Goal: Task Accomplishment & Management: Manage account settings

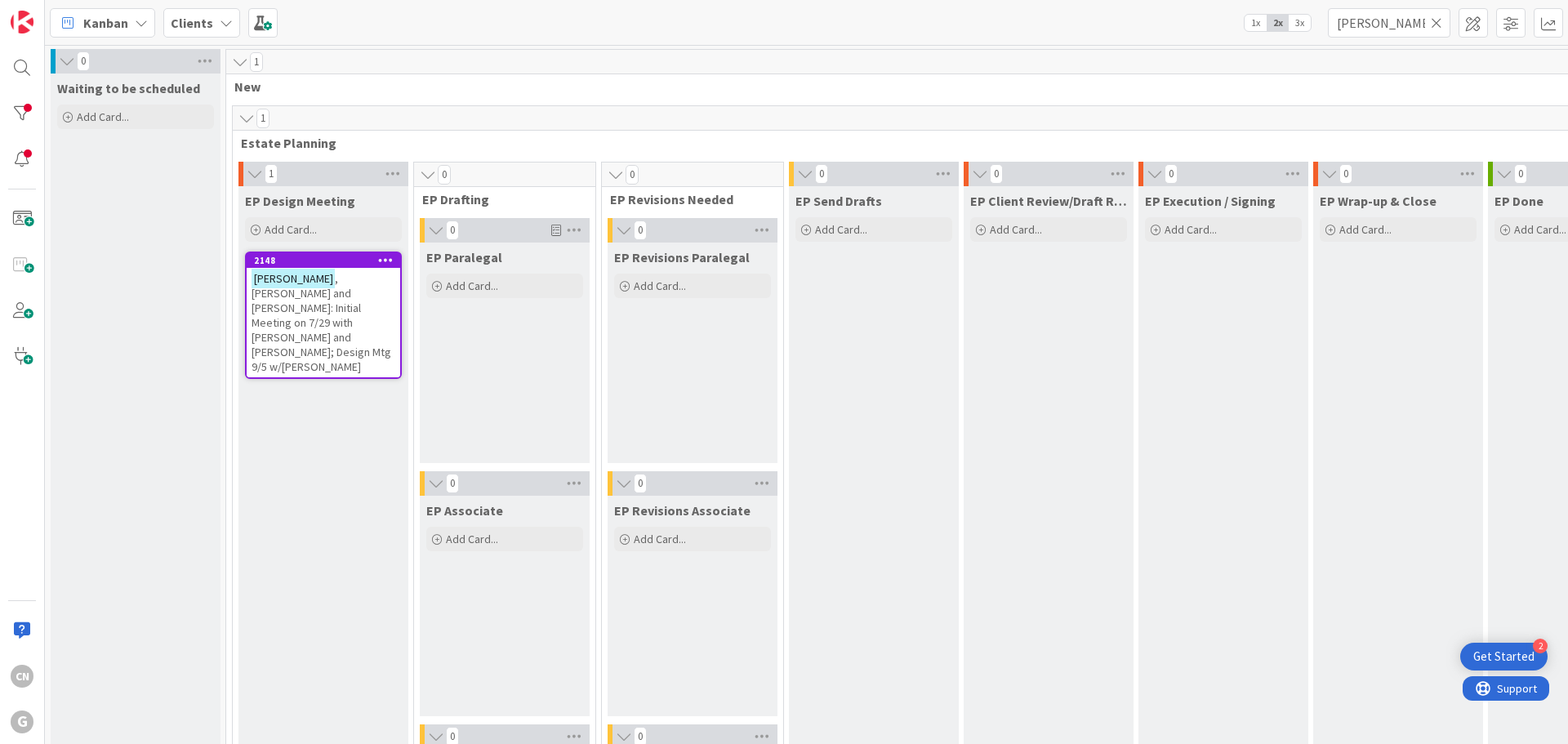
drag, startPoint x: 1399, startPoint y: 24, endPoint x: 1098, endPoint y: 40, distance: 301.4
click at [1103, 47] on div "Kanban Clients 1x 2x 3x [PERSON_NAME] 0 Waiting to be scheduled Add Card... 1 N…" at bounding box center [806, 372] width 1523 height 744
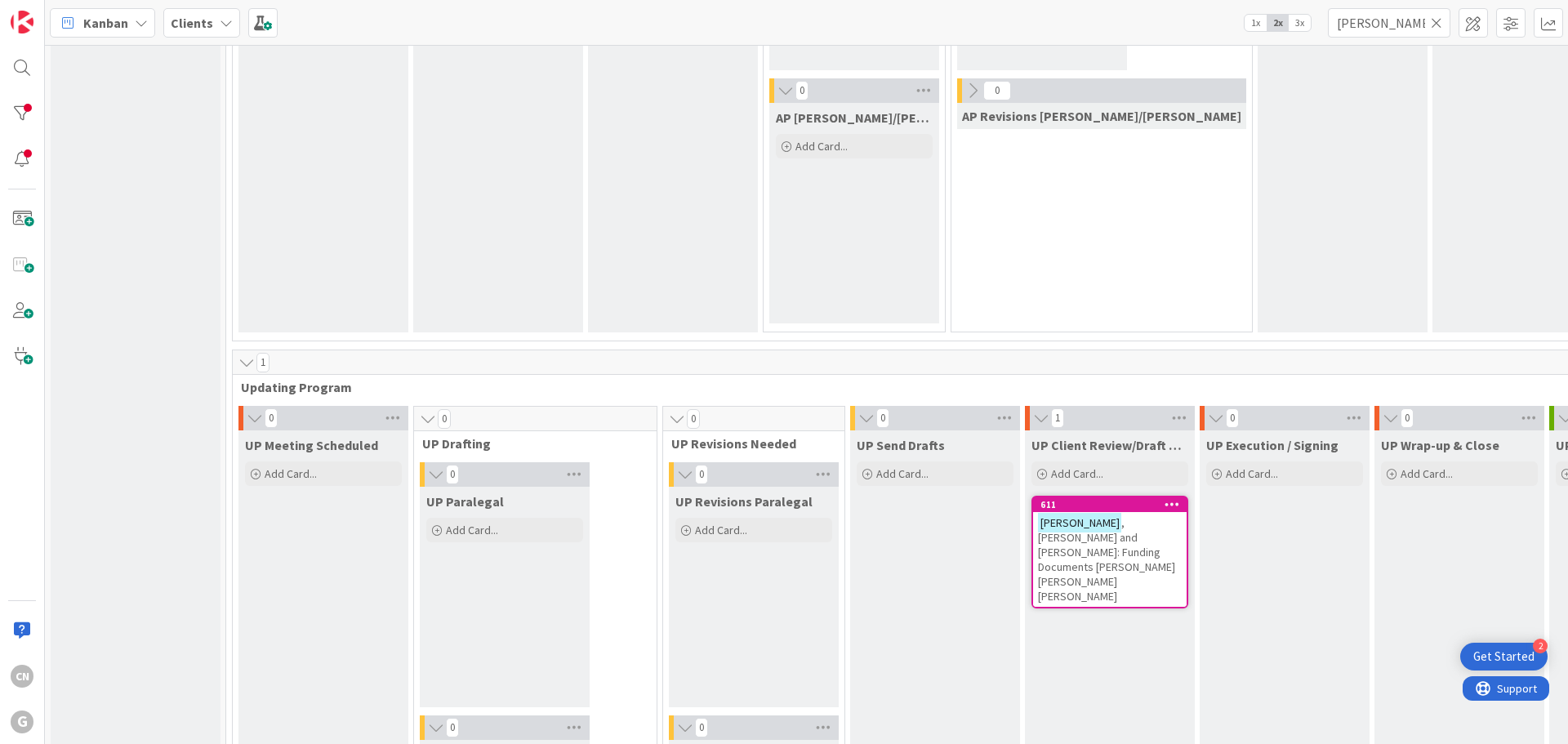
scroll to position [2041, 0]
type input "[PERSON_NAME]"
click at [1037, 538] on span ", [PERSON_NAME] and [PERSON_NAME]: Funding Documents [PERSON_NAME] [PERSON_NAME…" at bounding box center [1106, 560] width 137 height 88
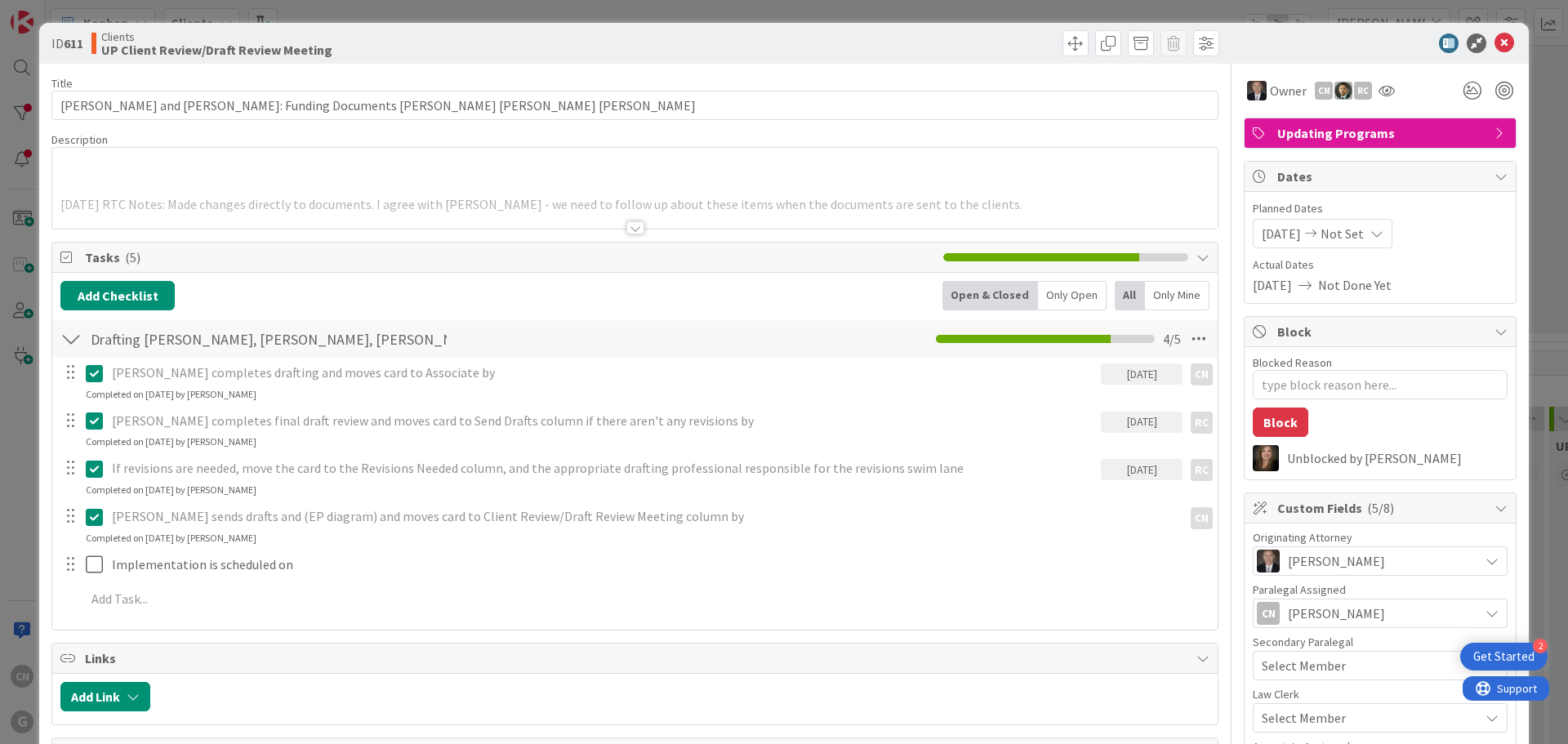
type textarea "x"
click at [1497, 42] on icon at bounding box center [1504, 43] width 19 height 19
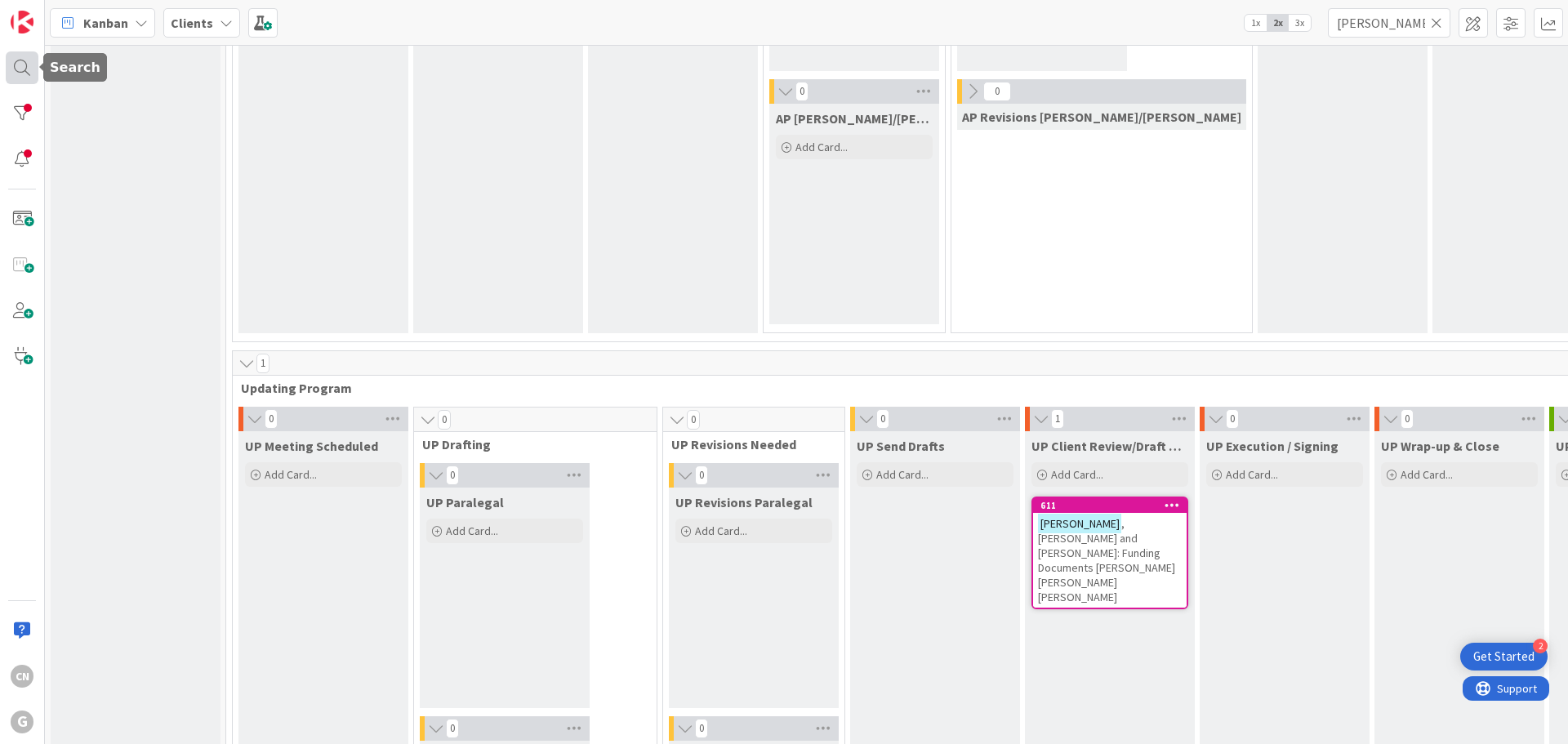
click at [28, 74] on div at bounding box center [22, 68] width 33 height 33
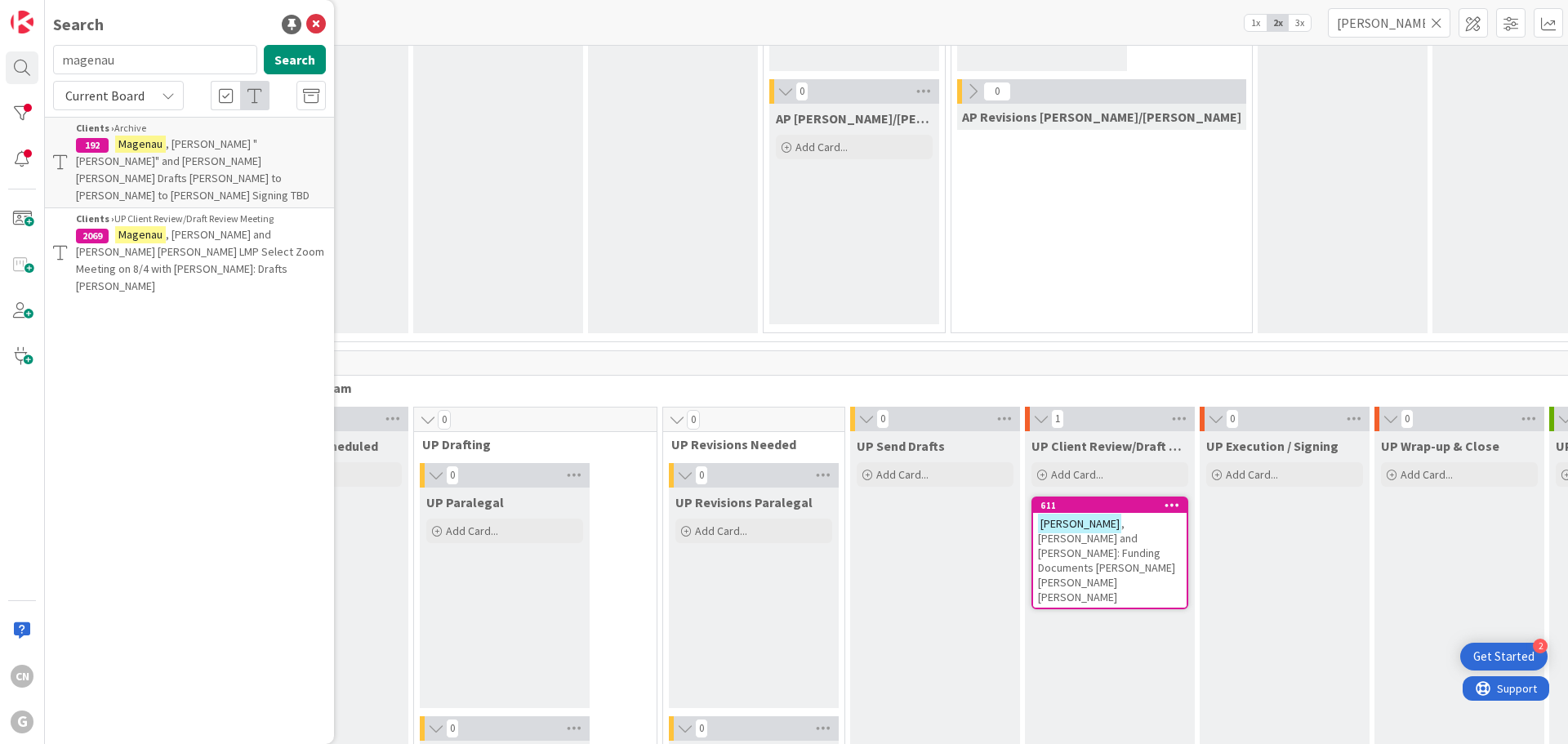
drag, startPoint x: 160, startPoint y: 61, endPoint x: -32, endPoint y: 61, distance: 192.0
click at [0, 61] on html "2 Get Started CN G Search magenau Search Current Board Clients › Archive 192 [P…" at bounding box center [784, 372] width 1568 height 744
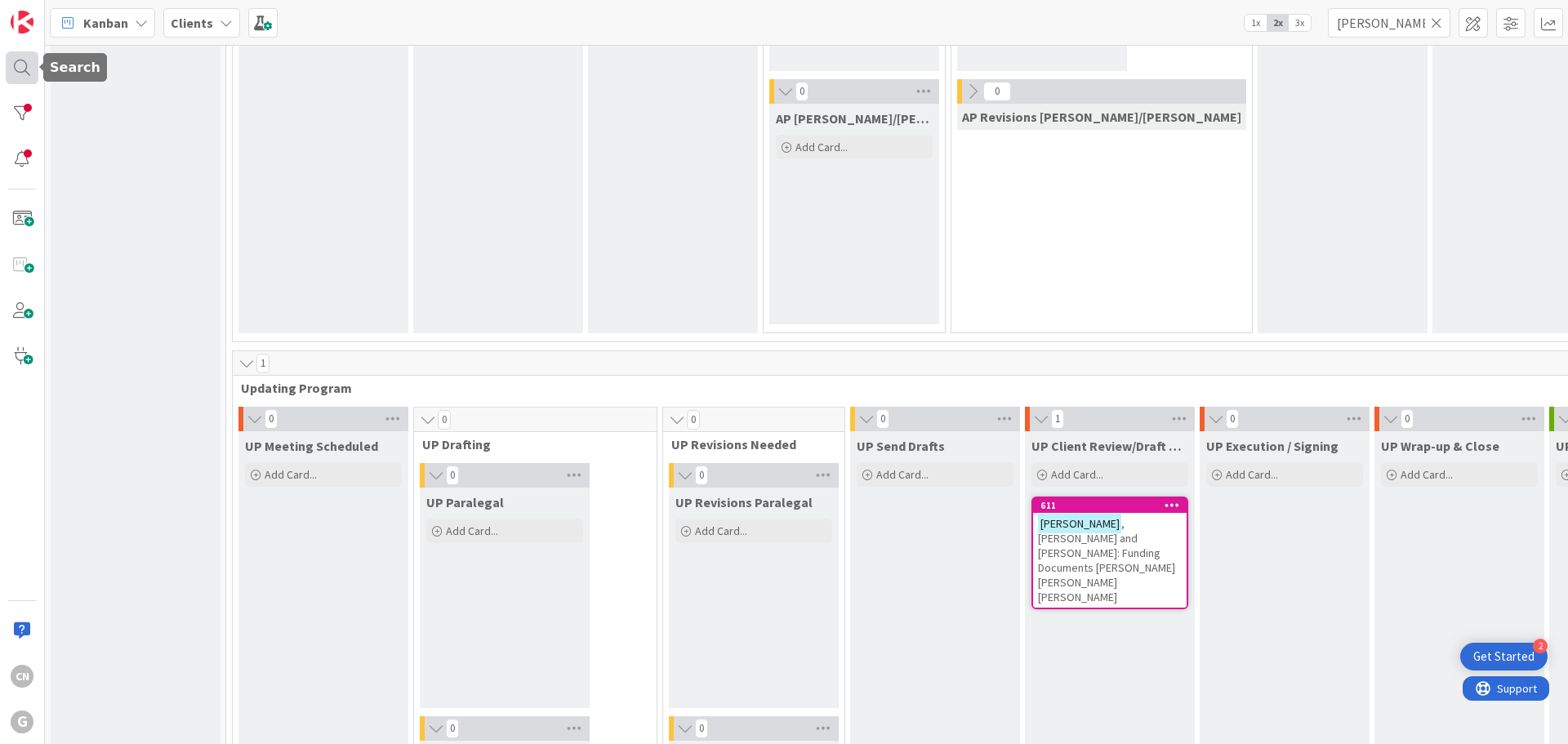
click at [25, 68] on div at bounding box center [22, 68] width 33 height 33
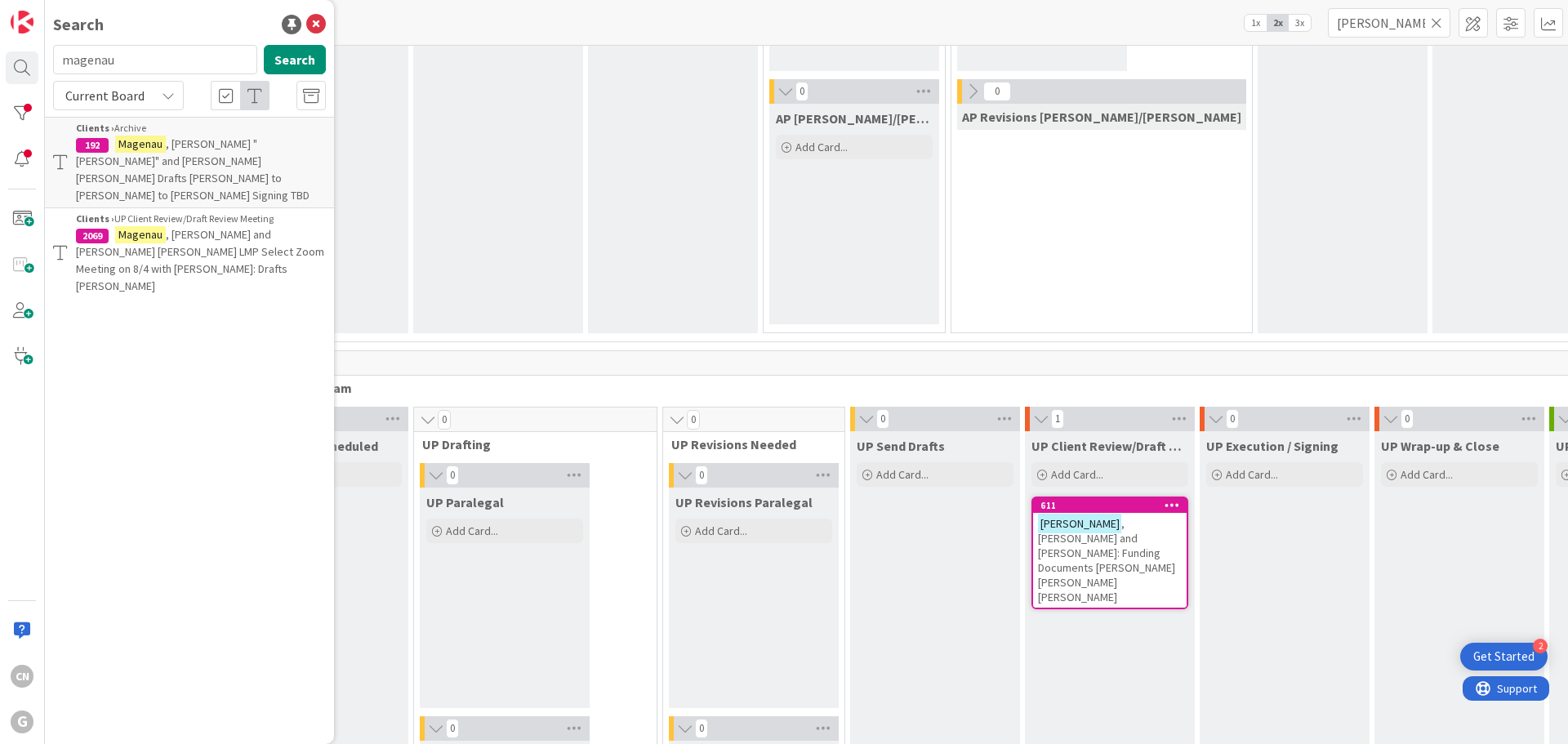
drag, startPoint x: 121, startPoint y: 61, endPoint x: 64, endPoint y: 61, distance: 57.0
click at [64, 61] on input "magenau" at bounding box center [155, 59] width 204 height 29
type input "[PERSON_NAME]"
click at [305, 61] on button "Search" at bounding box center [294, 59] width 62 height 29
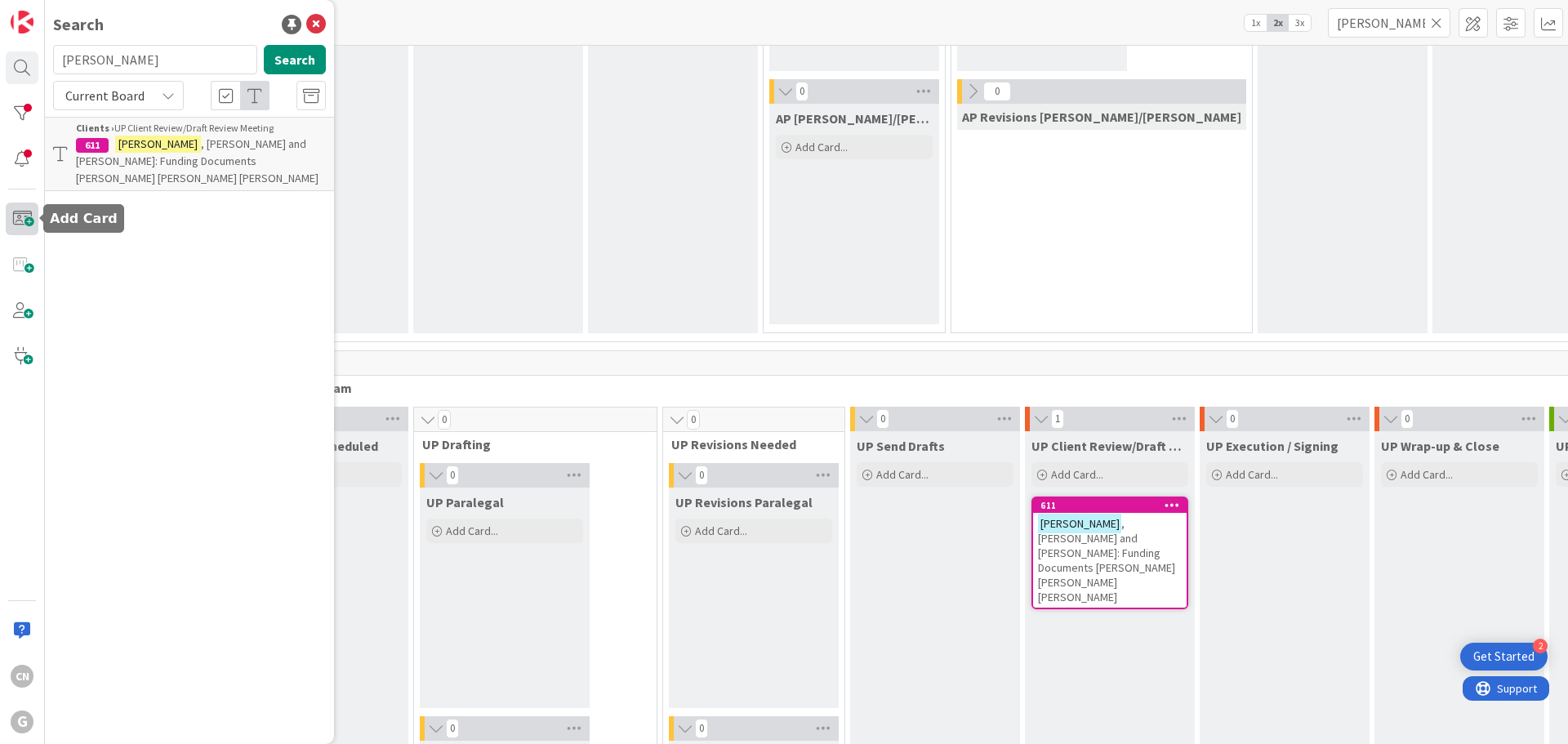
click at [24, 220] on span at bounding box center [22, 219] width 33 height 33
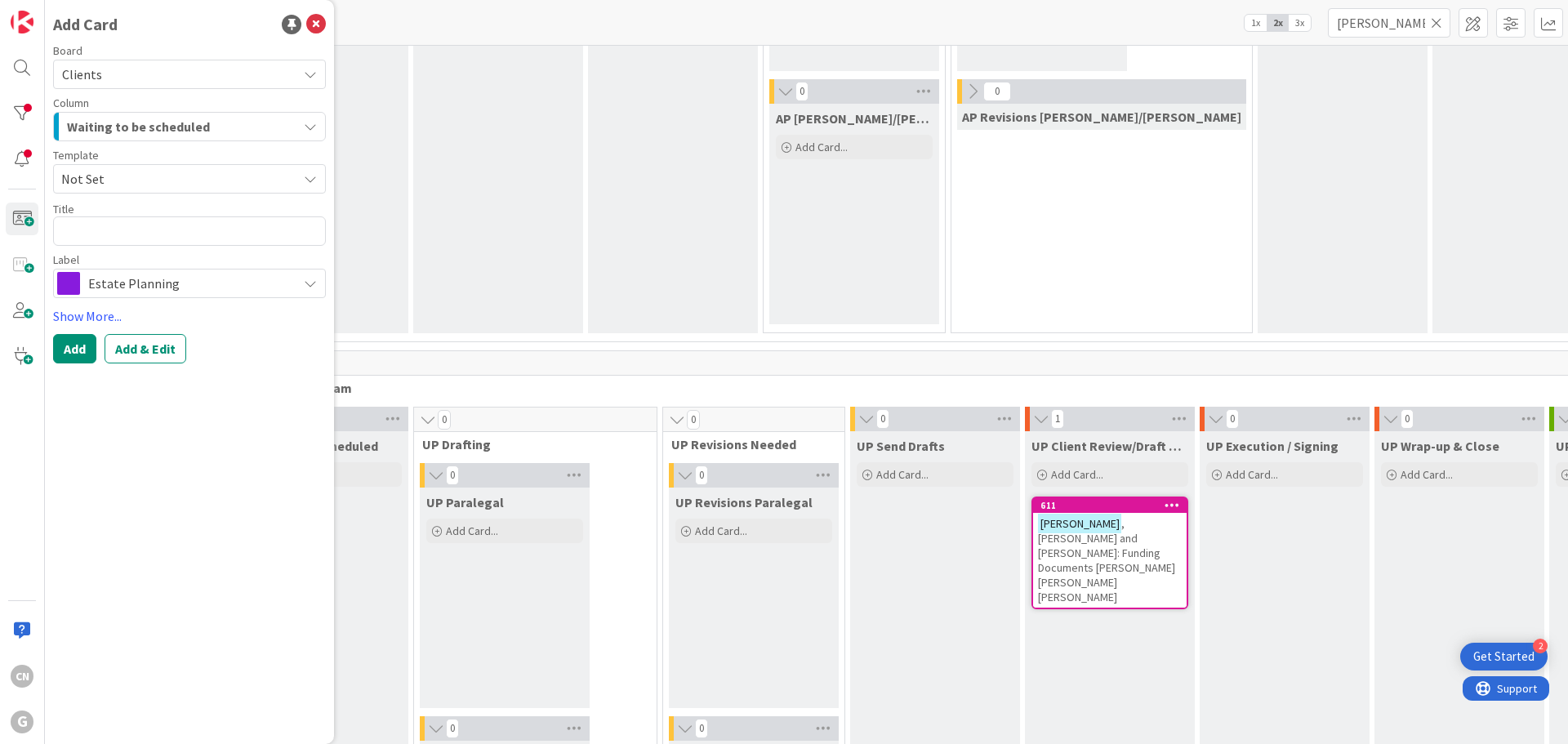
click at [151, 122] on span "Waiting to be scheduled" at bounding box center [138, 126] width 143 height 21
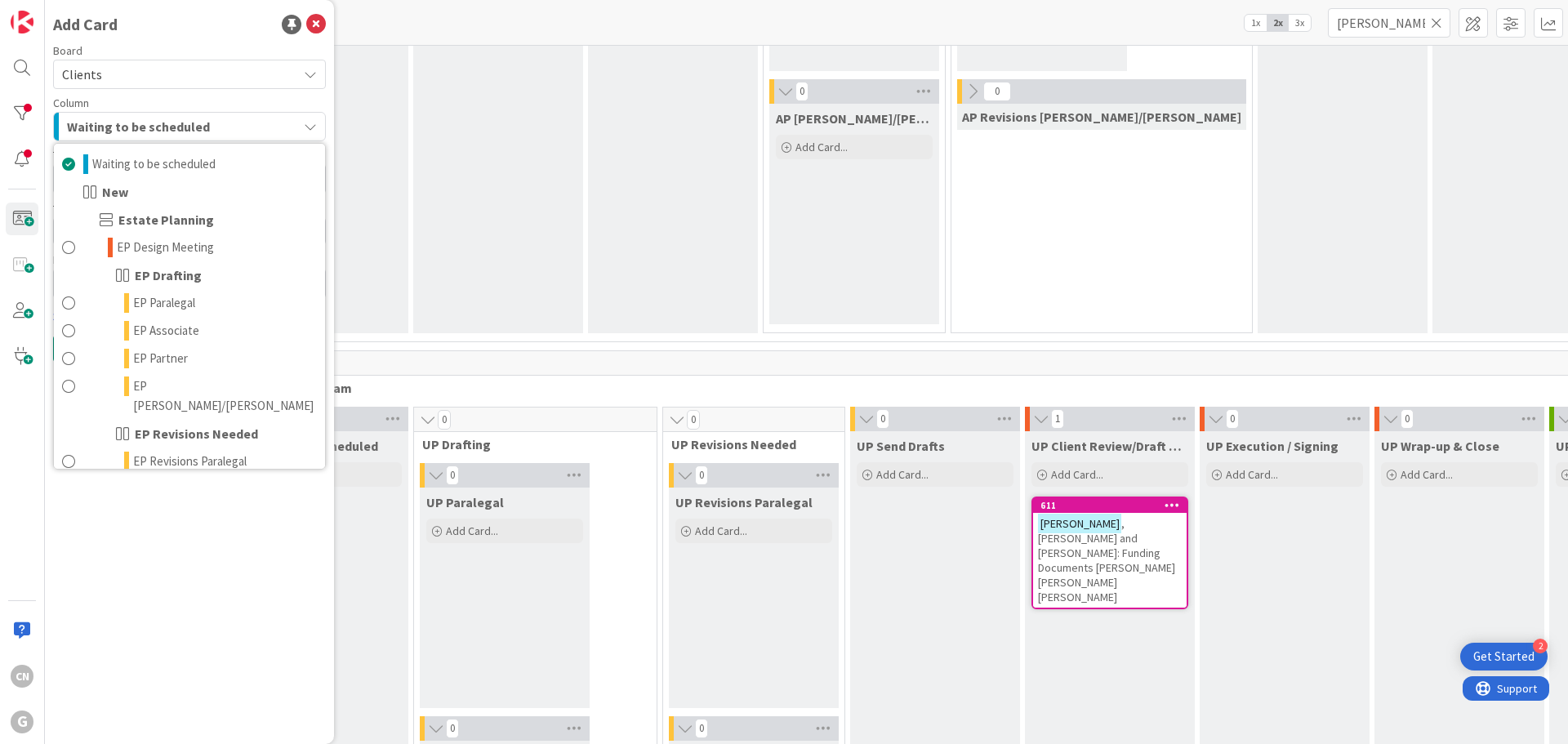
click at [151, 125] on span "Waiting to be scheduled" at bounding box center [138, 126] width 143 height 21
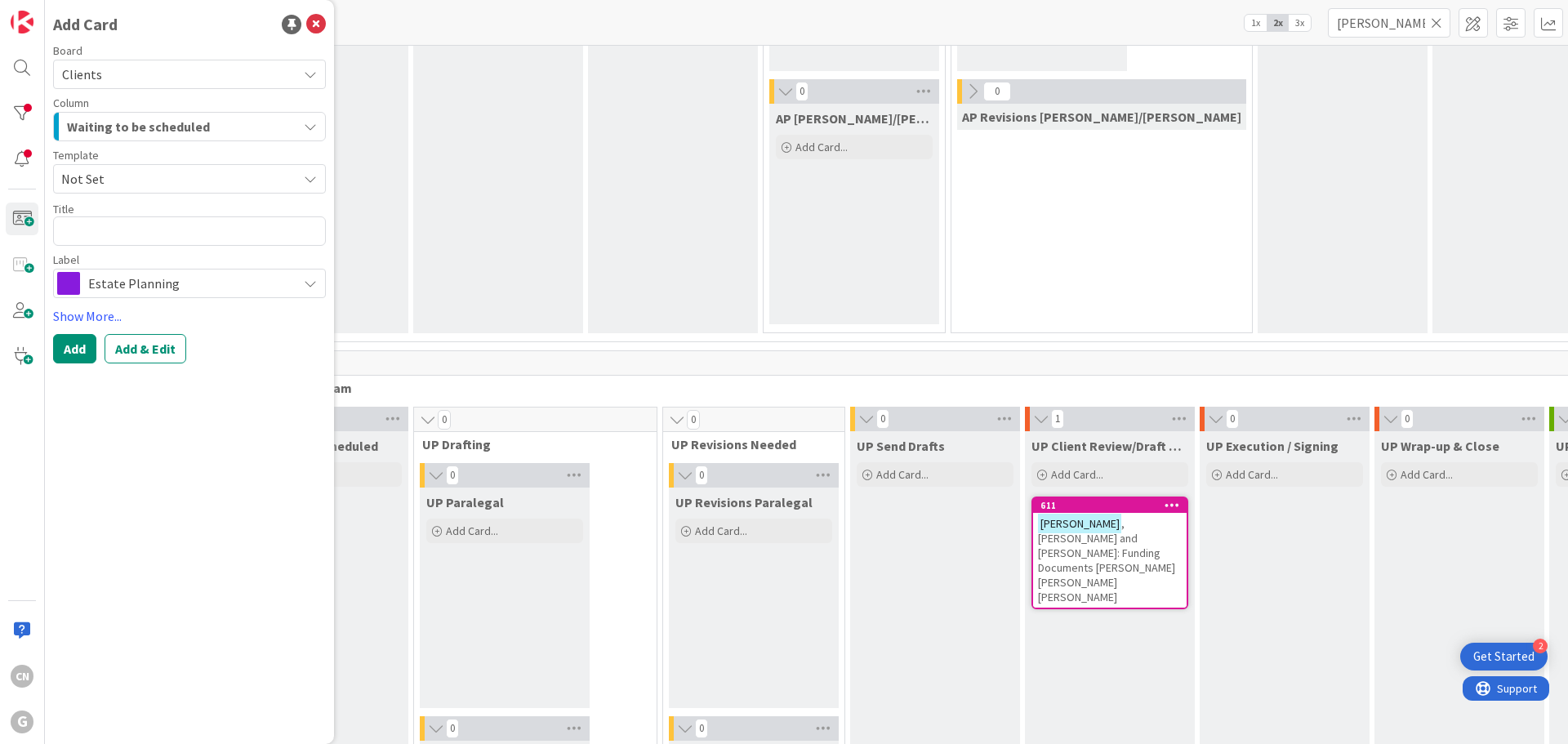
click at [128, 179] on span "Not Set" at bounding box center [173, 178] width 224 height 21
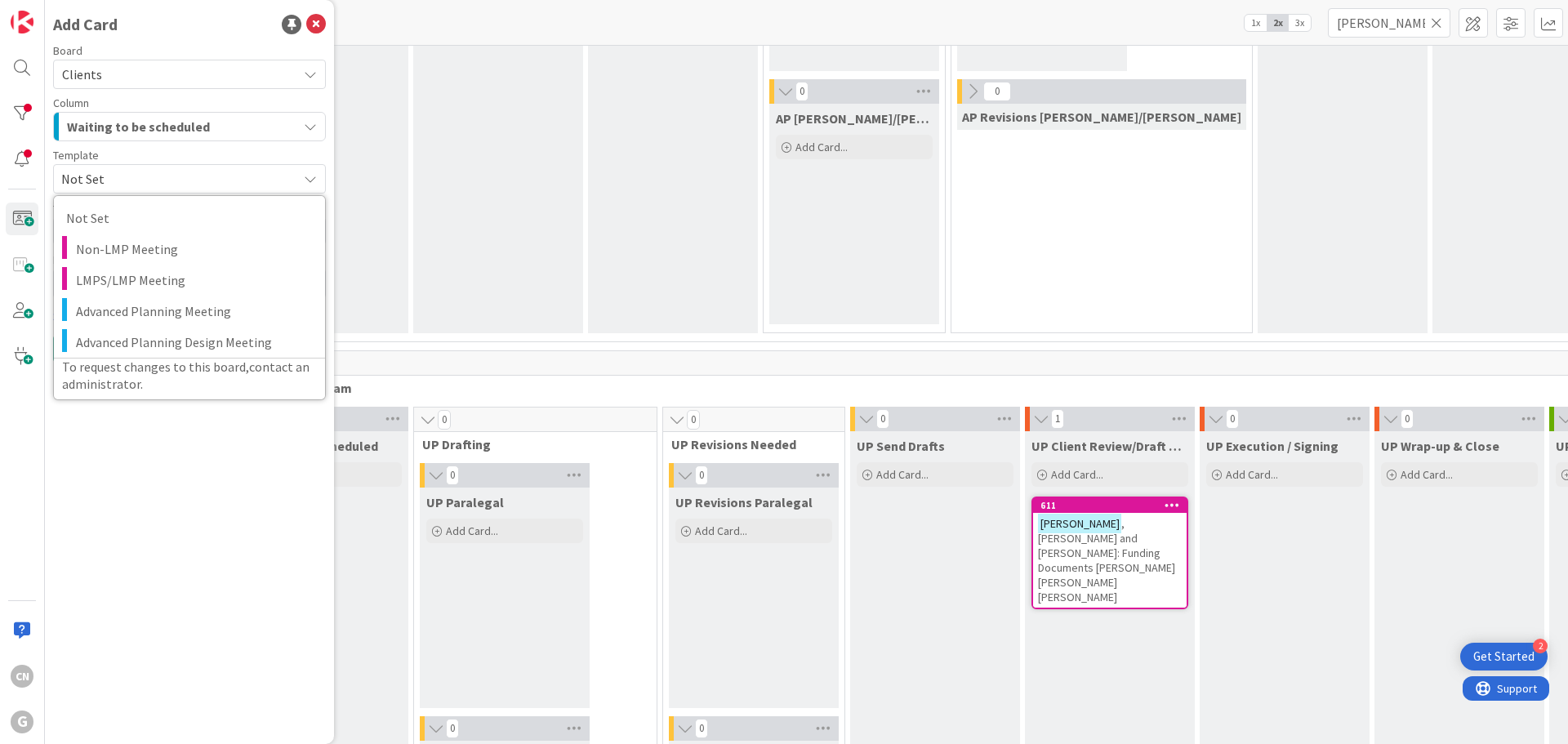
click at [128, 179] on span "Not Set" at bounding box center [173, 178] width 224 height 21
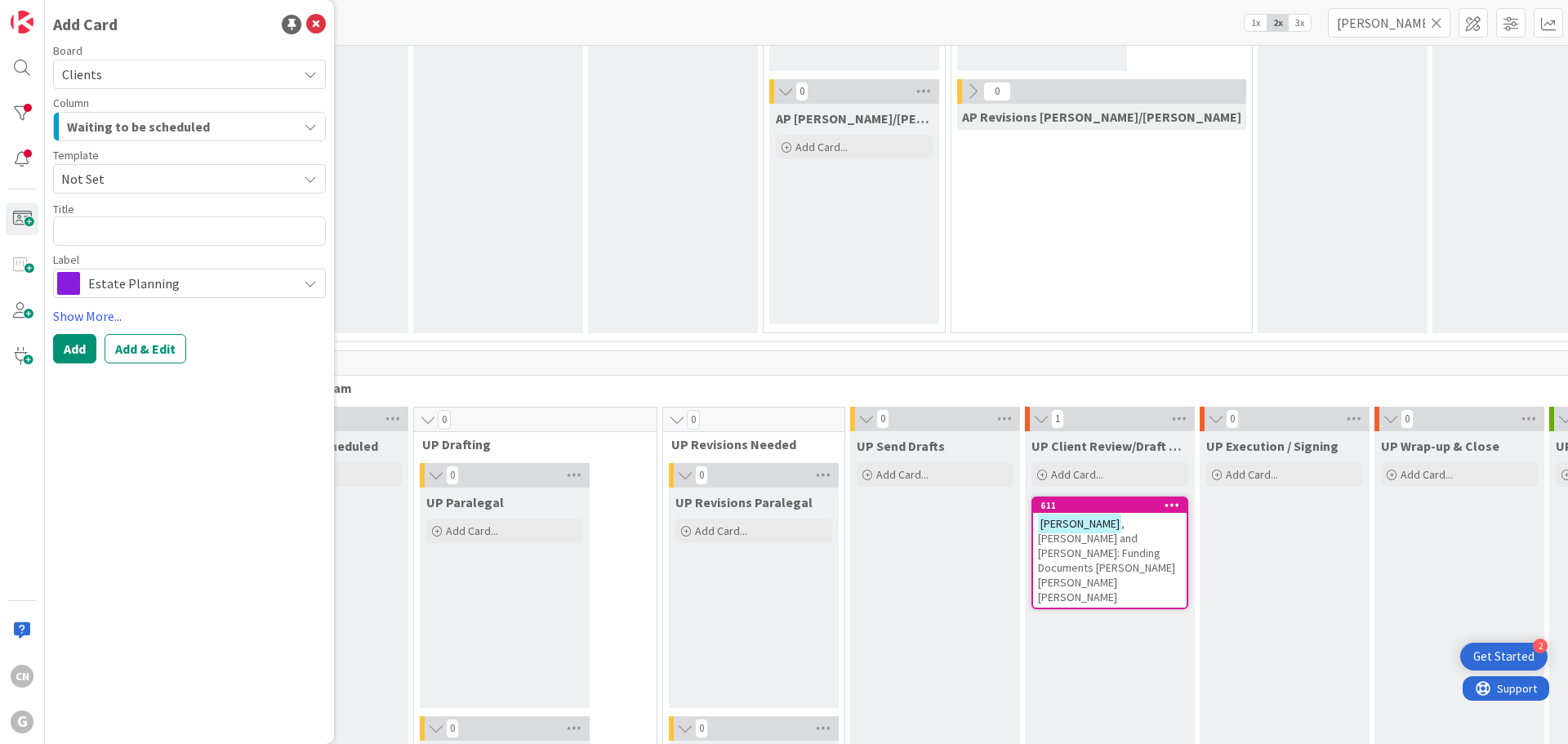
click at [127, 179] on span "Not Set" at bounding box center [173, 178] width 224 height 21
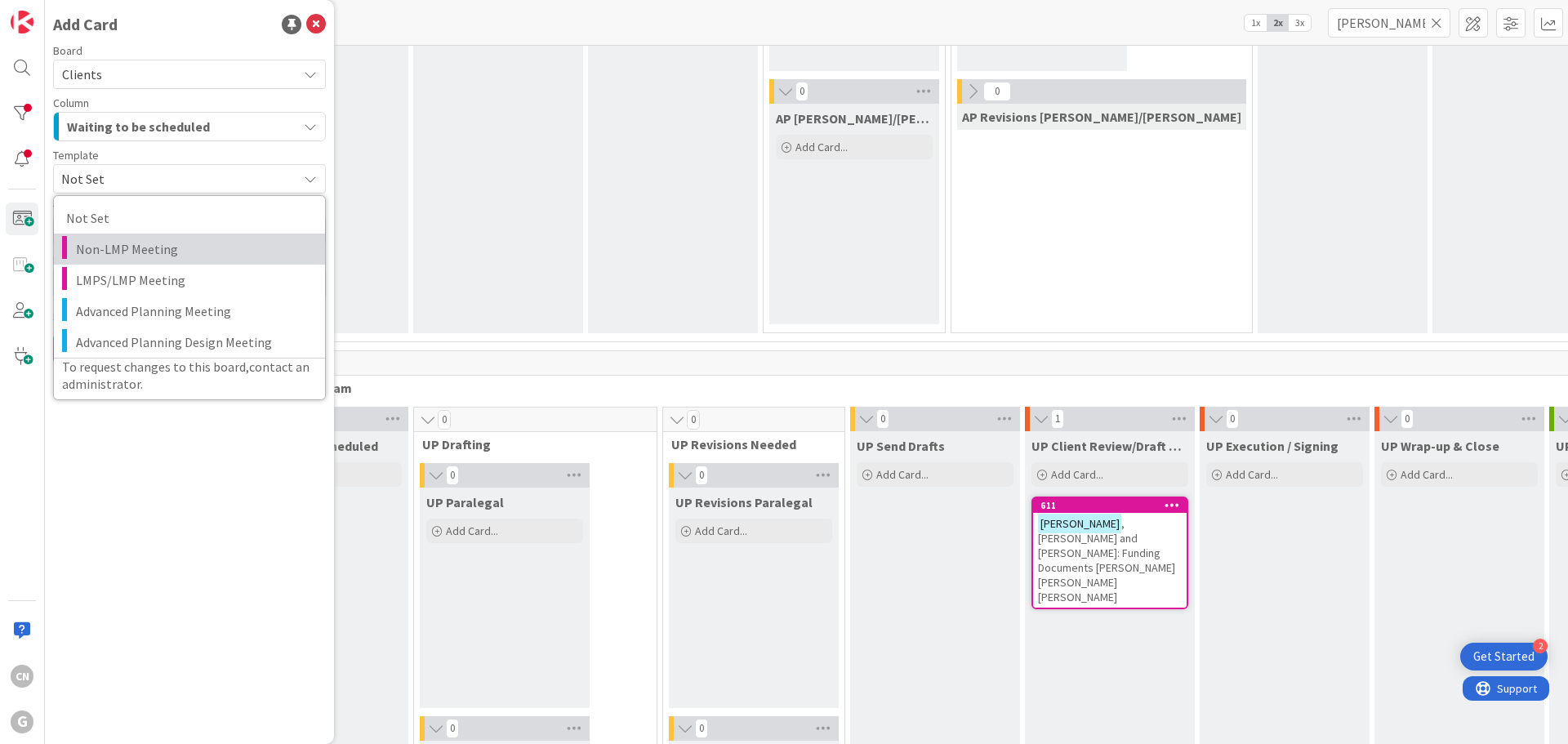
click at [123, 258] on span "Non-LMP Meeting" at bounding box center [194, 249] width 237 height 21
type textarea "x"
type textarea "Non-LMP Meeting"
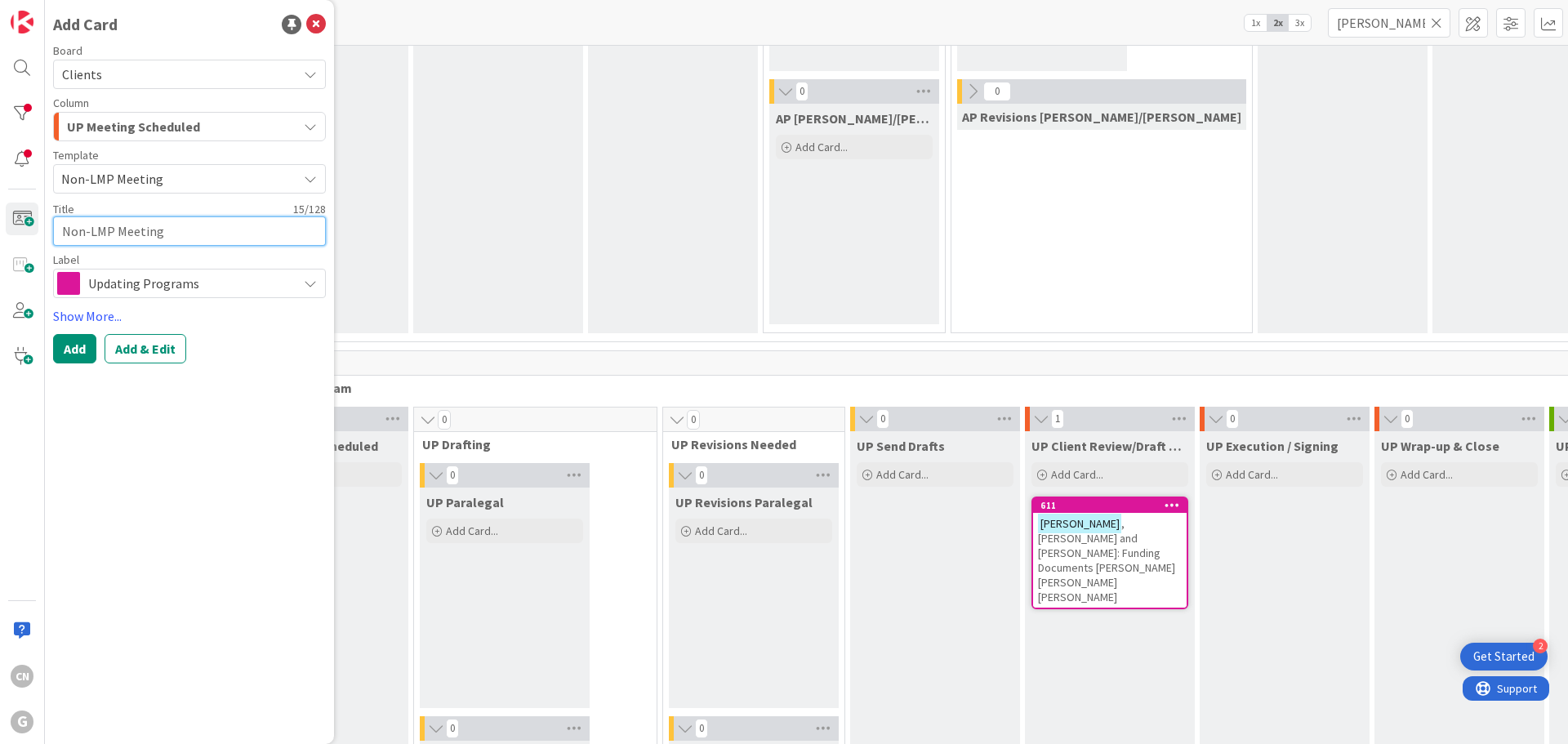
drag, startPoint x: 175, startPoint y: 234, endPoint x: 43, endPoint y: 235, distance: 132.0
click at [47, 240] on div "Add Card Board Clients Column UP Meeting Scheduled Waiting to be scheduled New …" at bounding box center [189, 372] width 289 height 744
type textarea "x"
type textarea "P"
type textarea "x"
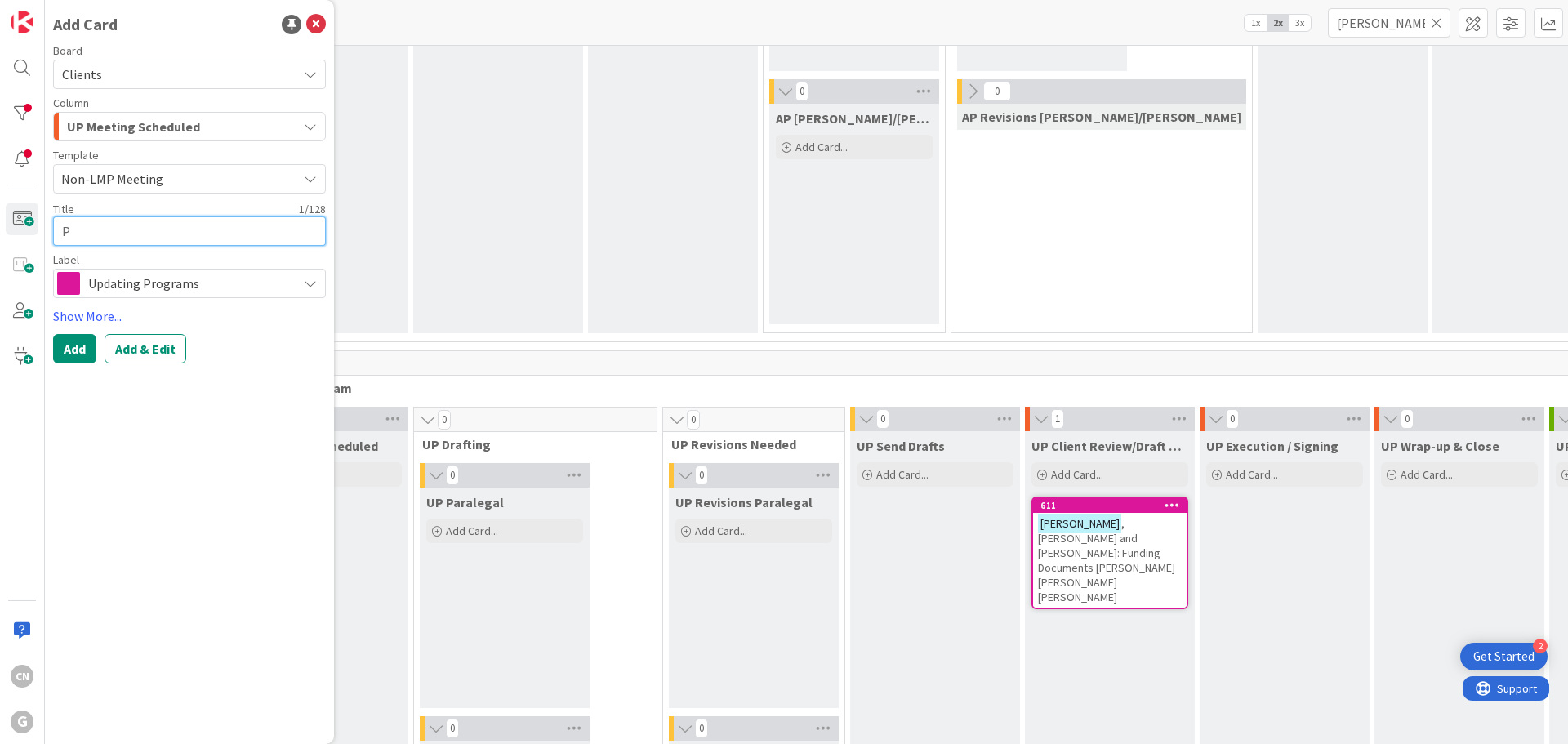
type textarea "Pa"
type textarea "x"
type textarea "Pau"
type textarea "x"
type textarea "[PERSON_NAME]"
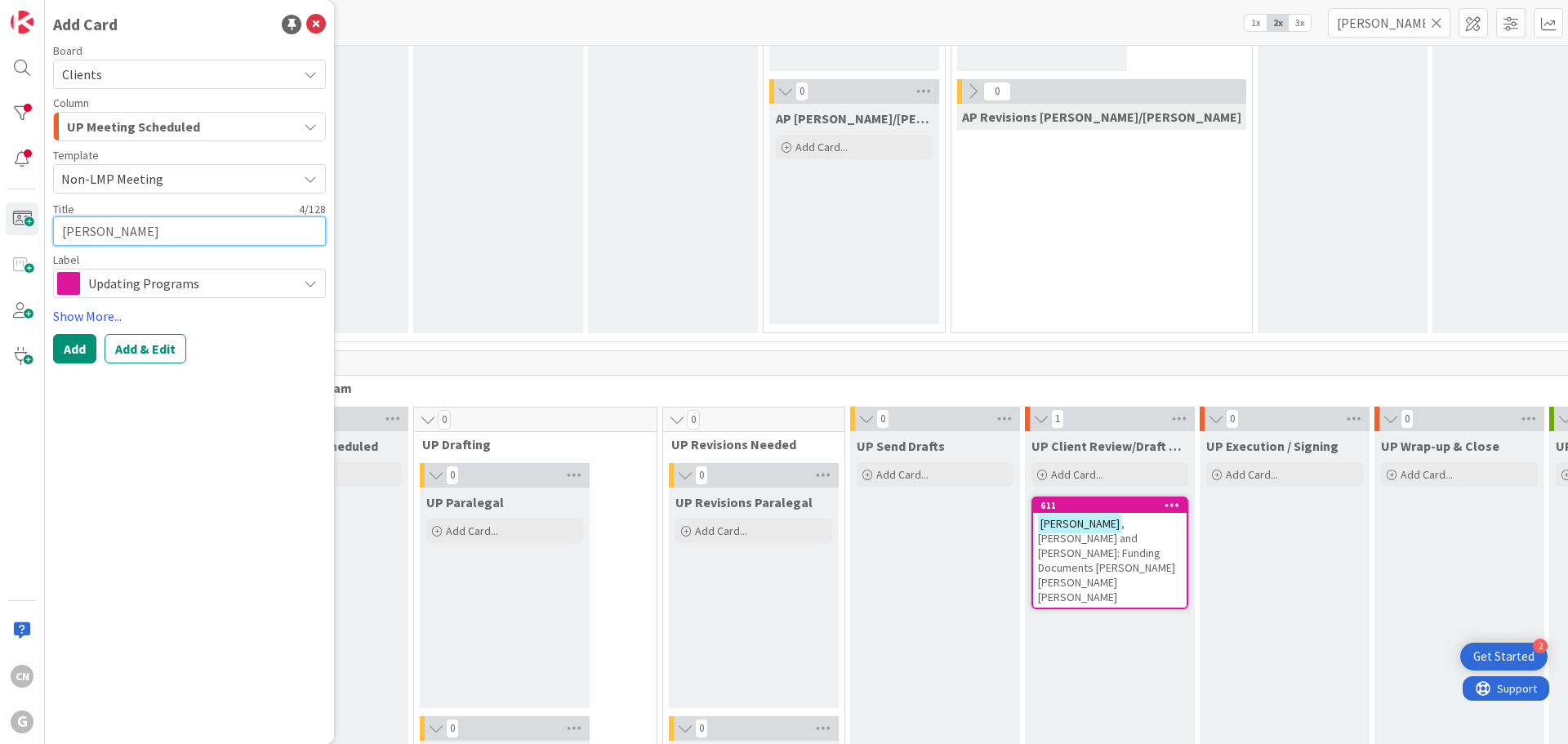
type textarea "x"
type textarea "[PERSON_NAME]"
type textarea "x"
type textarea "[PERSON_NAME],"
type textarea "x"
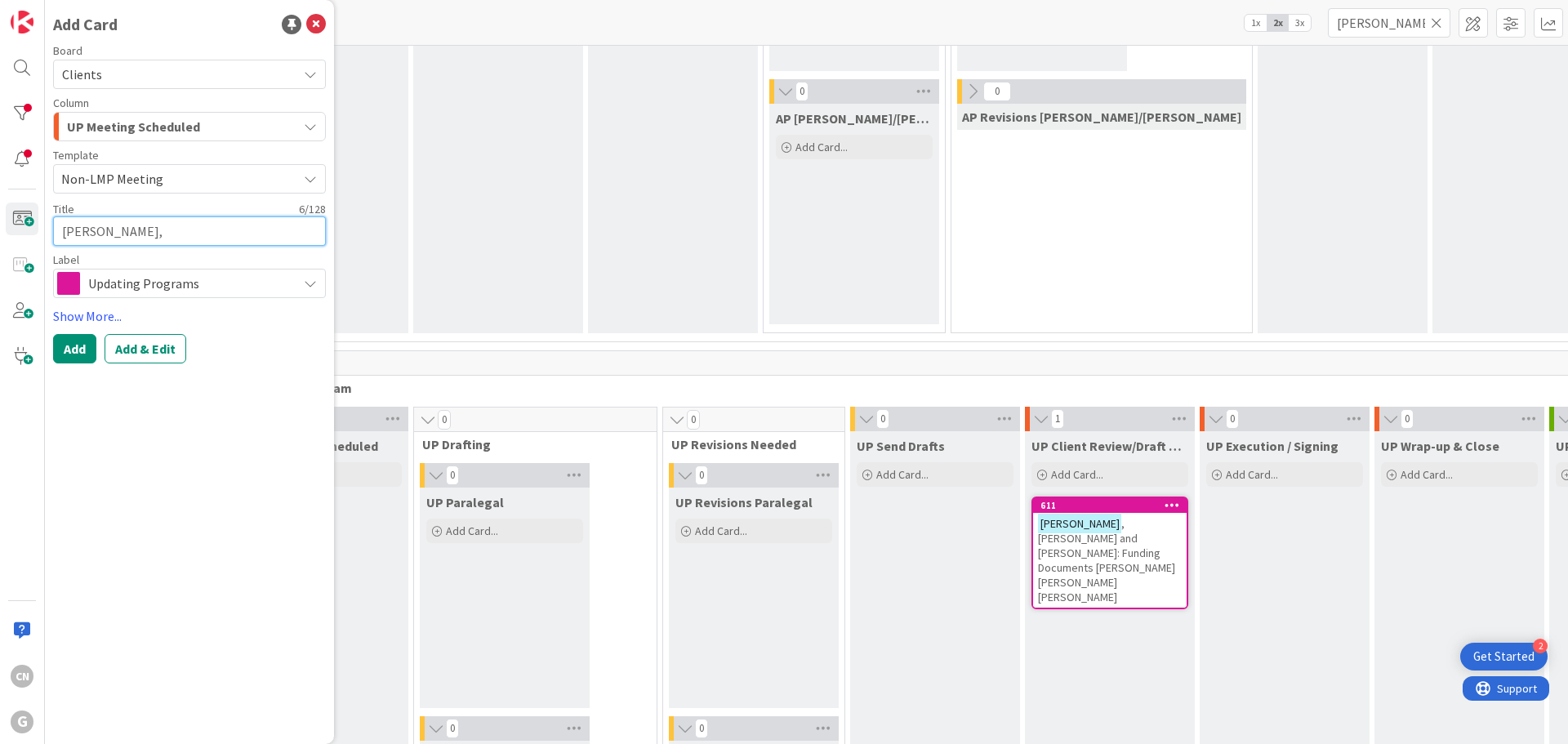
type textarea "[PERSON_NAME],"
type textarea "x"
type textarea "[PERSON_NAME]"
type textarea "x"
type textarea "[PERSON_NAME]"
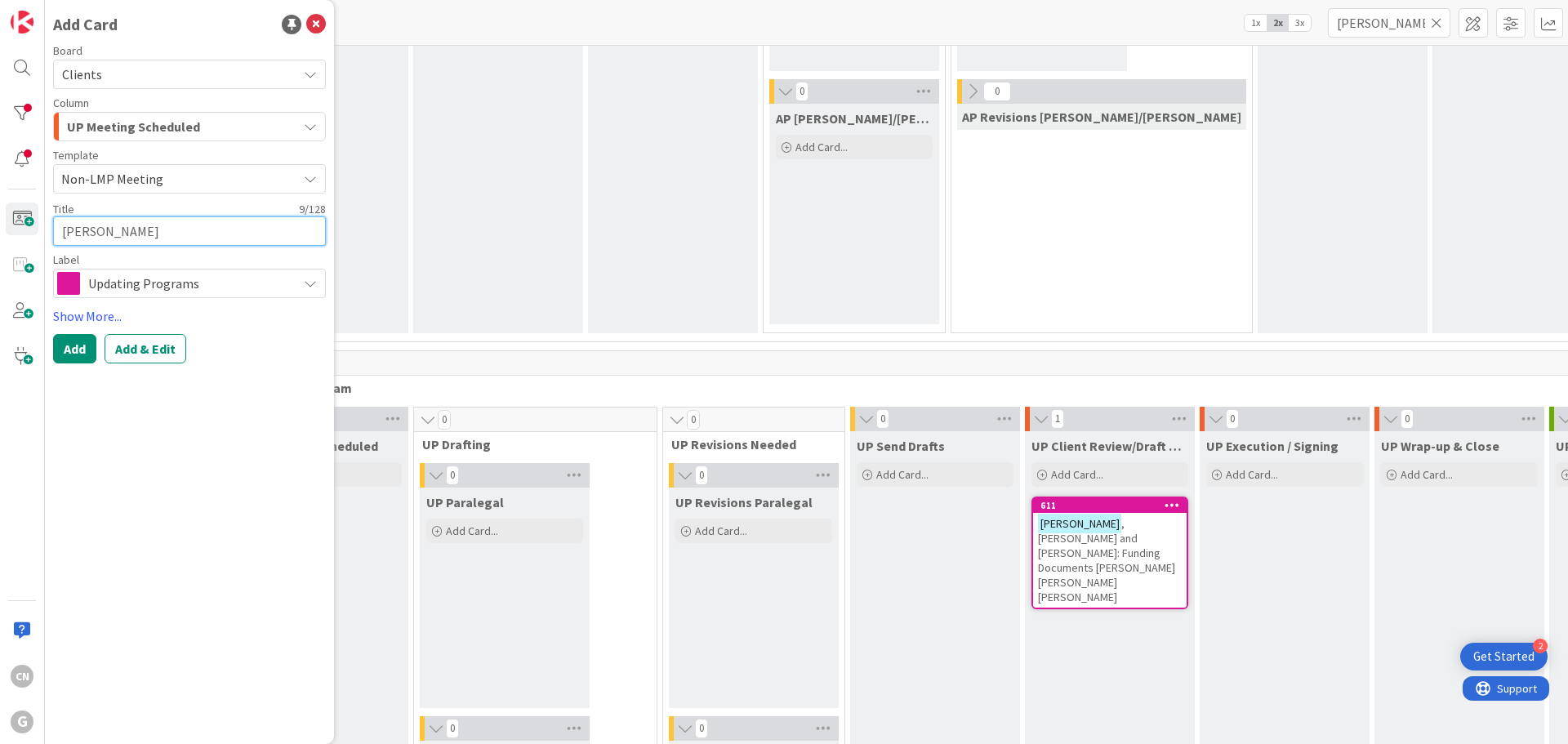
type textarea "x"
type textarea "[PERSON_NAME]"
type textarea "x"
type textarea "[PERSON_NAME]"
type textarea "x"
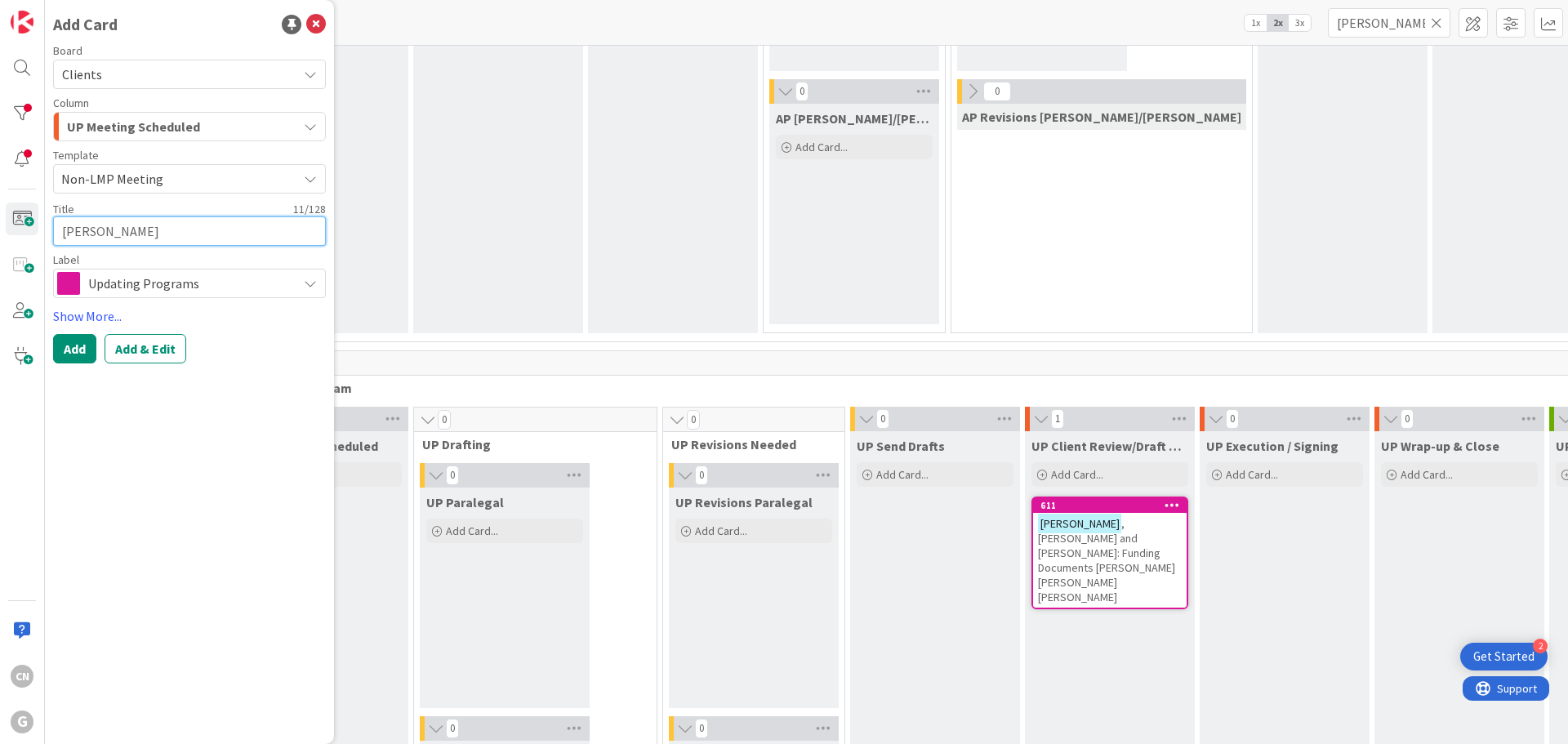
type textarea "[PERSON_NAME]"
type textarea "x"
type textarea "[PERSON_NAME]"
type textarea "x"
type textarea "[PERSON_NAME]"
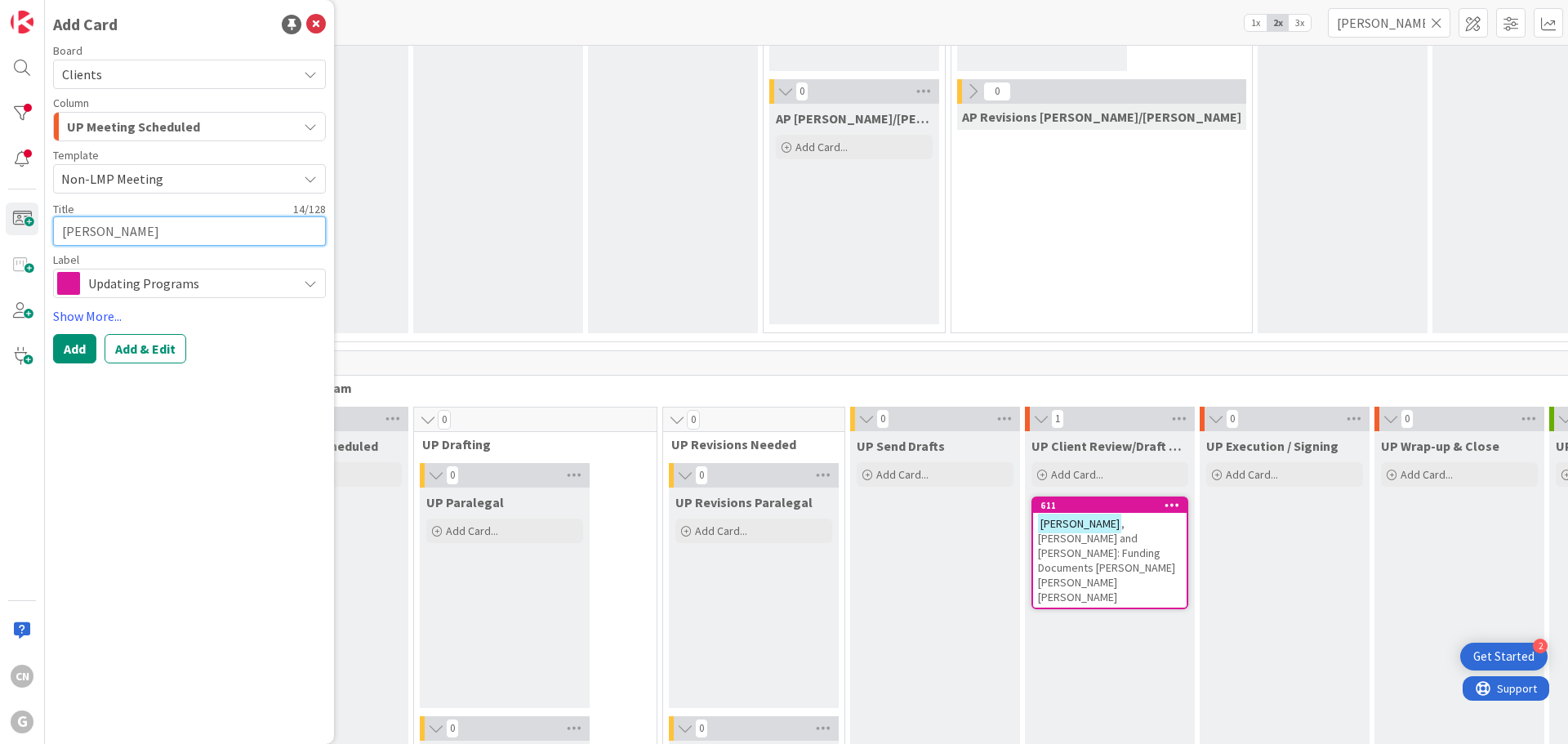
type textarea "x"
type textarea "[PERSON_NAME]"
type textarea "x"
type textarea "[PERSON_NAME]"
type textarea "x"
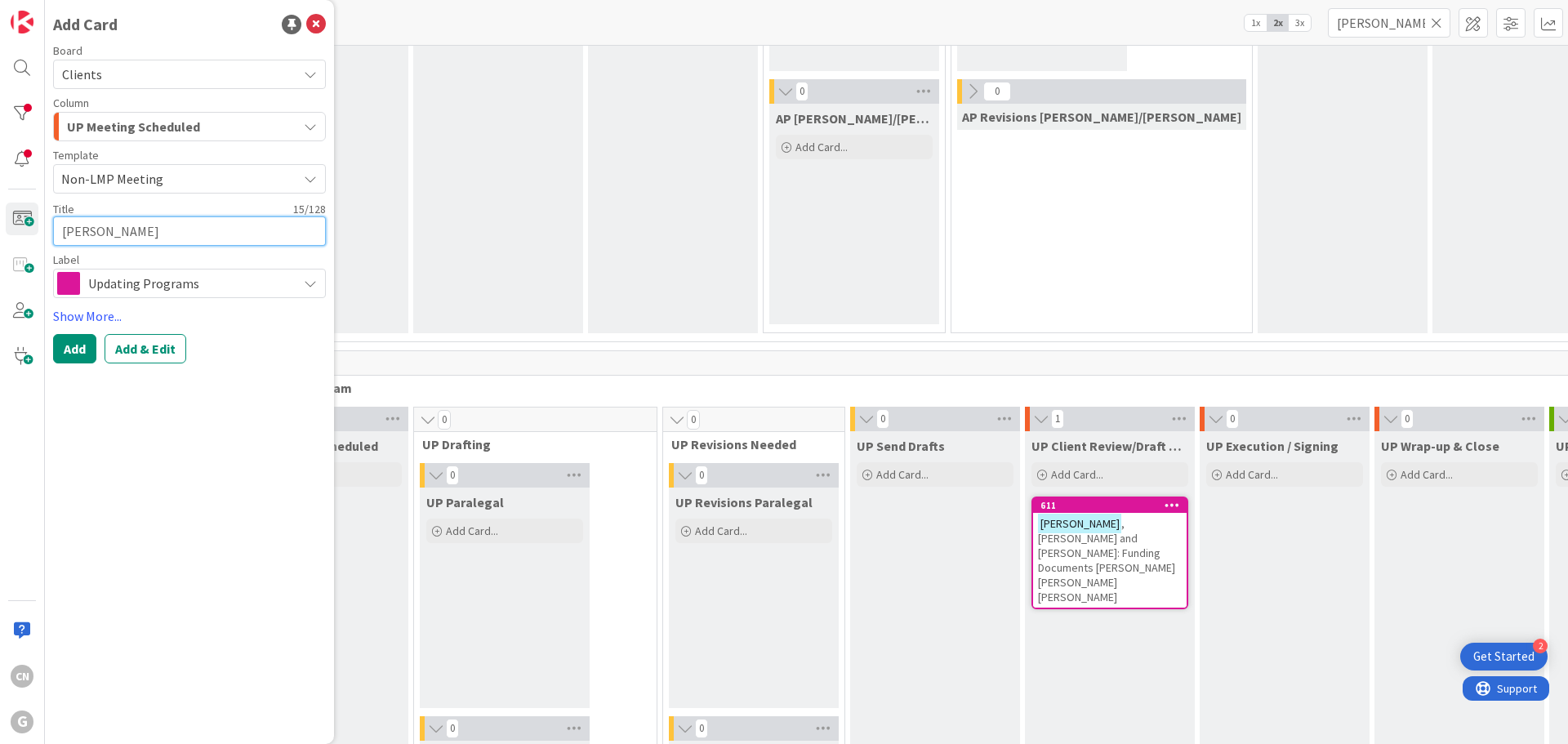
type textarea "[PERSON_NAME]"
type textarea "x"
type textarea "[PERSON_NAME] an"
type textarea "x"
type textarea "[PERSON_NAME] and"
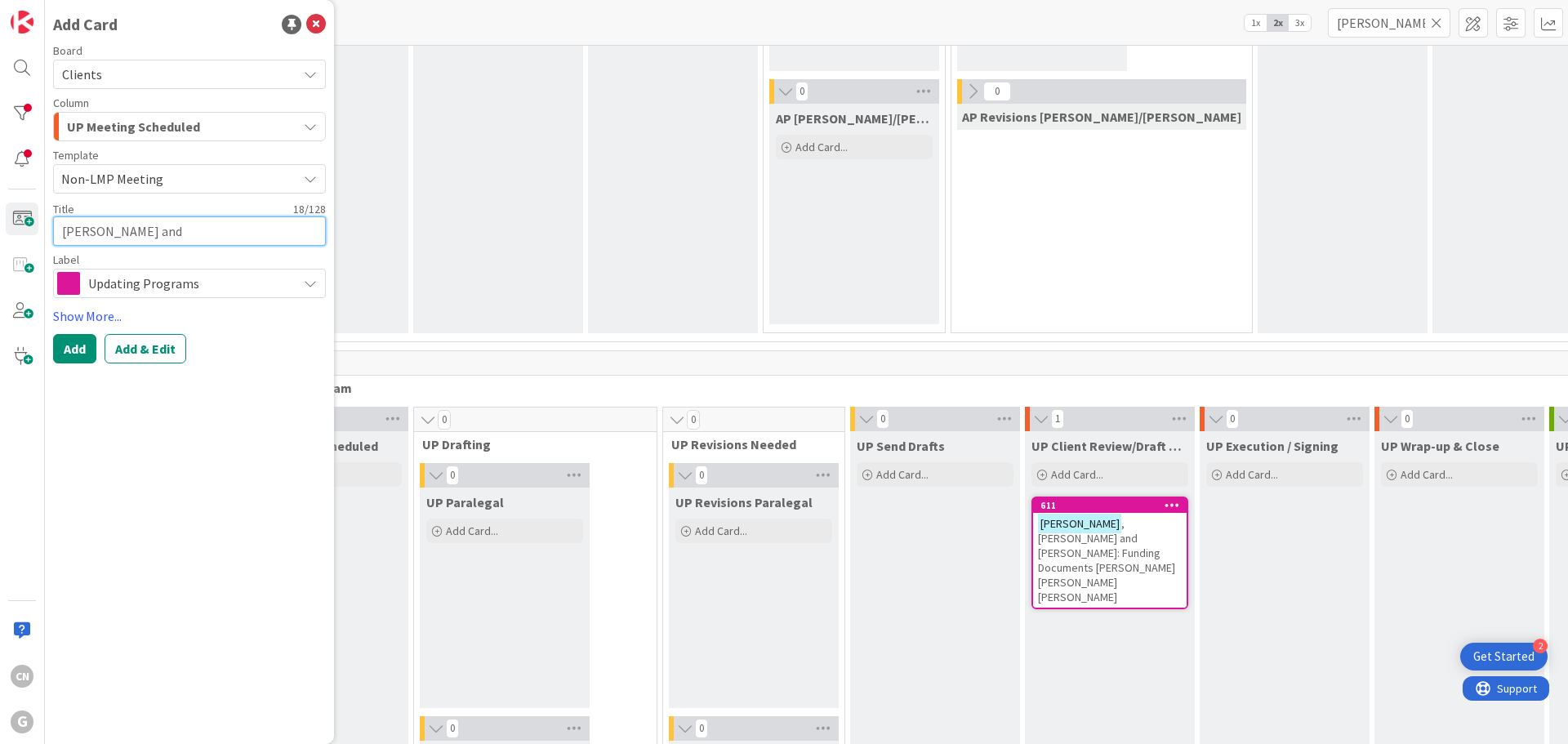
type textarea "x"
type textarea "[PERSON_NAME] and"
type textarea "x"
type textarea "[PERSON_NAME] and N"
type textarea "x"
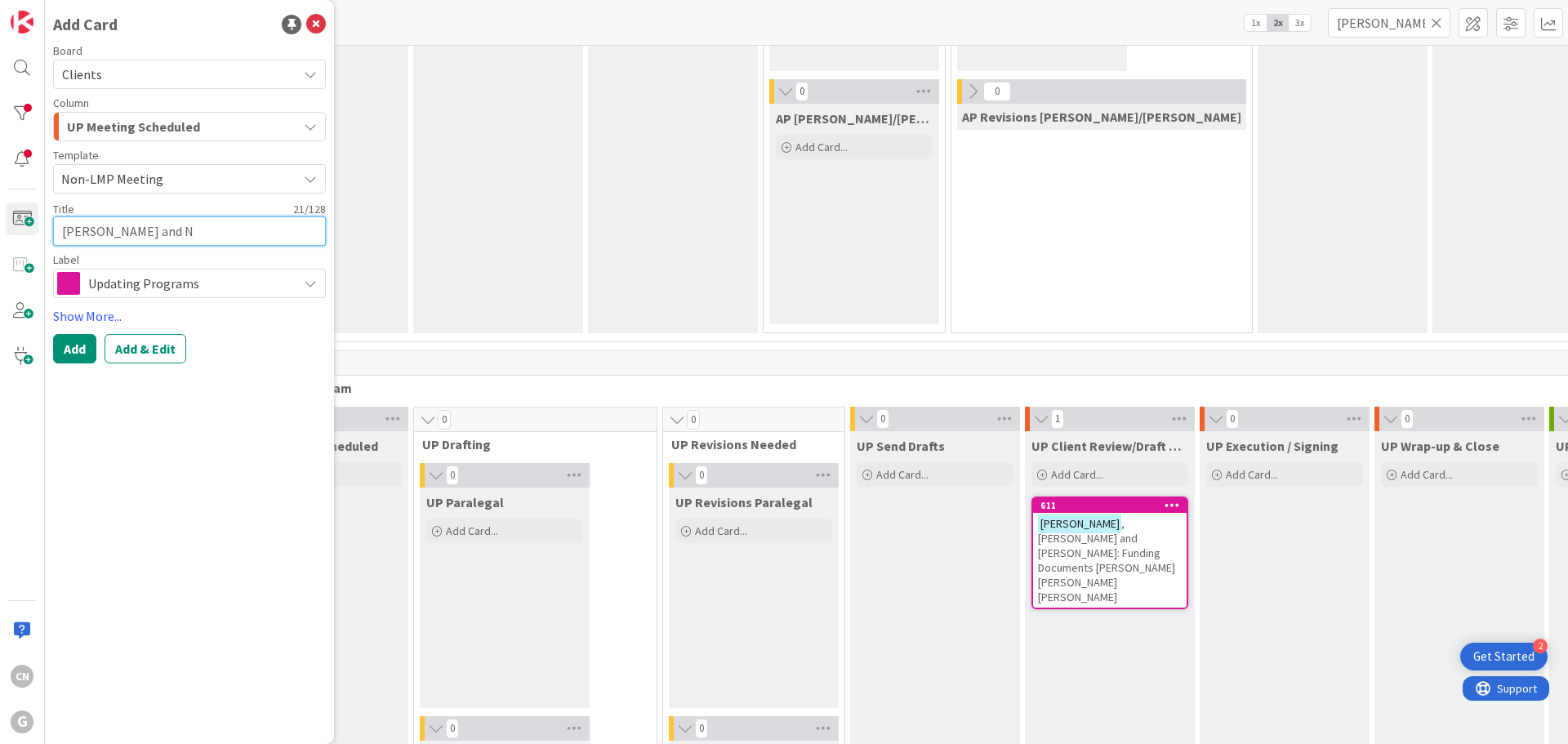
type textarea "[PERSON_NAME] and [PERSON_NAME]"
type textarea "x"
type textarea "[PERSON_NAME] and [PERSON_NAME]"
type textarea "x"
type textarea "[PERSON_NAME] and [PERSON_NAME]"
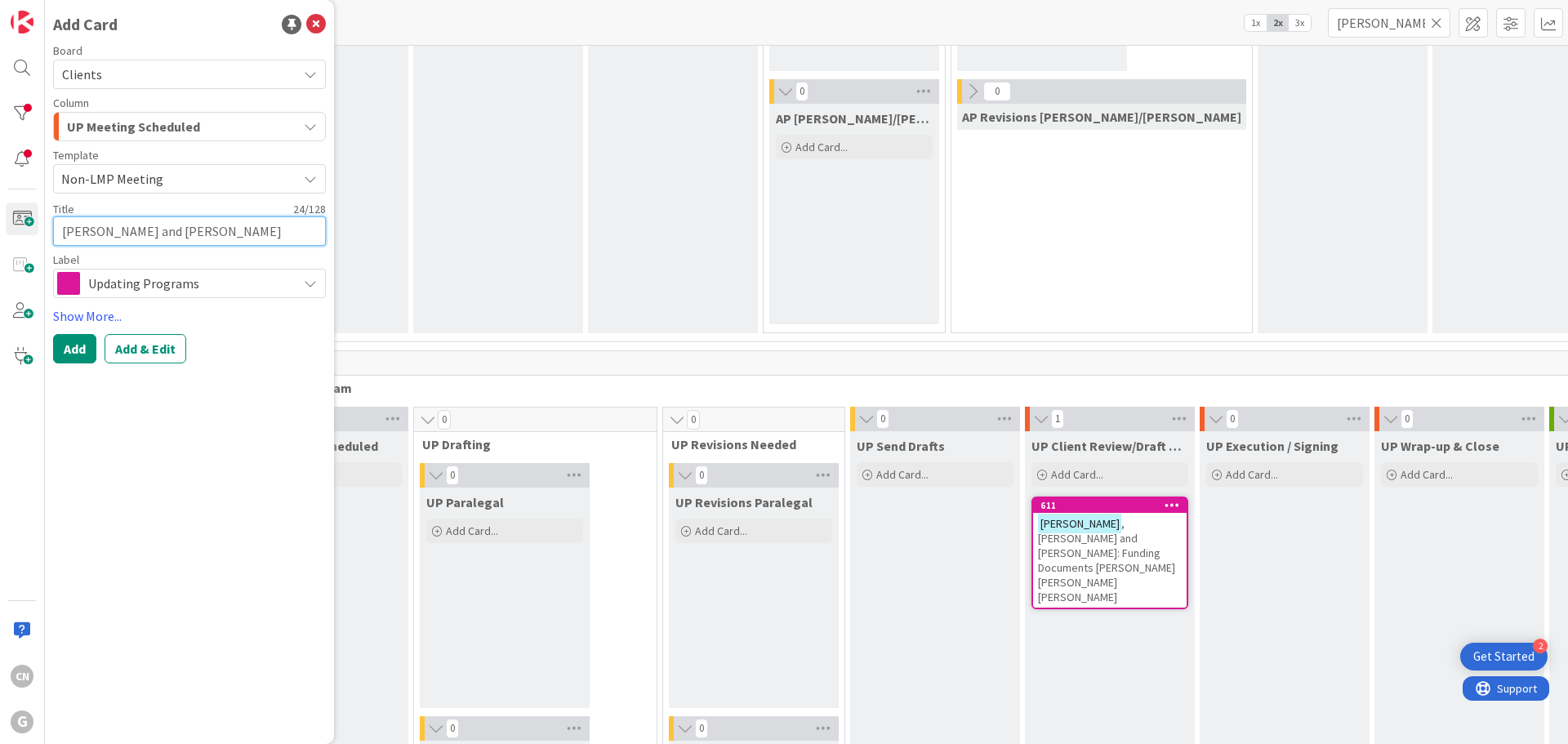
type textarea "x"
type textarea "[PERSON_NAME] and [PERSON_NAME]"
type textarea "x"
type textarea "[PERSON_NAME] and [PERSON_NAME]"
type textarea "x"
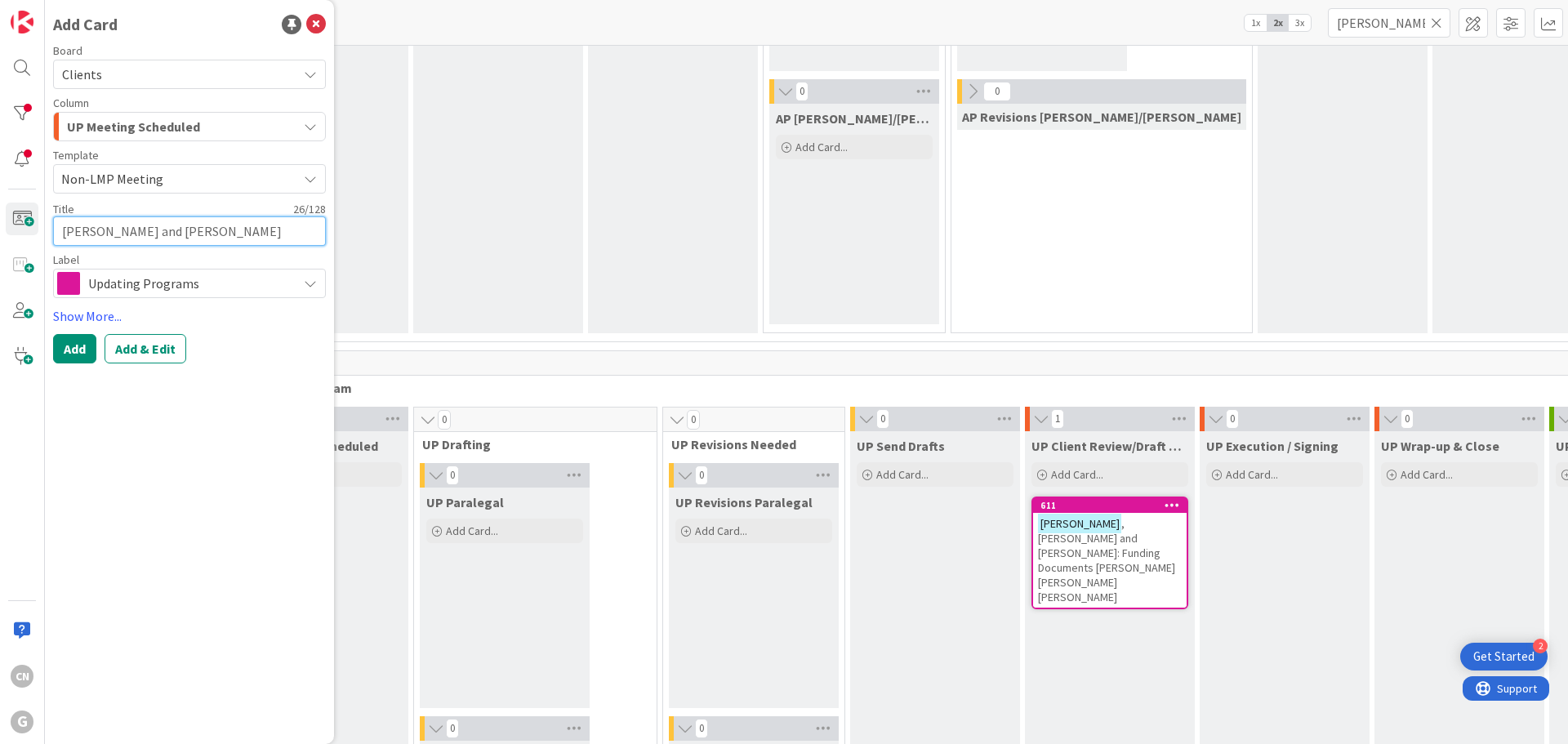
type textarea "[PERSON_NAME] and [PERSON_NAME] -"
type textarea "x"
type textarea "[PERSON_NAME] and [PERSON_NAME] -"
type textarea "x"
type textarea "[PERSON_NAME] and [PERSON_NAME]"
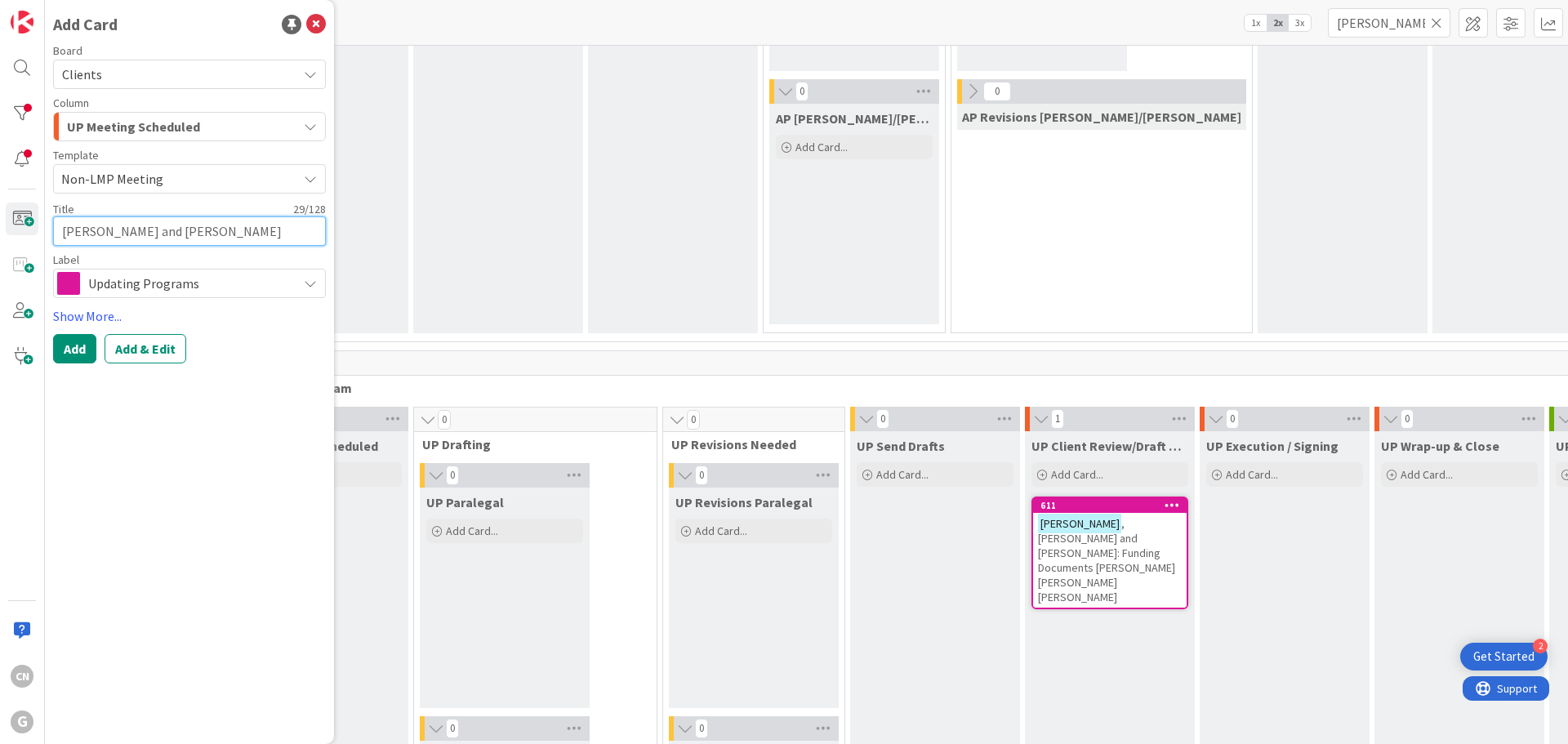
type textarea "x"
type textarea "[PERSON_NAME] and [PERSON_NAME] - Me"
type textarea "x"
type textarea "[PERSON_NAME] and [PERSON_NAME]"
type textarea "x"
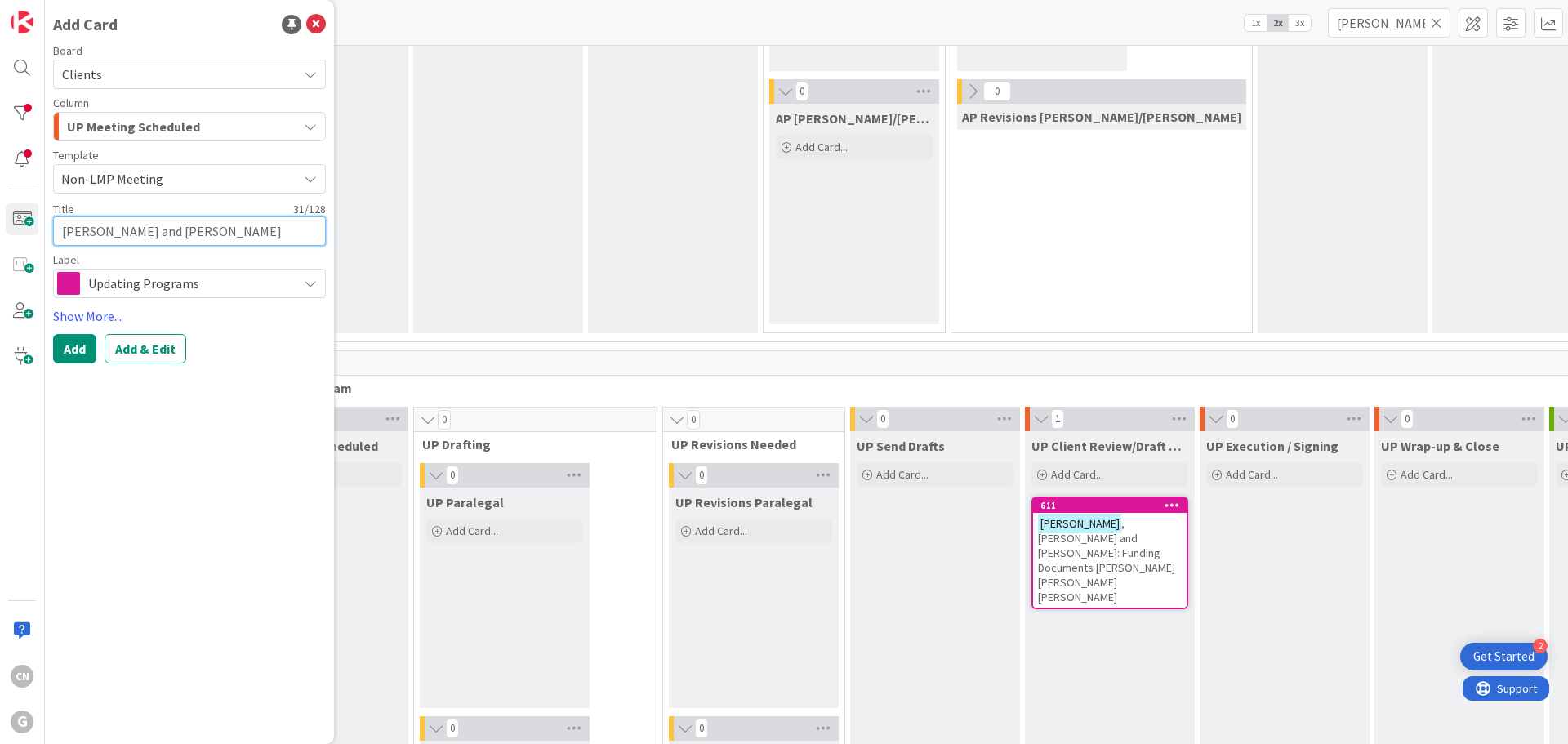
type textarea "[PERSON_NAME] and [PERSON_NAME] - Meet"
type textarea "x"
type textarea "[PERSON_NAME] and [PERSON_NAME] - Meeti"
type textarea "x"
type textarea "[PERSON_NAME] and [PERSON_NAME] - Meetin"
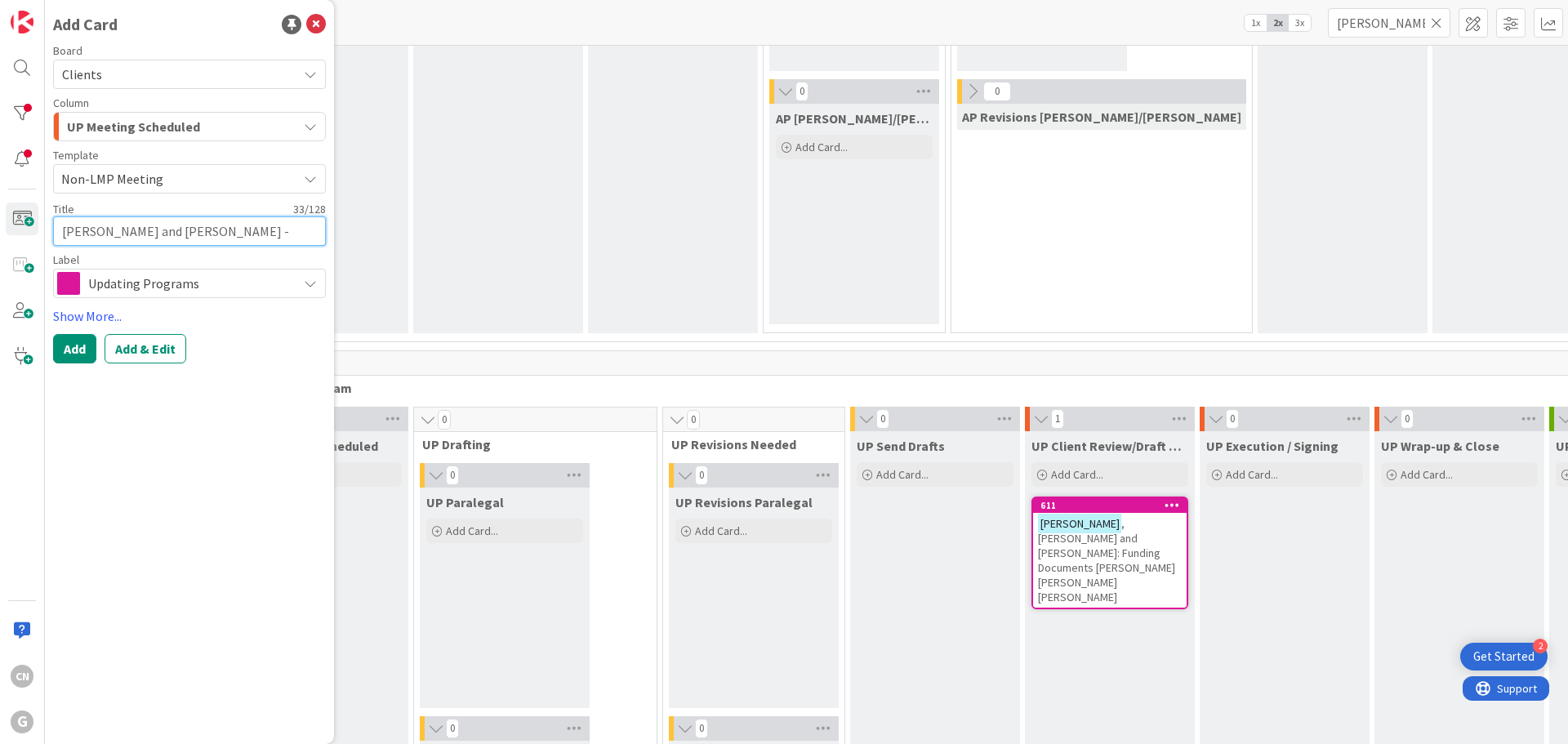
type textarea "x"
type textarea "[PERSON_NAME] and [PERSON_NAME] - Meeting"
type textarea "x"
type textarea "[PERSON_NAME] and [PERSON_NAME] - Meeting"
type textarea "x"
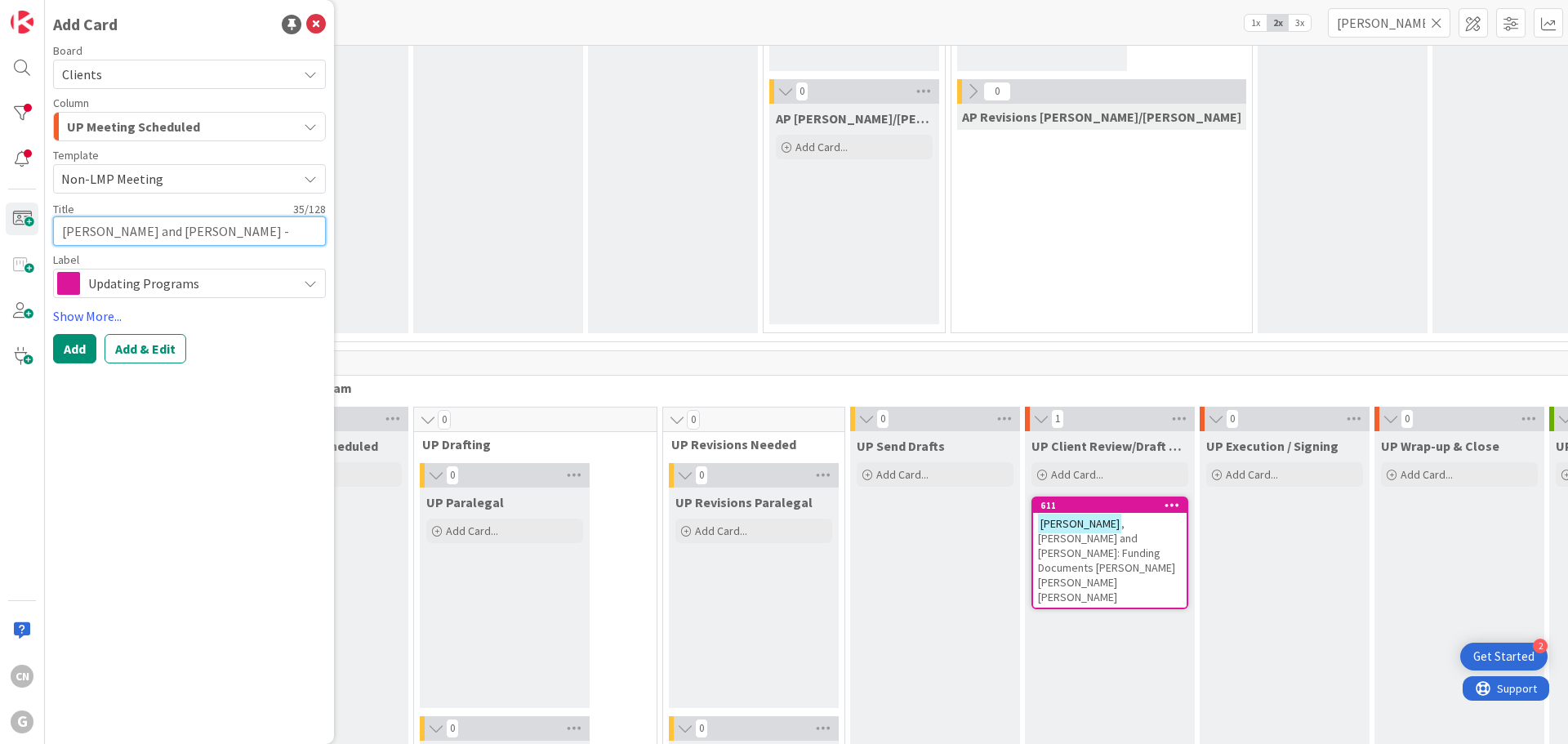
type textarea "[PERSON_NAME] and [PERSON_NAME] - Meeting w"
type textarea "x"
type textarea "[PERSON_NAME] and [PERSON_NAME] - Meeting"
type textarea "x"
type textarea "[PERSON_NAME] and [PERSON_NAME] - Meeting o"
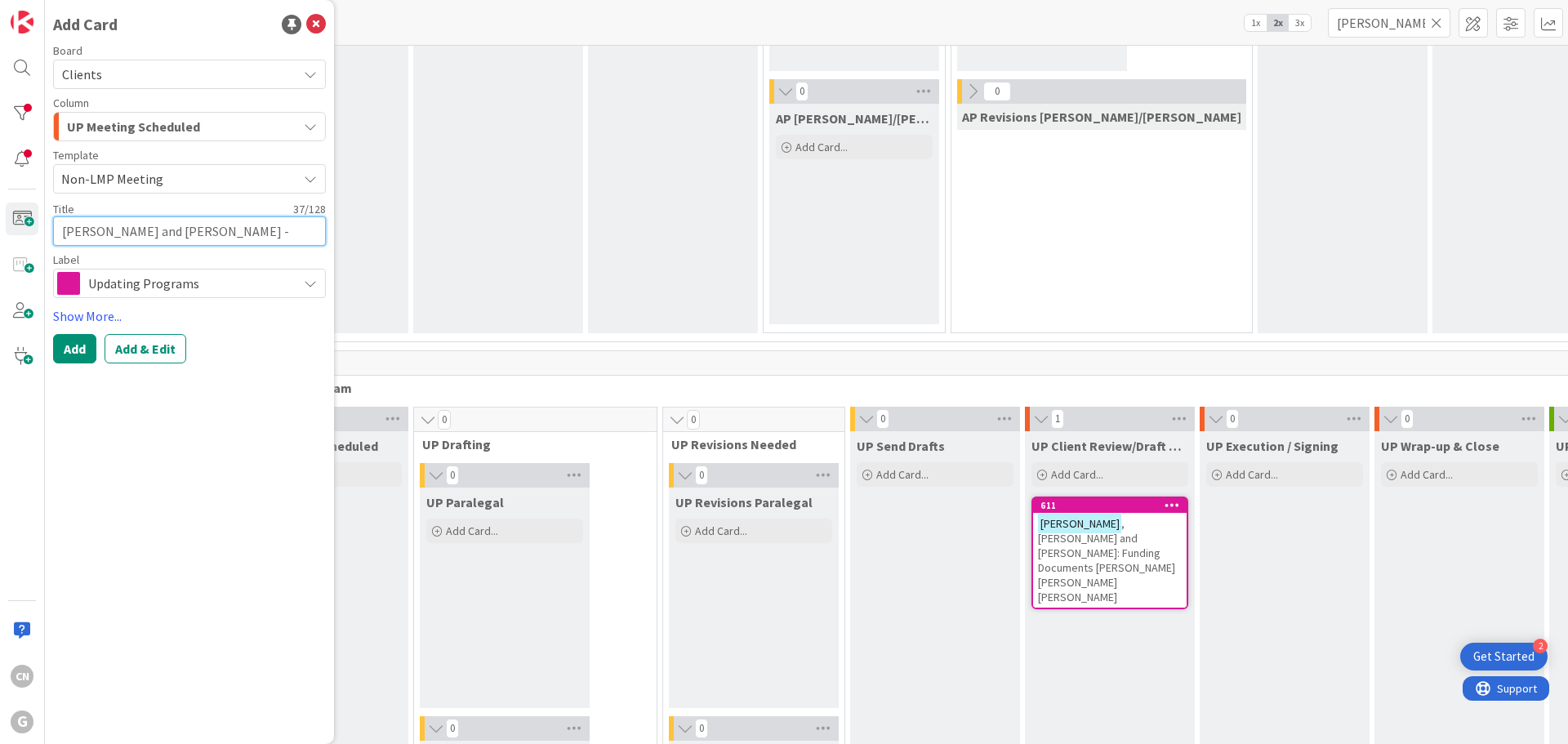
type textarea "x"
type textarea "[PERSON_NAME] and [PERSON_NAME] - Meeting on"
type textarea "x"
type textarea "[PERSON_NAME] and [PERSON_NAME] - Meeting on"
type textarea "x"
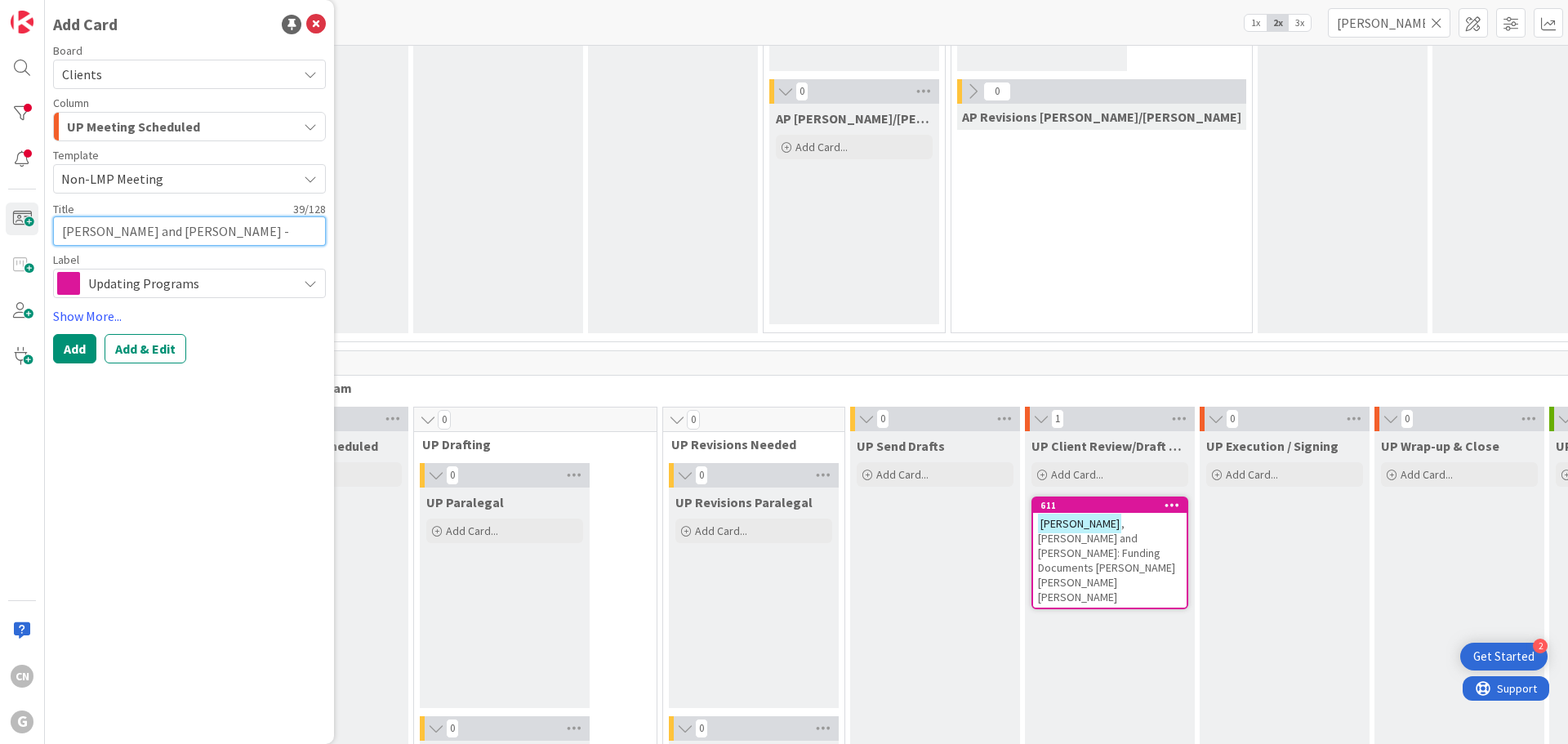
type textarea "[PERSON_NAME] and [PERSON_NAME] - Meeting on 9"
type textarea "x"
type textarea "[PERSON_NAME] and [PERSON_NAME] - Meeting on 9/"
type textarea "x"
type textarea "[PERSON_NAME] and [PERSON_NAME] - Meeting on 9/4"
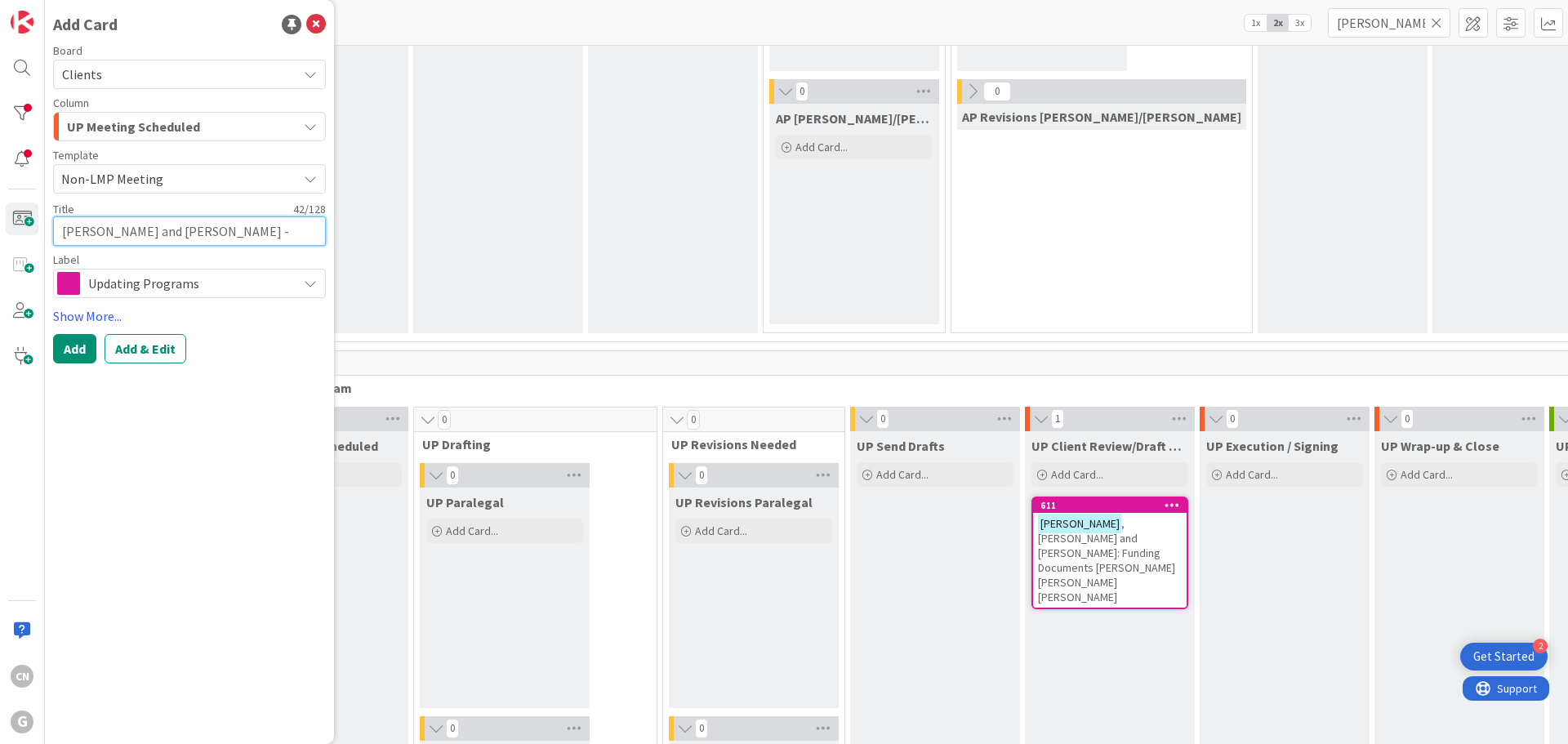
type textarea "x"
type textarea "[PERSON_NAME] and [PERSON_NAME] - Meeting on 9/4/"
type textarea "x"
type textarea "[PERSON_NAME] and [PERSON_NAME] - Meeting on 9/4/2"
type textarea "x"
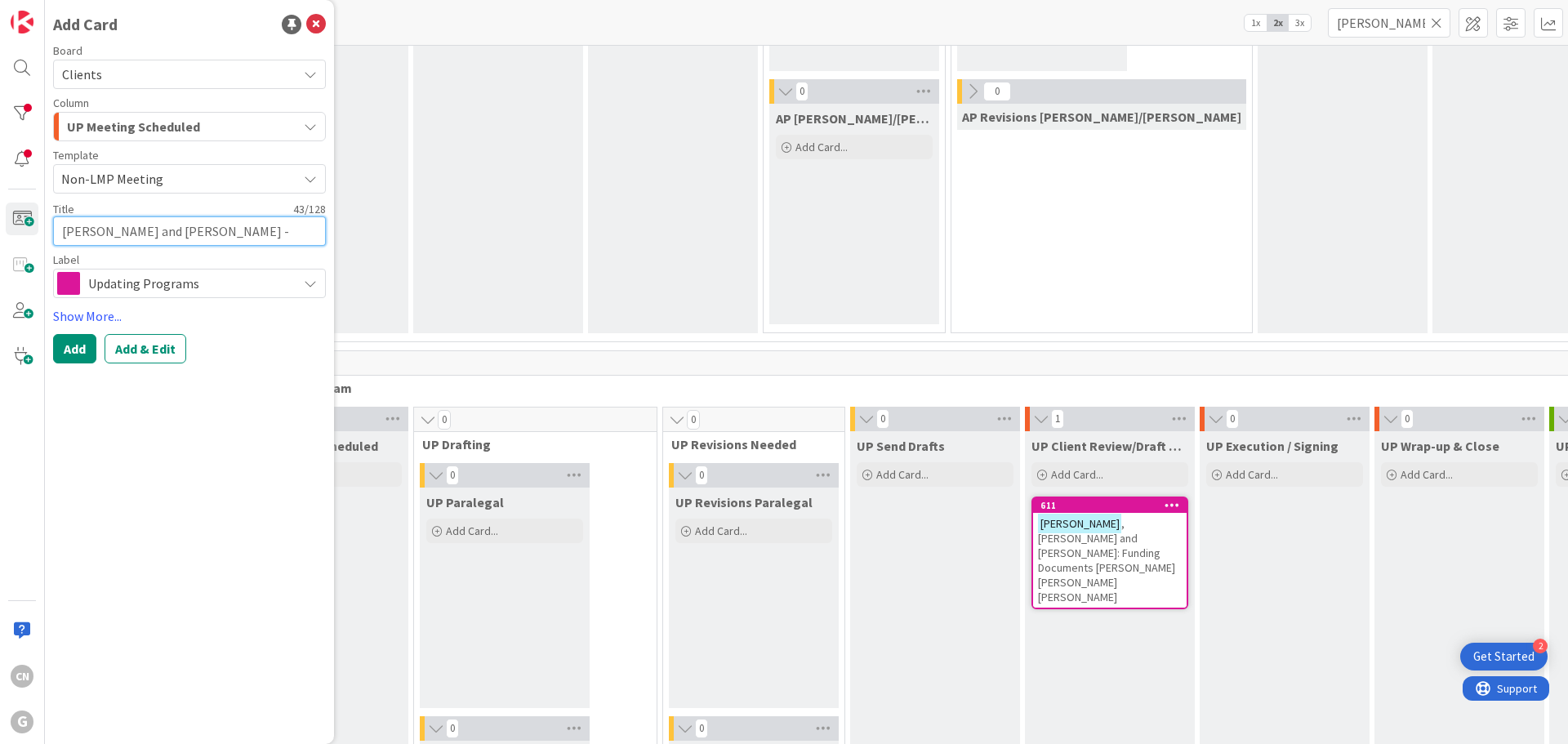
type textarea "[PERSON_NAME] and [PERSON_NAME] - Meeting on [DATE]"
type textarea "x"
type textarea "[PERSON_NAME] and [PERSON_NAME] - Meeting on [DATE]"
type textarea "x"
type textarea "[PERSON_NAME] and [PERSON_NAME] - Meeting on [DATE] w"
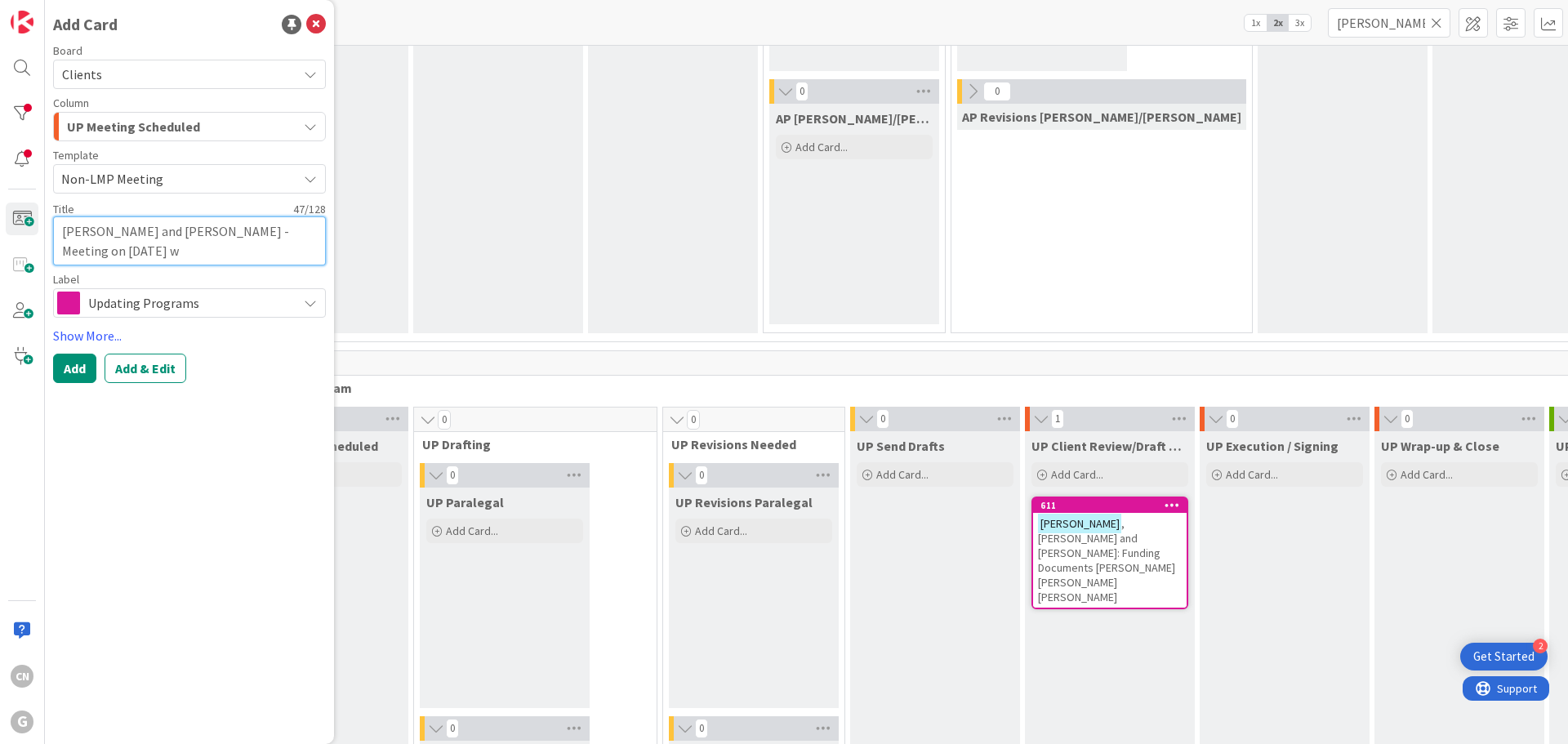
type textarea "x"
type textarea "[PERSON_NAME] and [PERSON_NAME] - Meeting on [DATE] w/"
type textarea "x"
type textarea "[PERSON_NAME] and [PERSON_NAME] - Meeting on [DATE] w/C"
type textarea "x"
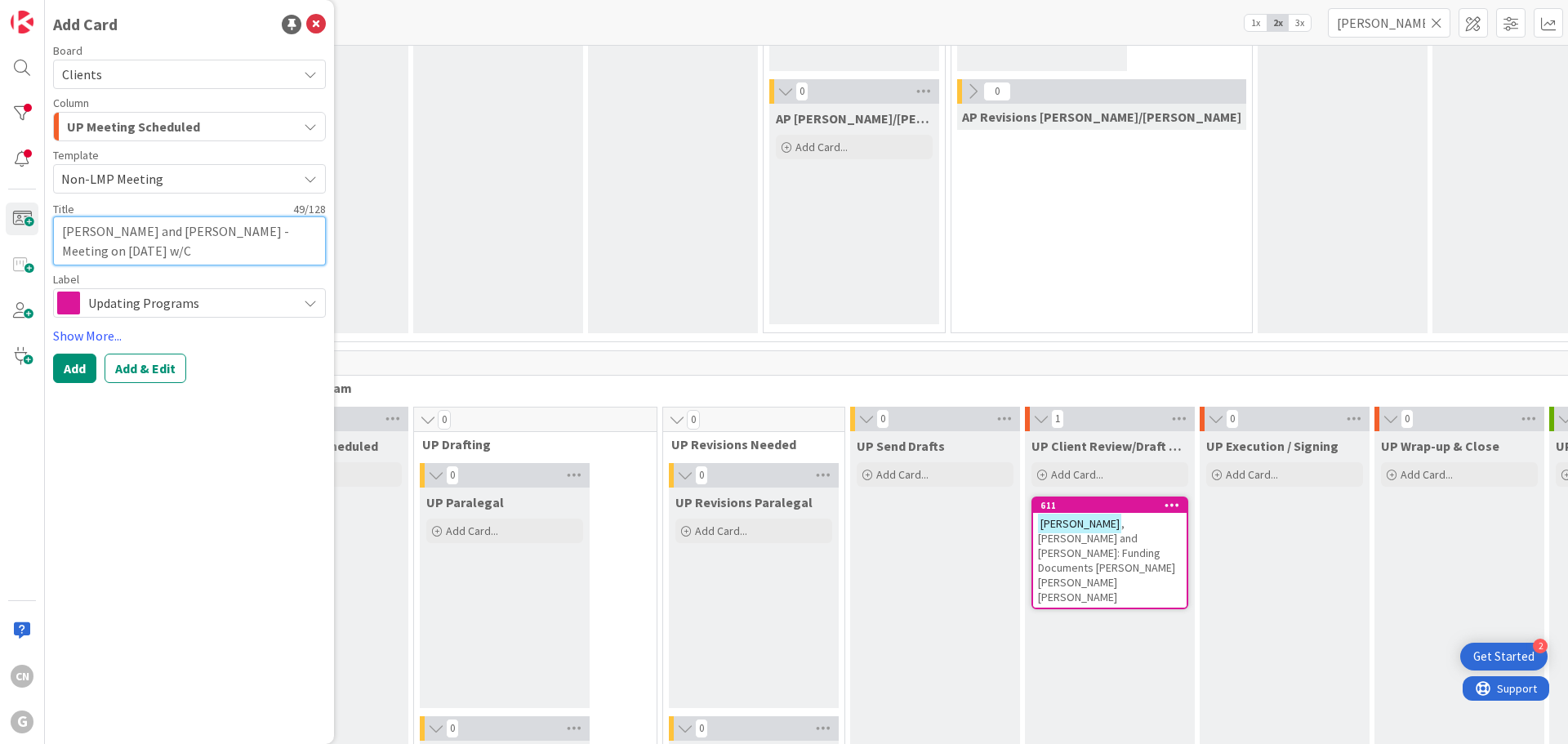
type textarea "[PERSON_NAME] and [PERSON_NAME] - Meeting on [DATE] w/CG"
type textarea "x"
type textarea "[PERSON_NAME] and [PERSON_NAME] - Meeting on [DATE] w/CGP"
type textarea "x"
type textarea "[PERSON_NAME] and [PERSON_NAME] - Meeting on [DATE] w/CGP"
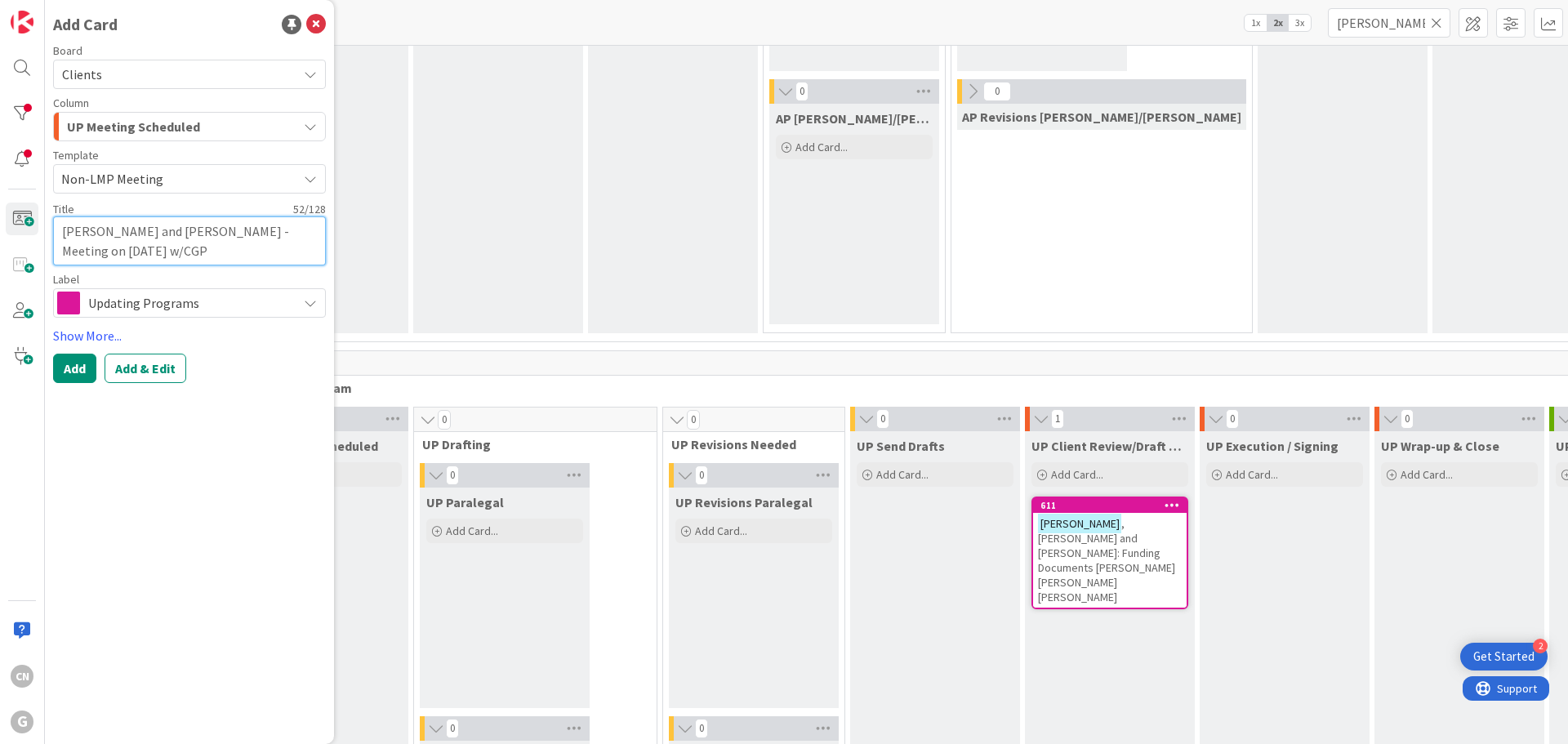
type textarea "x"
type textarea "[PERSON_NAME] and [PERSON_NAME] - Meeting on [DATE] w/CGP r"
type textarea "x"
type textarea "[PERSON_NAME] and [PERSON_NAME] - Meeting on [DATE] w/CGP re"
type textarea "x"
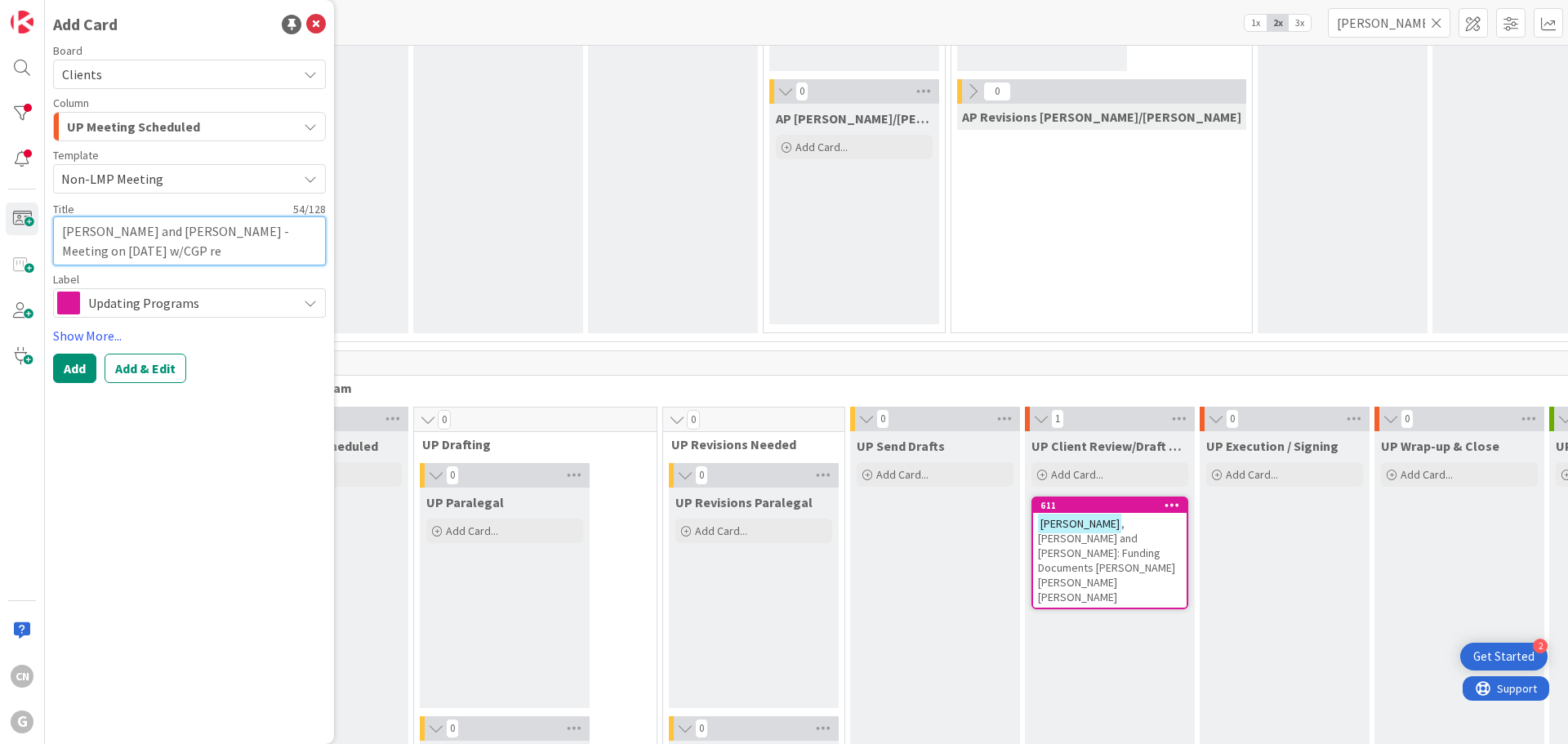
type textarea "[PERSON_NAME] and [PERSON_NAME] - Meeting on [DATE] w/CGP re"
type textarea "x"
type textarea "[PERSON_NAME] and [PERSON_NAME] - Meeting on [DATE] w/CGP re C"
type textarea "x"
type textarea "[PERSON_NAME] and [PERSON_NAME] - Meeting on [DATE] w/CGP re [PERSON_NAME]"
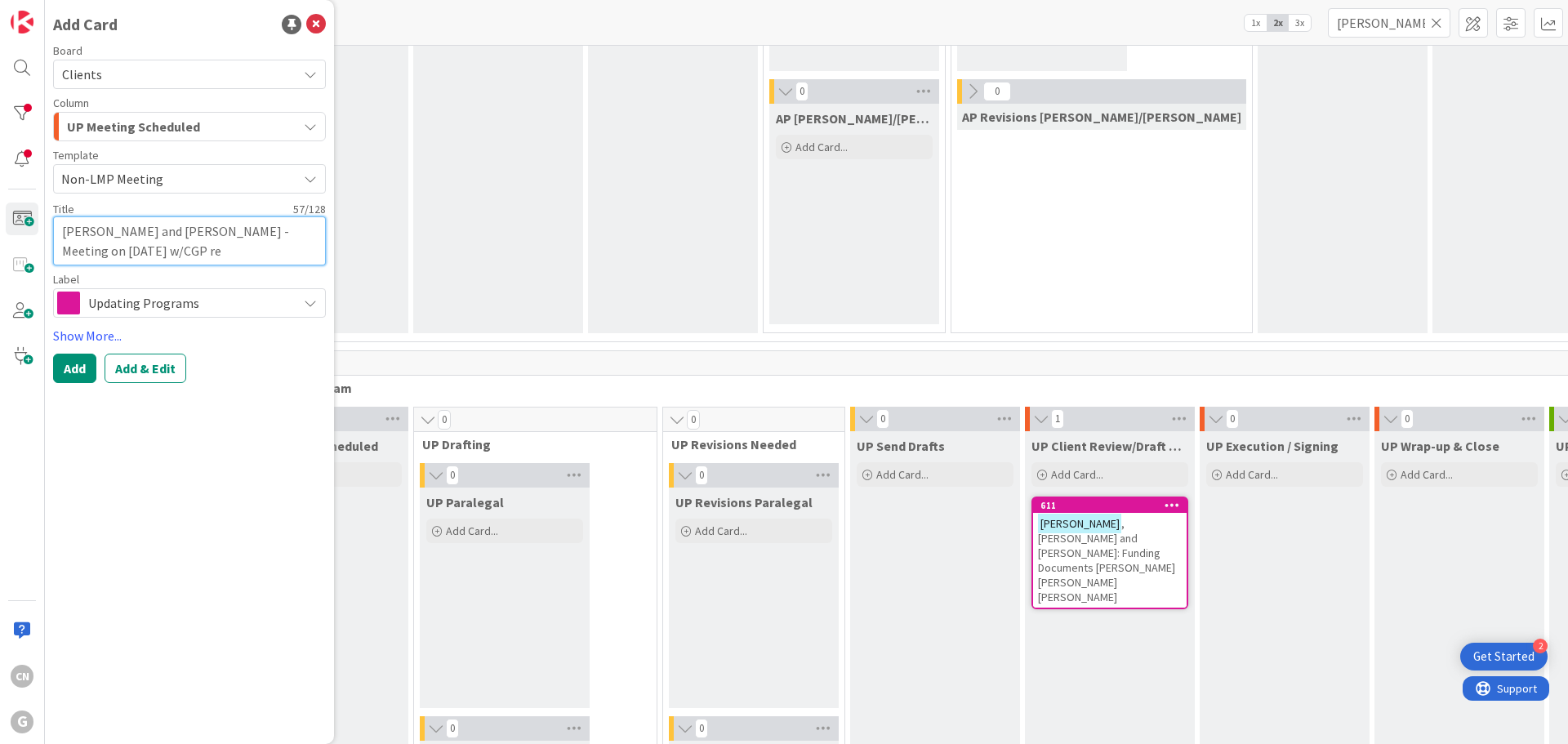
type textarea "x"
type textarea "[PERSON_NAME] and [PERSON_NAME] - Meeting on [DATE] w/CGP re Cha"
type textarea "x"
type textarea "[PERSON_NAME] and [PERSON_NAME] - Meeting on [DATE] w/CGP re [PERSON_NAME]"
type textarea "x"
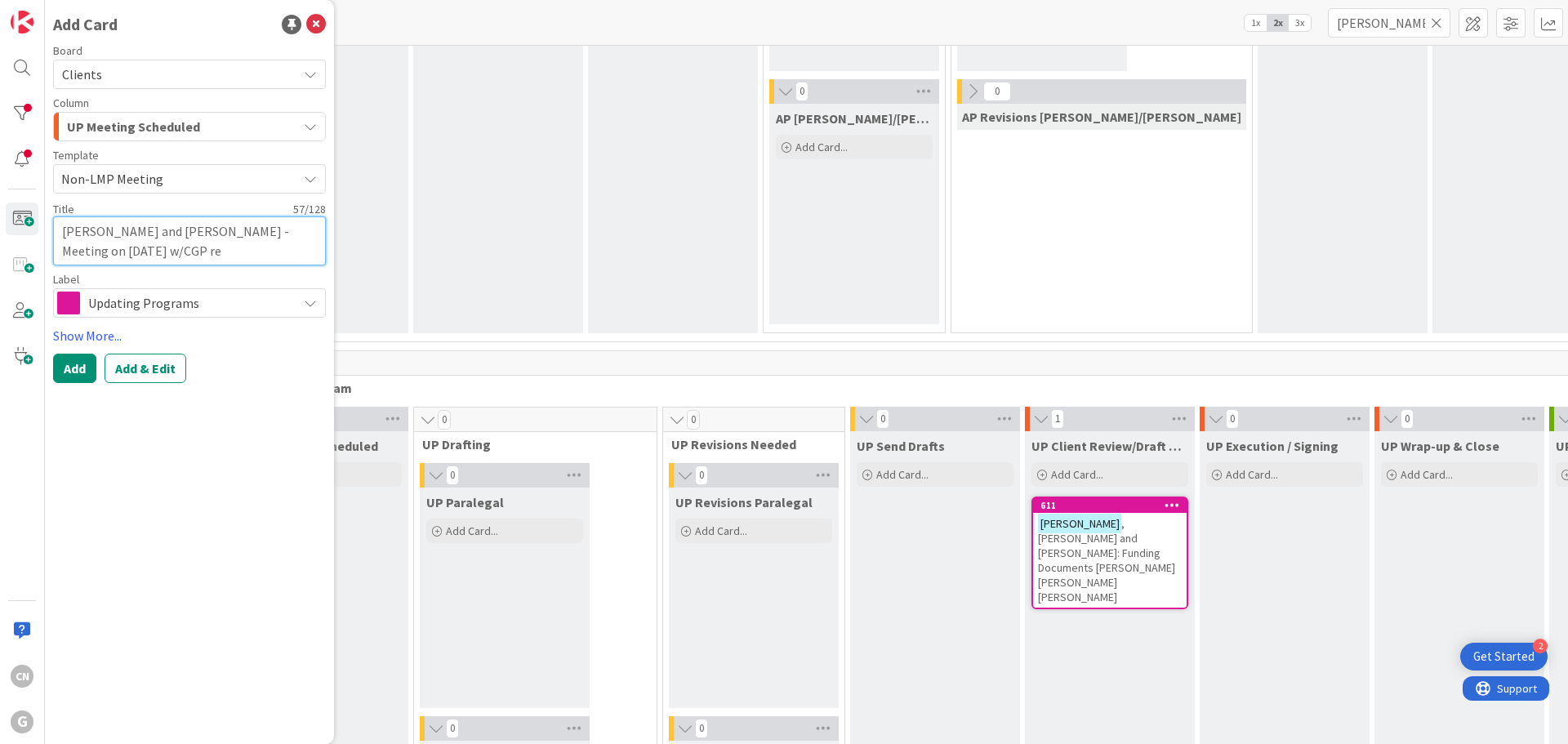
type textarea "[PERSON_NAME] and [PERSON_NAME] - Meeting on [DATE] w/CGP re [PERSON_NAME]"
type textarea "x"
type textarea "[PERSON_NAME] and [PERSON_NAME] - Meeting on [DATE] w/CGP re Change"
type textarea "x"
type textarea "[PERSON_NAME] and [PERSON_NAME] - Meeting on [DATE] w/CGP re Changes"
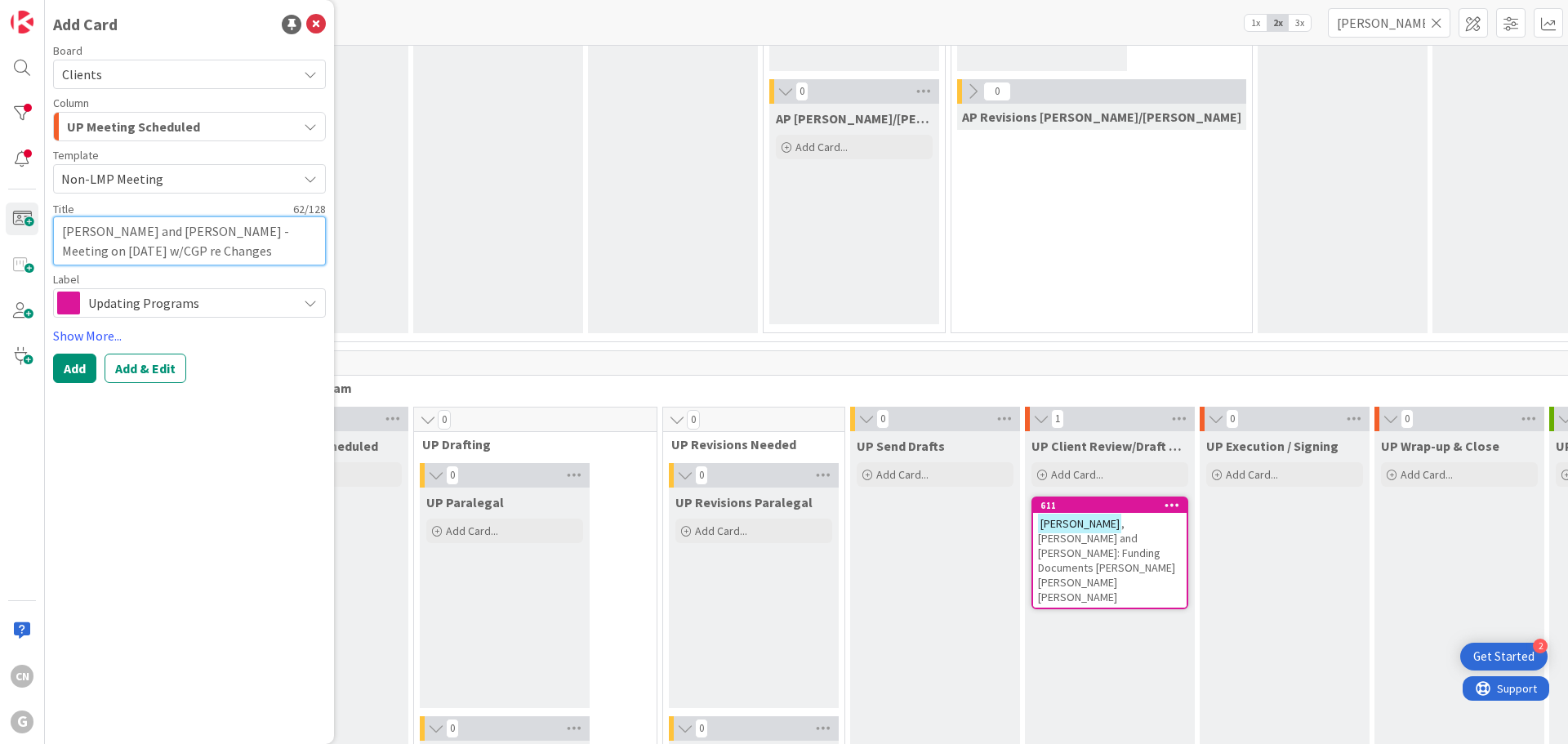
type textarea "x"
type textarea "[PERSON_NAME] and [PERSON_NAME] - Meeting on [DATE] w/CGP re Changes"
type textarea "x"
type textarea "[PERSON_NAME] and [PERSON_NAME] - Meeting on [DATE] w/CGP re Changes t"
type textarea "x"
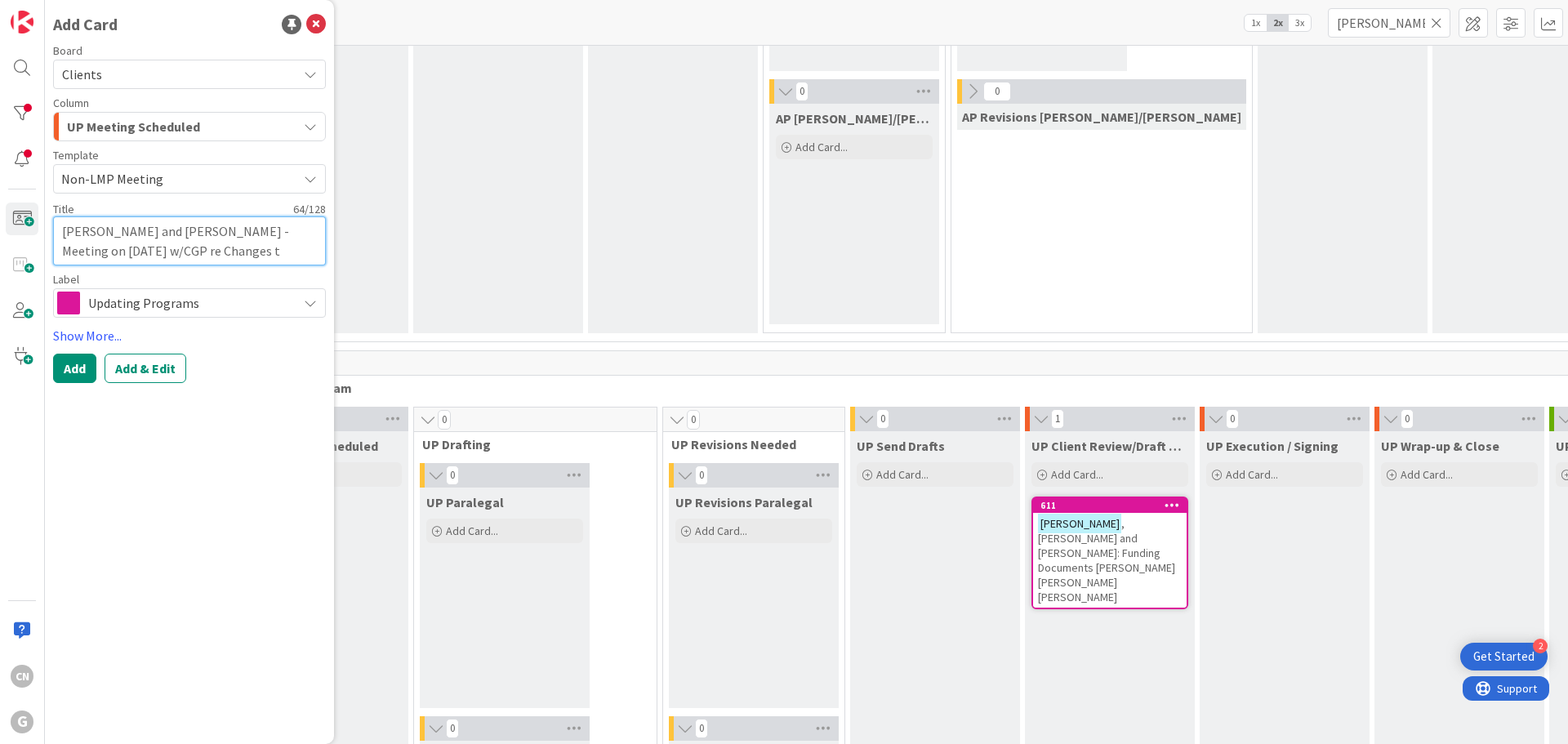
type textarea "[PERSON_NAME] and [PERSON_NAME] - Meeting on [DATE] w/CGP re Changes to"
type textarea "x"
type textarea "[PERSON_NAME] and [PERSON_NAME] - Meeting on [DATE] w/CGP re Changes to"
type textarea "x"
type textarea "[PERSON_NAME] and [PERSON_NAME] - Meeting on [DATE] w/CGP re Changes to E"
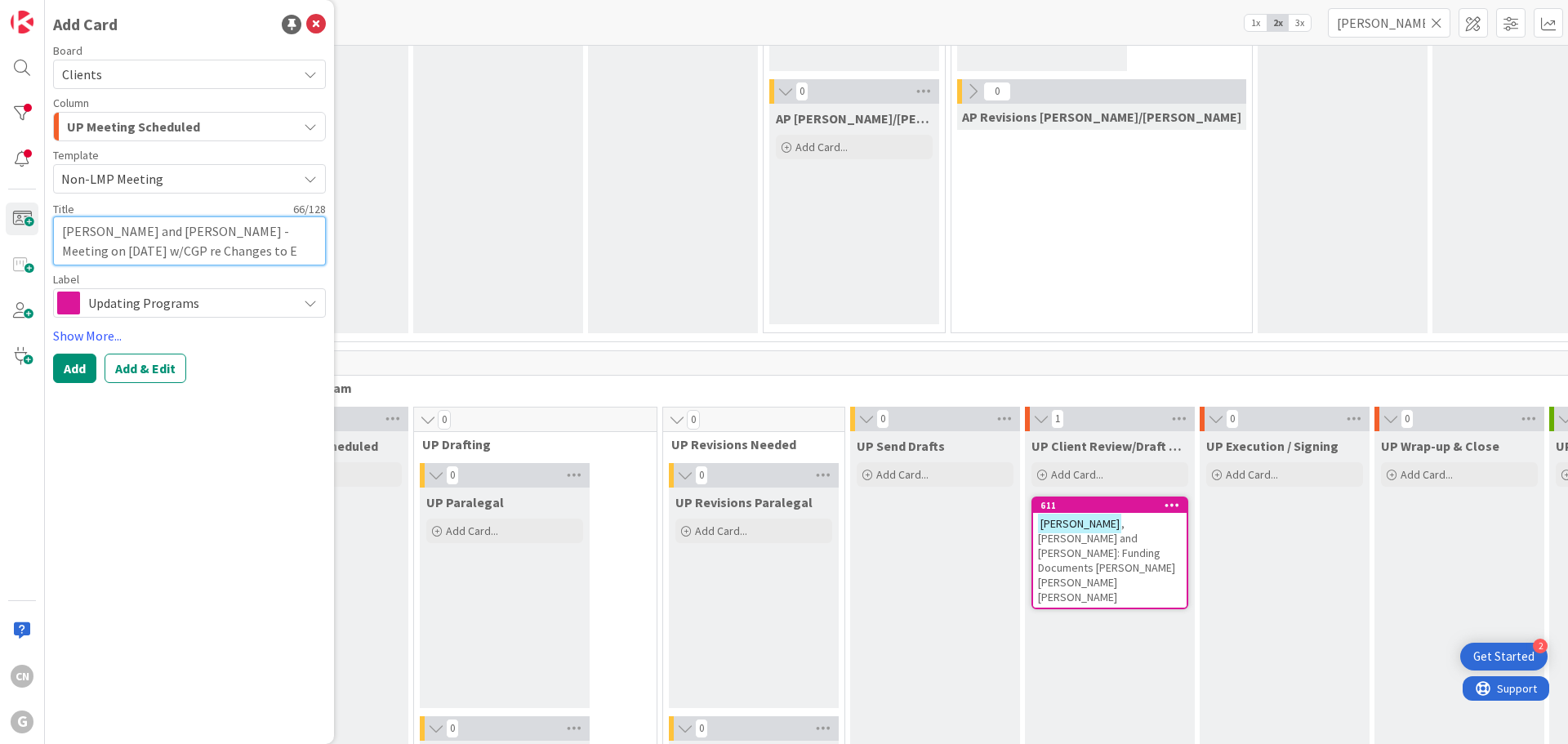
type textarea "x"
type textarea "[PERSON_NAME] and [PERSON_NAME] - Meeting on [DATE] w/CGP re Changes to EP"
click at [69, 366] on button "Add" at bounding box center [74, 367] width 43 height 29
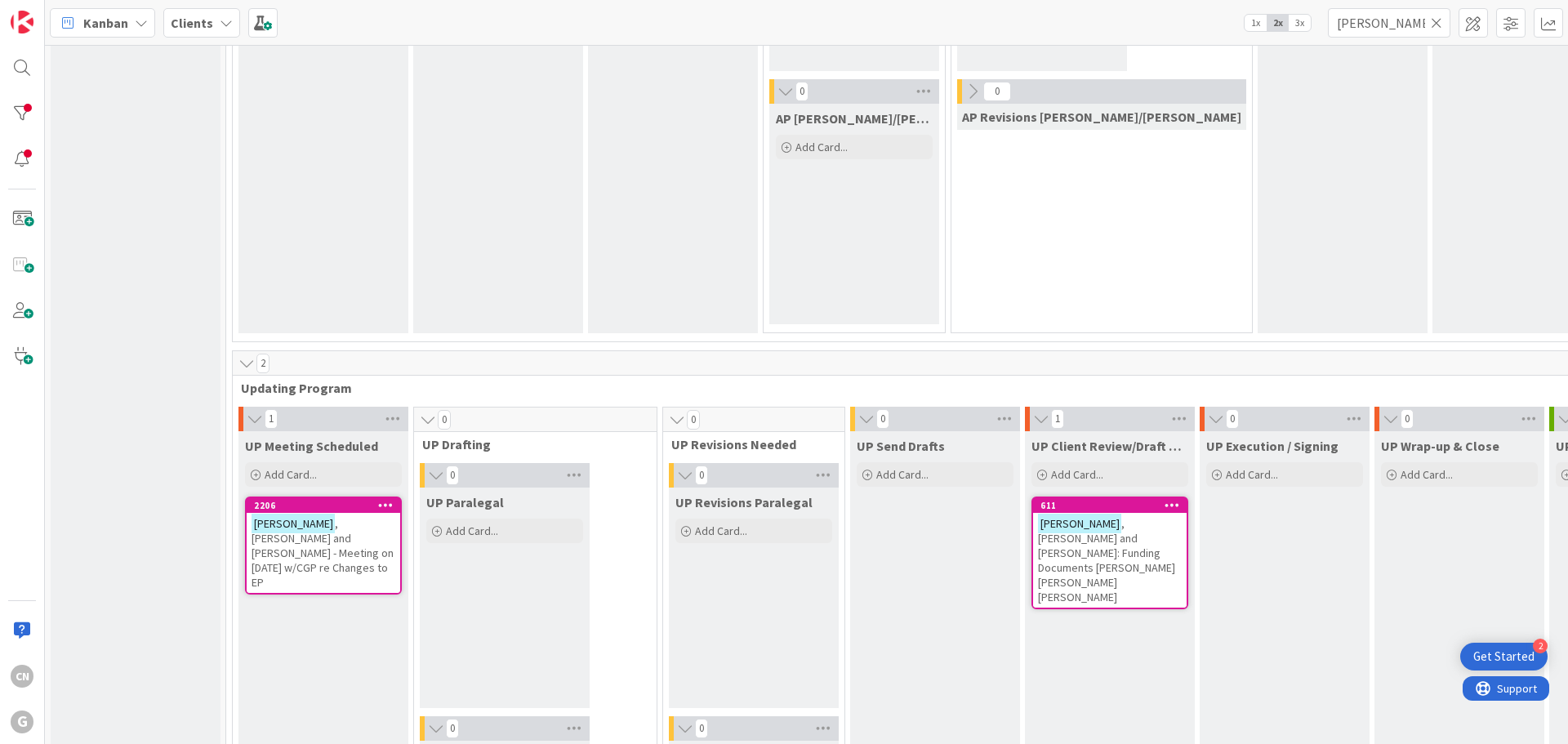
click at [329, 531] on span ", [PERSON_NAME] and [PERSON_NAME] - Meeting on [DATE] w/CGP re Changes to EP" at bounding box center [322, 553] width 142 height 74
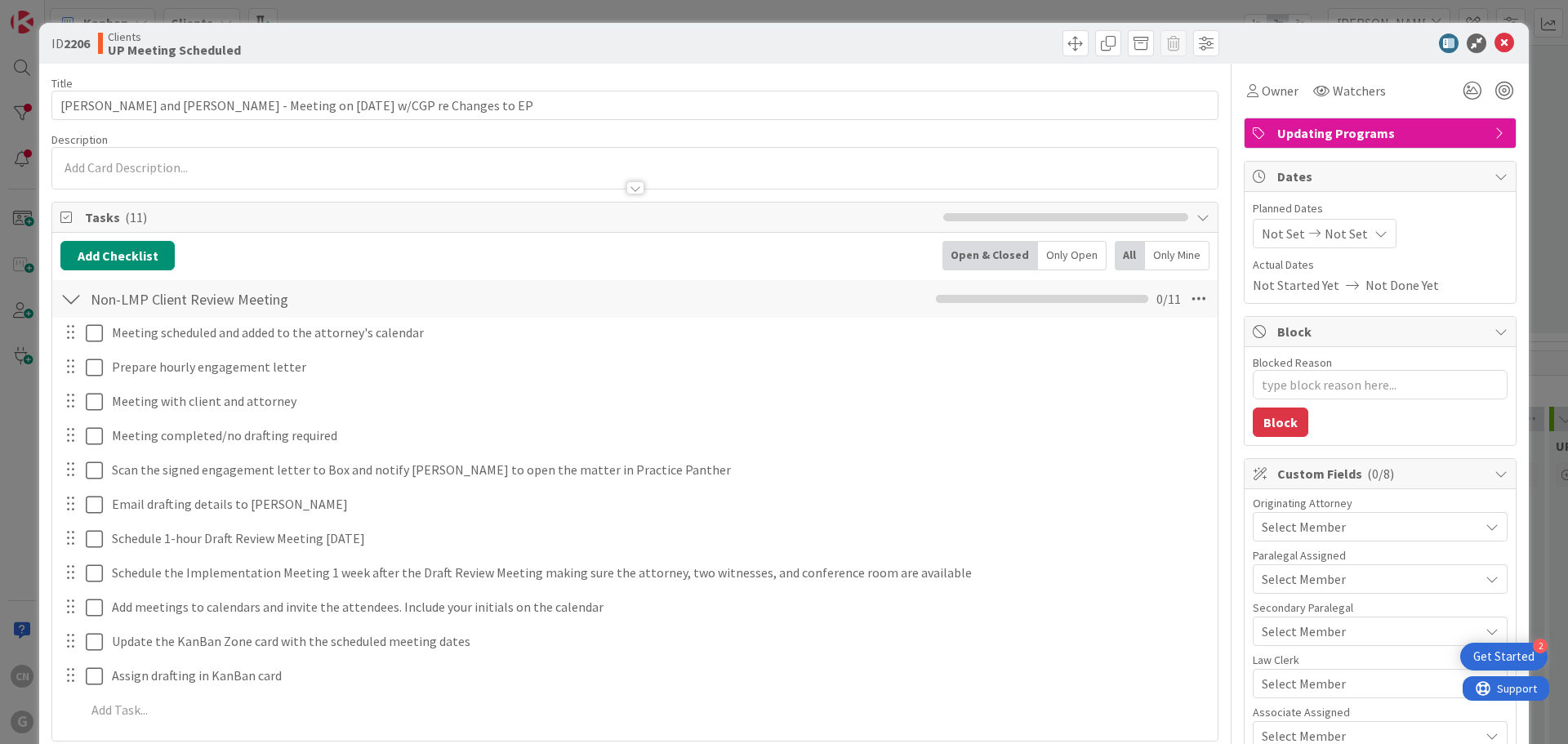
type textarea "x"
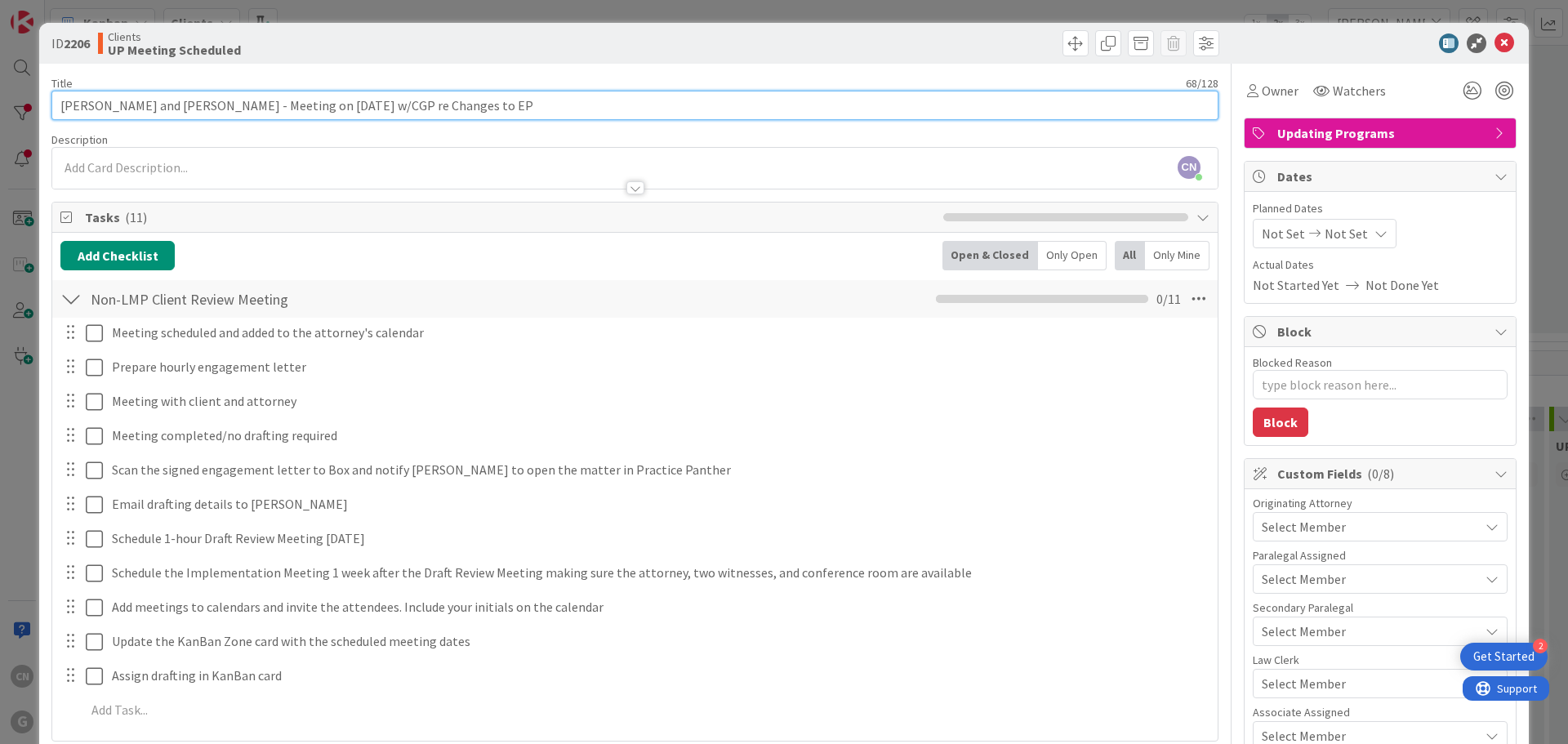
click at [217, 103] on input "[PERSON_NAME] and [PERSON_NAME] - Meeting on [DATE] w/CGP re Changes to EP" at bounding box center [635, 105] width 1167 height 29
type input "[PERSON_NAME] and [PERSON_NAME] on [DATE] w/CGP re Changes to EP"
type textarea "x"
type input "[PERSON_NAME] and [PERSON_NAME] - Non-LMP Meeting on [DATE] w/CGP re Changes to…"
type textarea "x"
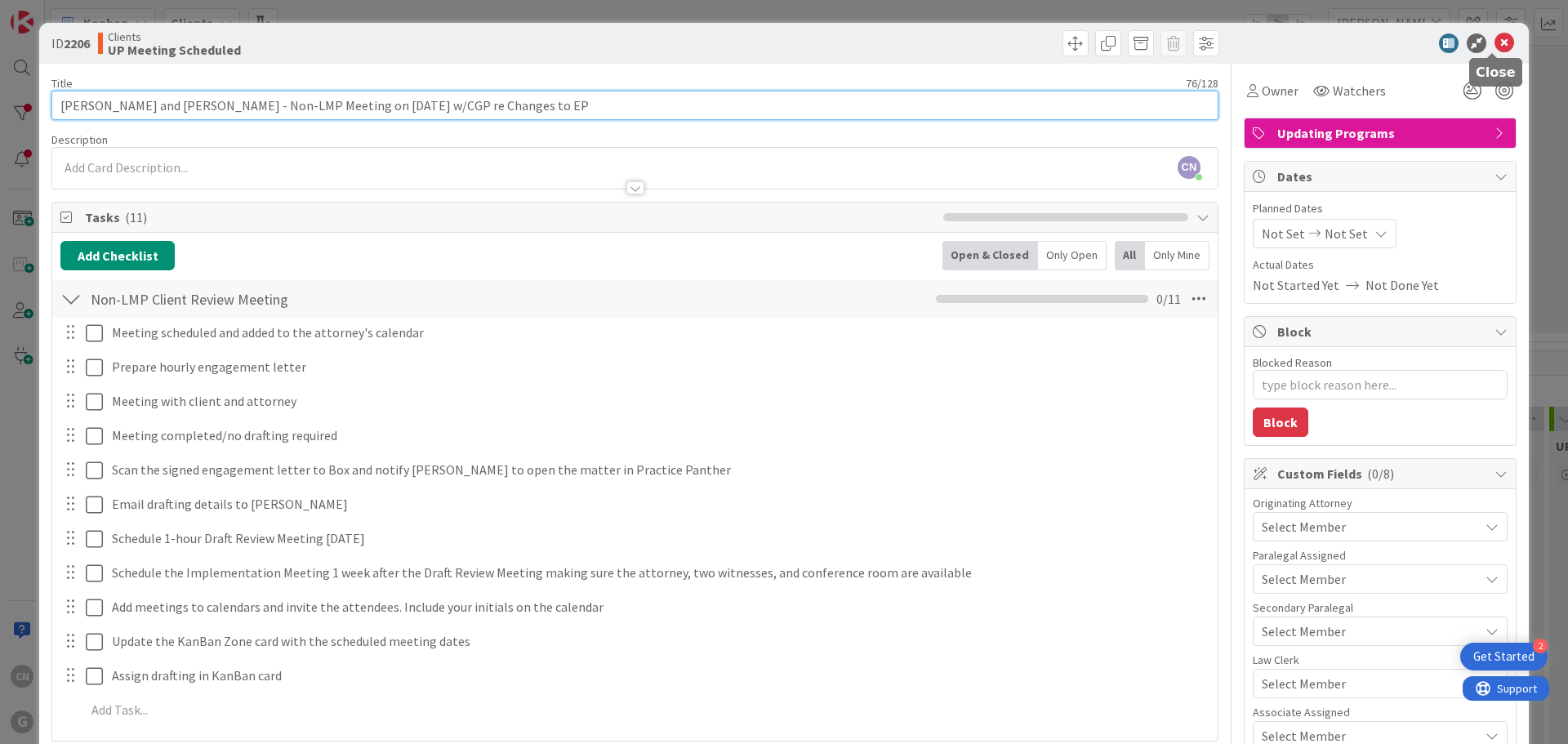
type input "[PERSON_NAME] and [PERSON_NAME] - Non-LMP Meeting on [DATE] w/CGP re Changes to…"
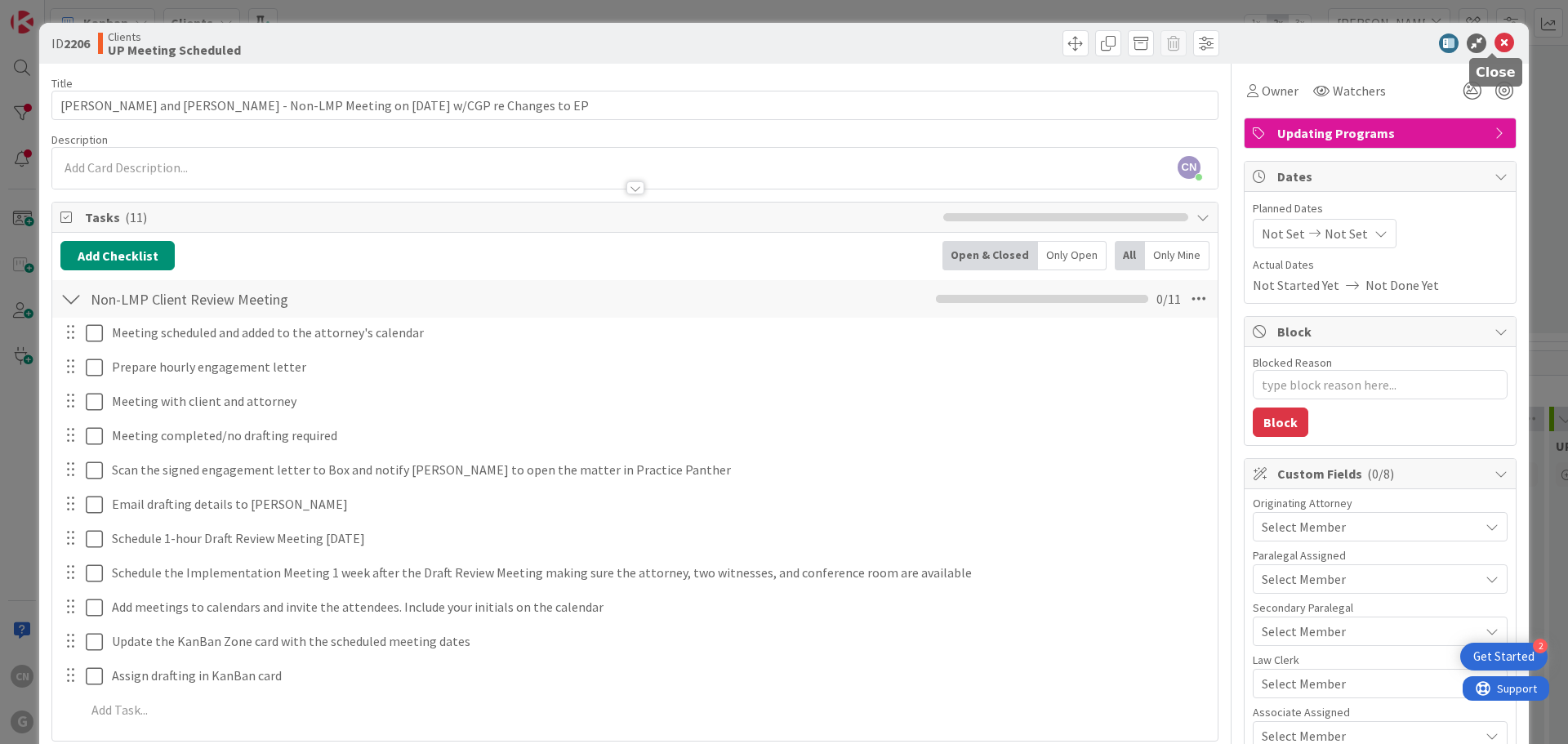
click at [1497, 46] on icon at bounding box center [1504, 43] width 19 height 19
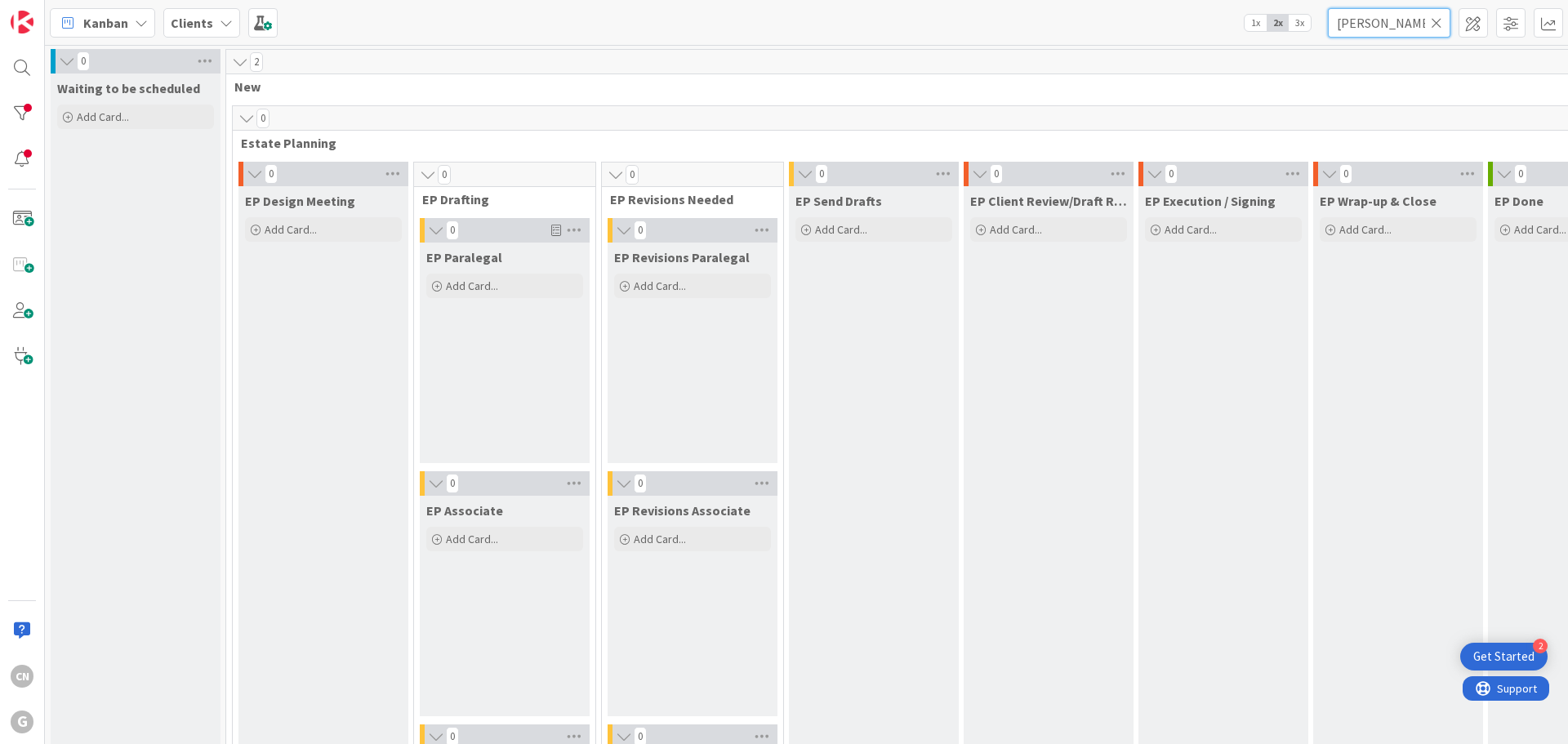
drag, startPoint x: 1375, startPoint y: 25, endPoint x: 1258, endPoint y: 25, distance: 117.0
click at [1258, 25] on div "Kanban Clients 1x 2x 3x [PERSON_NAME]" at bounding box center [806, 22] width 1523 height 45
type input "[PERSON_NAME]"
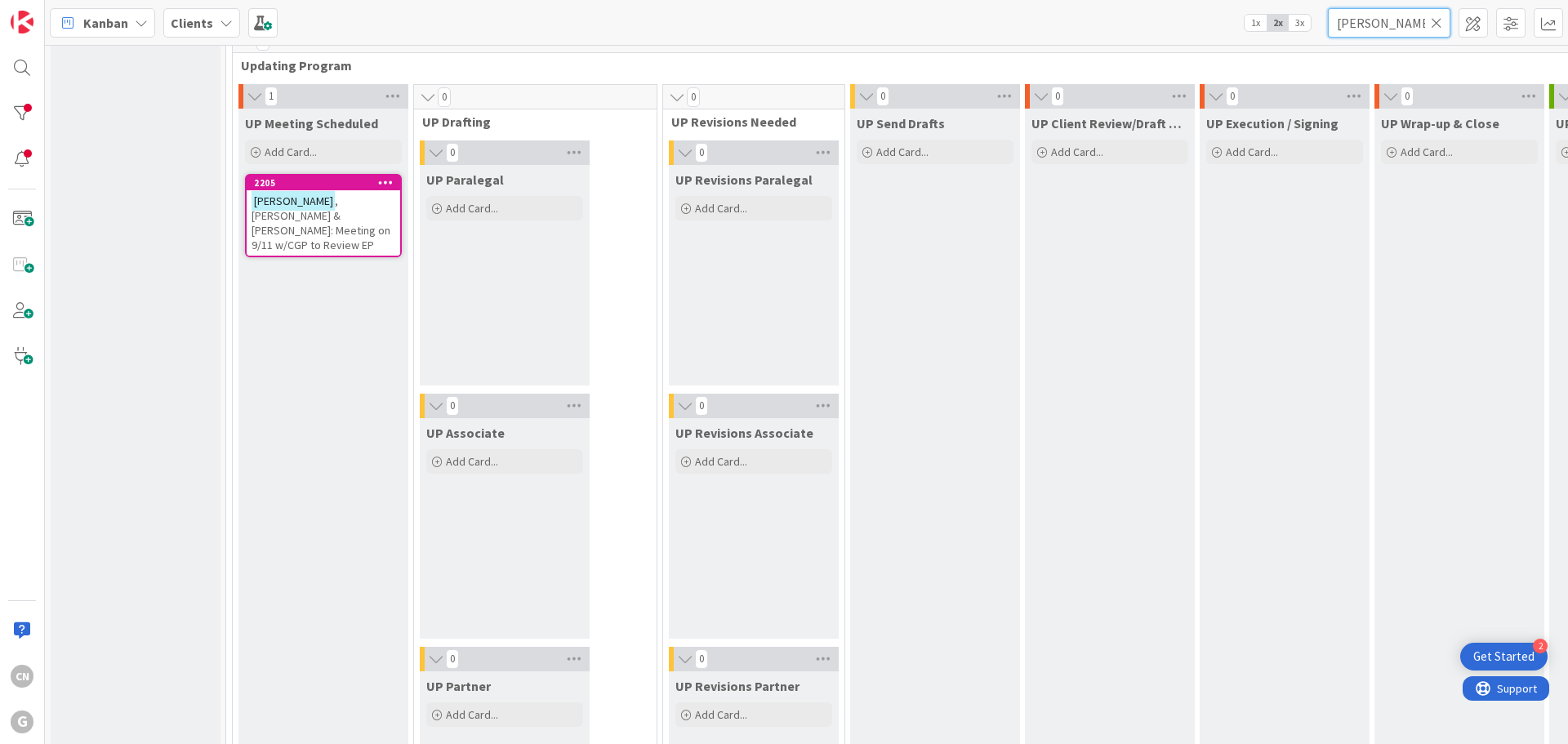
scroll to position [2366, 0]
click at [334, 214] on span ", [PERSON_NAME] & [PERSON_NAME]: Meeting on 9/11 w/CGP to Review EP" at bounding box center [321, 220] width 139 height 59
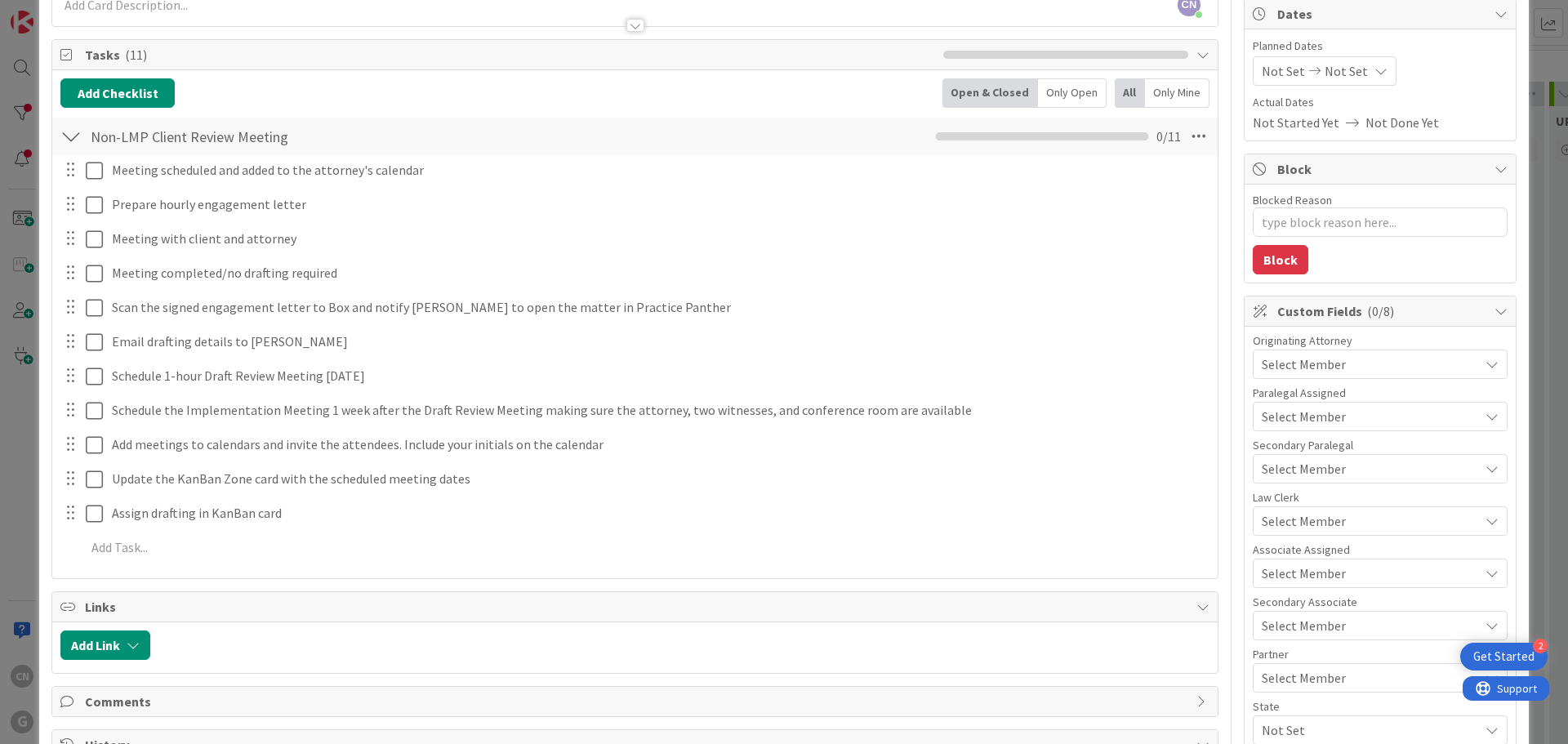
scroll to position [163, 0]
click at [1425, 363] on div "Select Member" at bounding box center [1369, 363] width 217 height 19
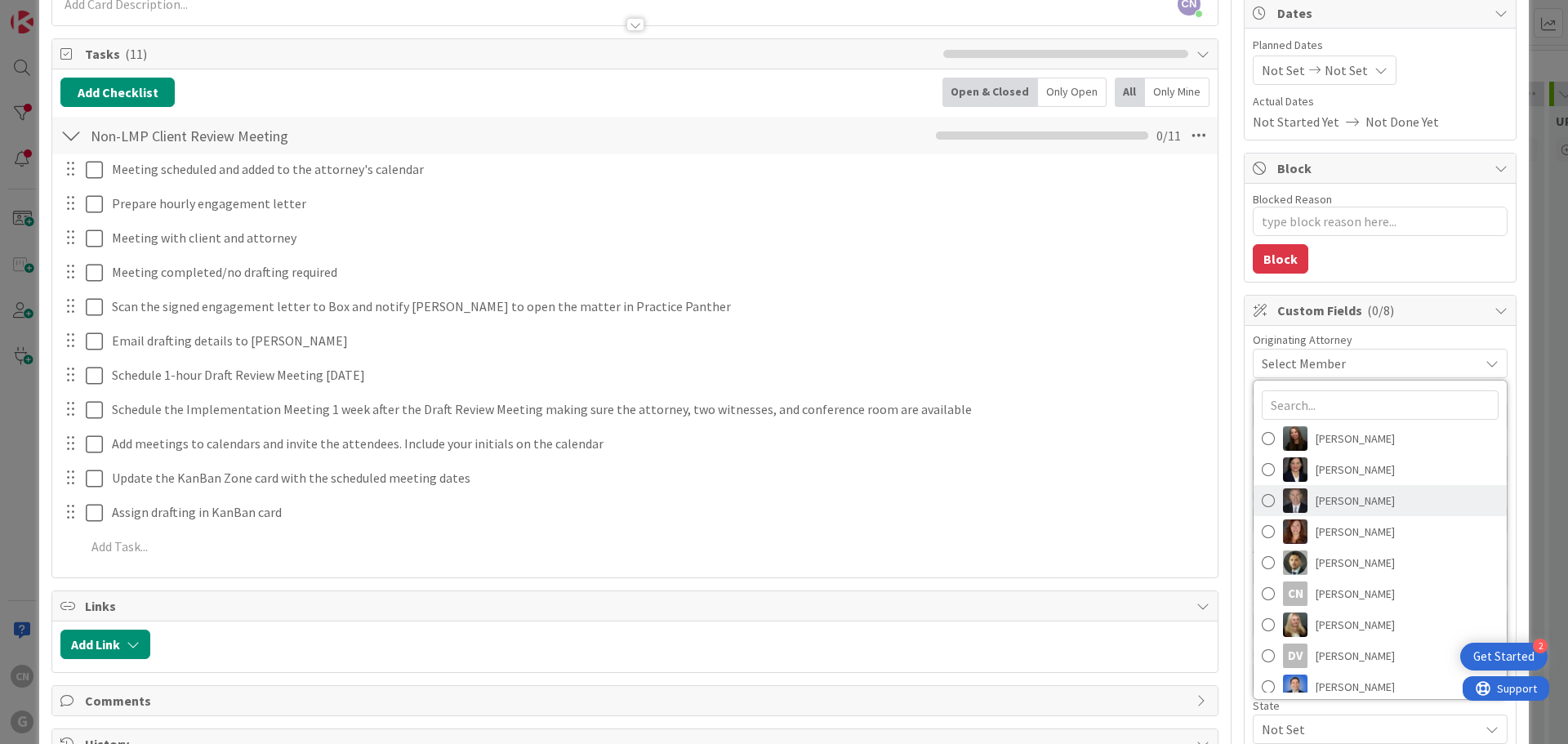
click at [1326, 502] on span "[PERSON_NAME]" at bounding box center [1355, 501] width 79 height 25
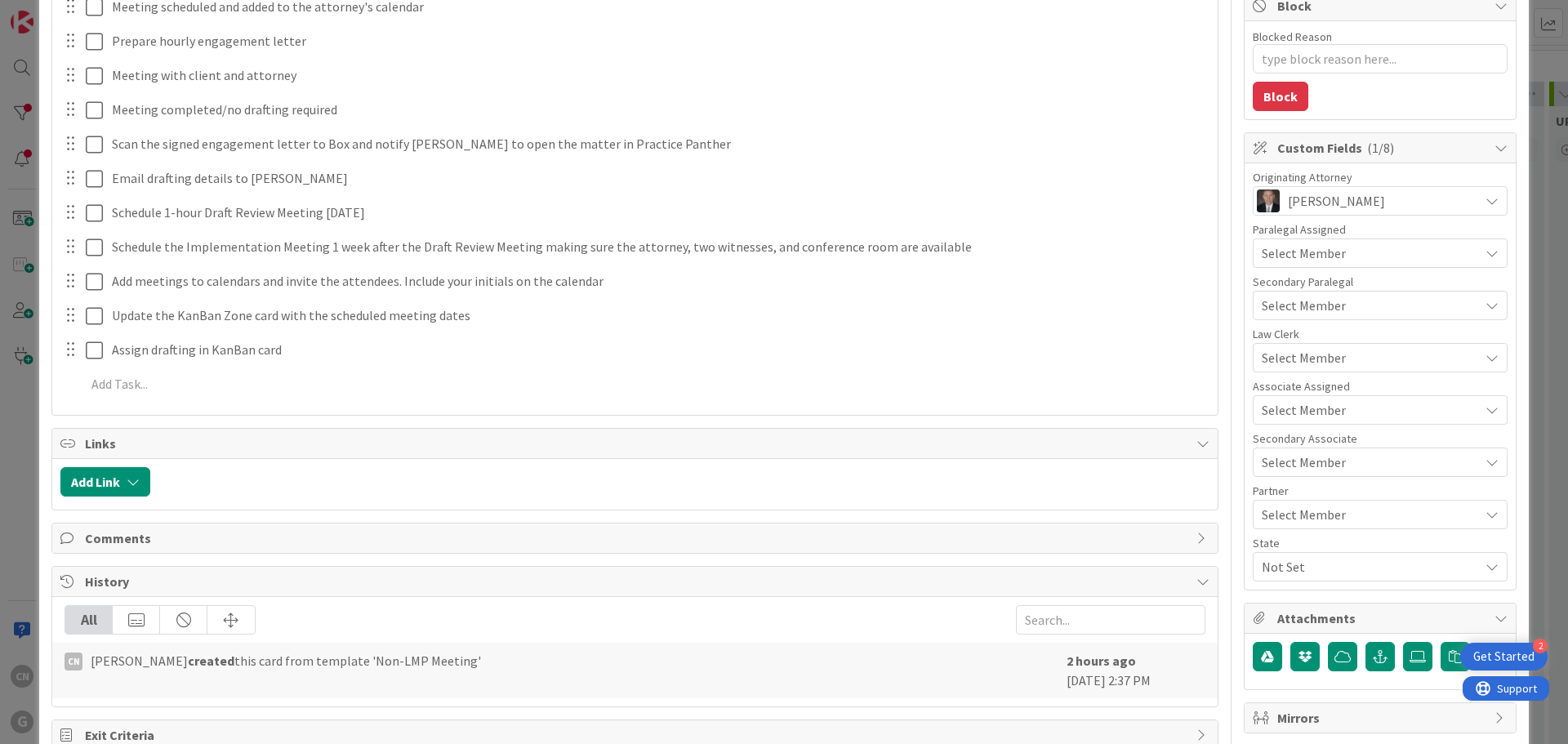
scroll to position [327, 0]
click at [1304, 569] on span "Not Set" at bounding box center [1369, 566] width 217 height 19
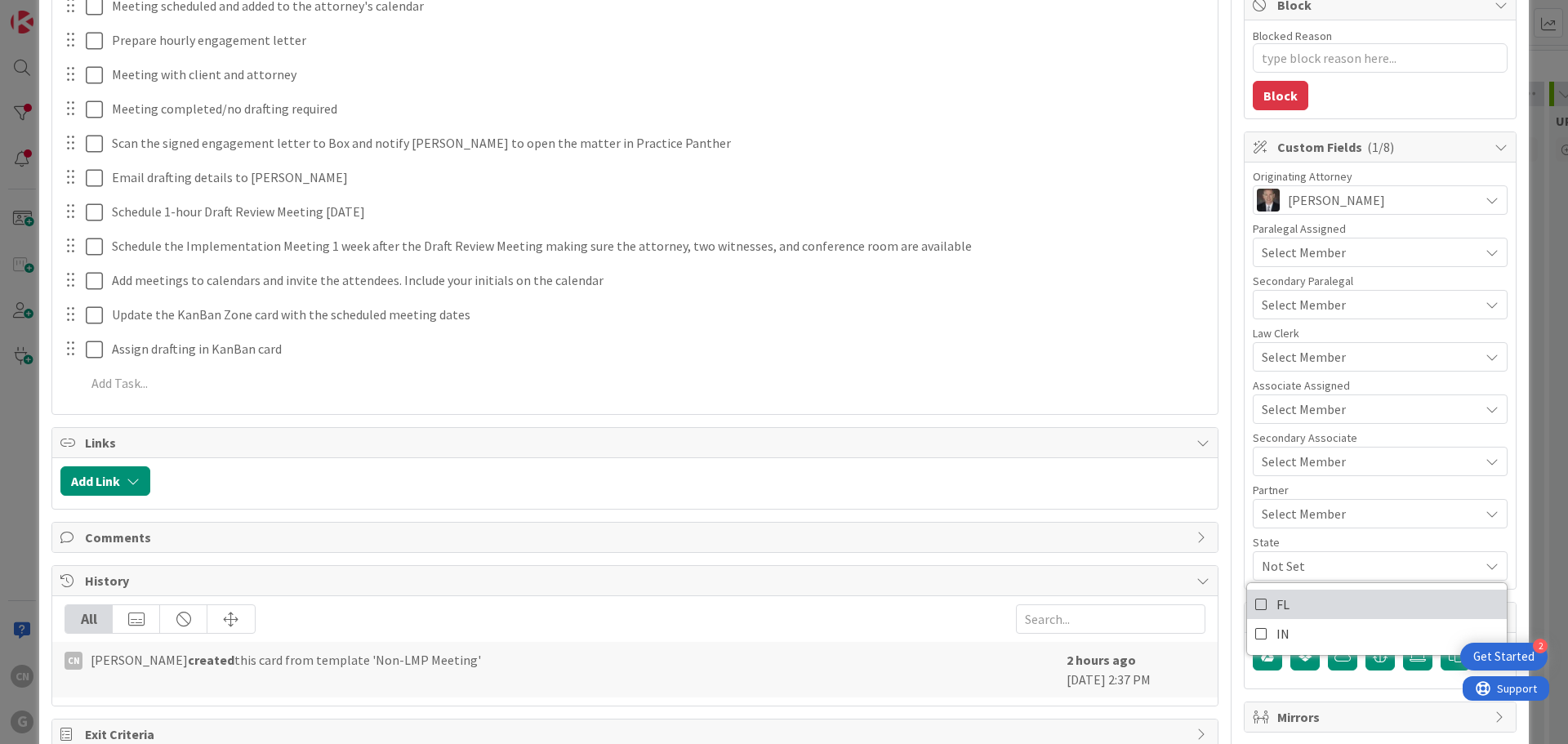
click at [1296, 605] on link "FL" at bounding box center [1377, 603] width 260 height 29
click at [1309, 409] on span "Select Member" at bounding box center [1304, 409] width 84 height 19
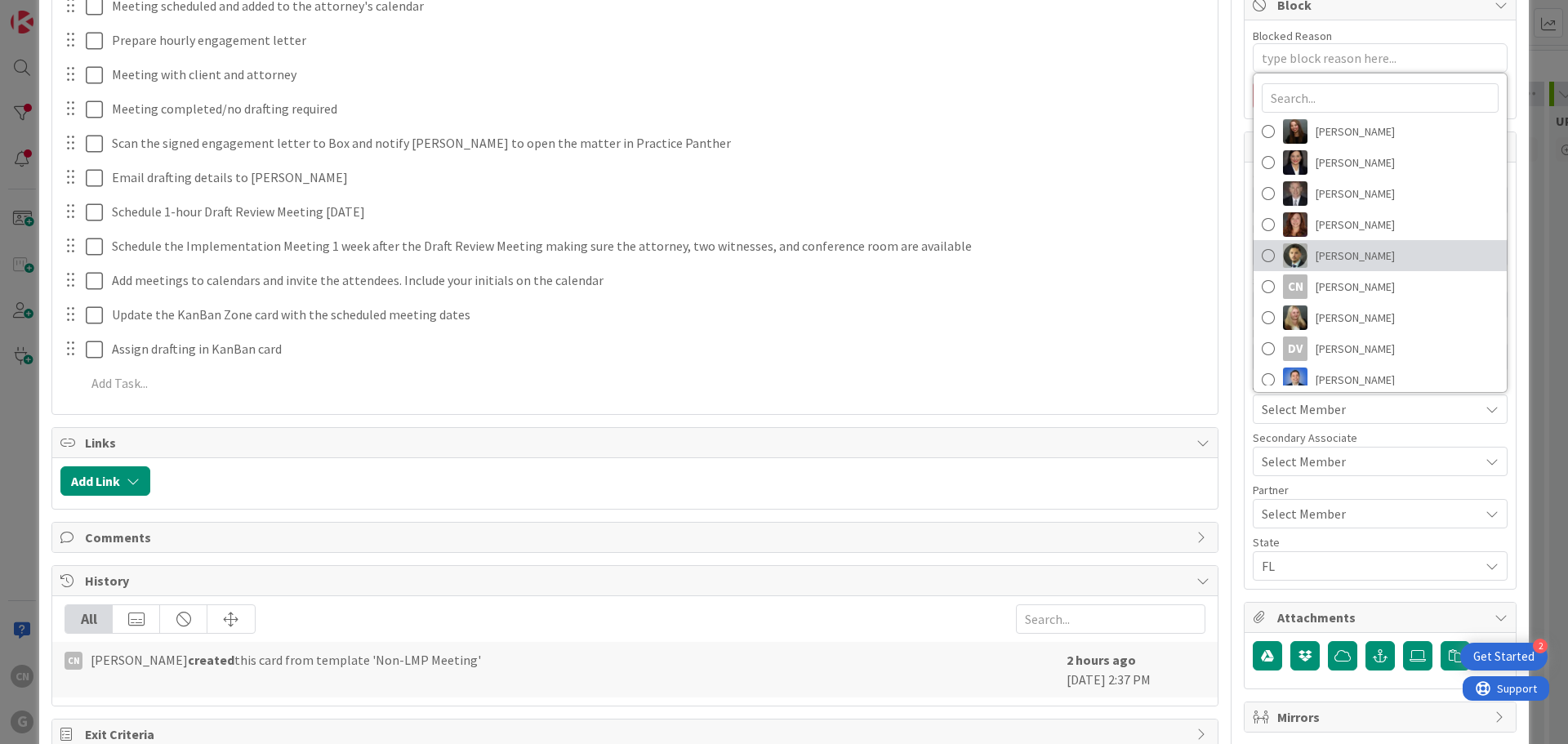
click at [1315, 254] on span "[PERSON_NAME]" at bounding box center [1355, 256] width 79 height 25
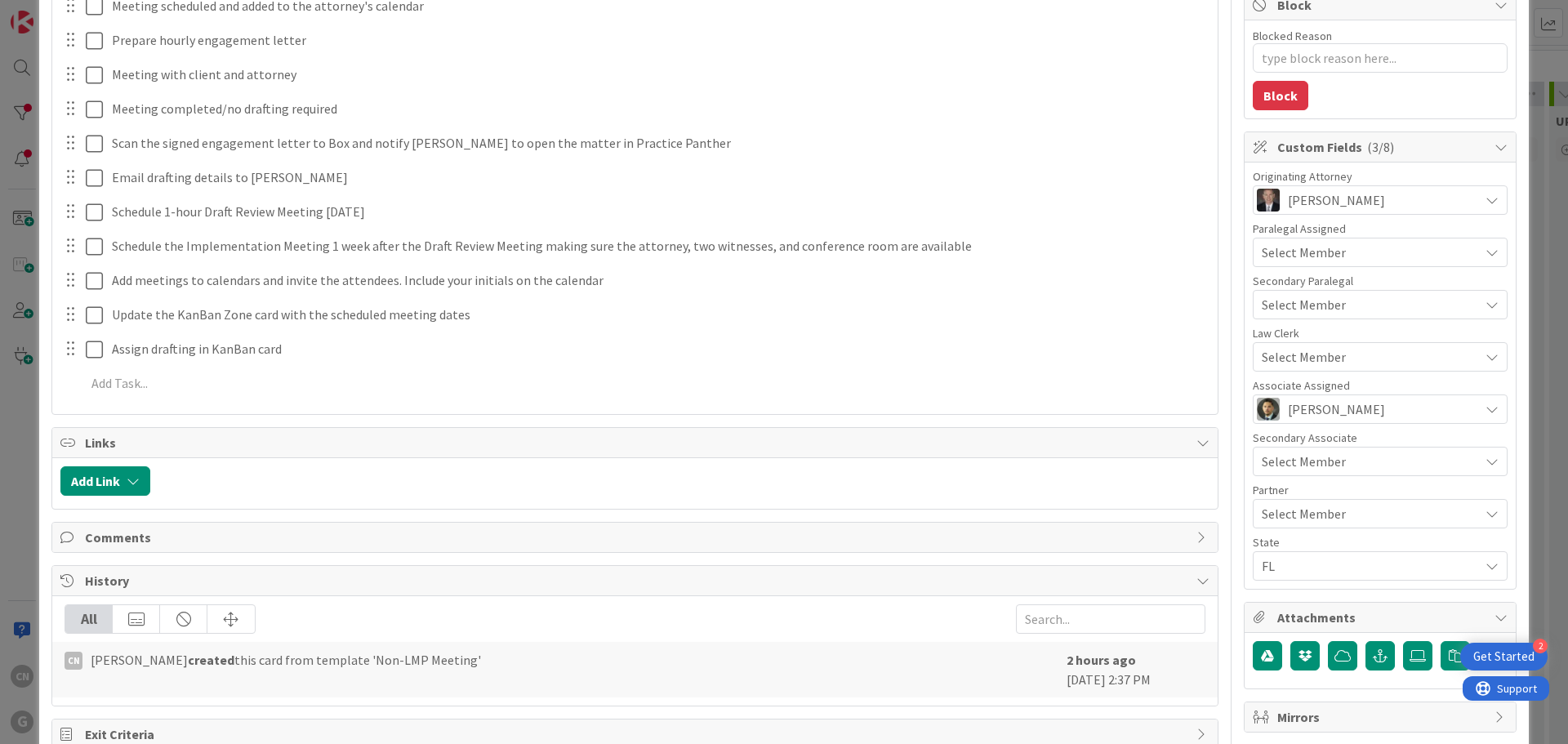
type textarea "x"
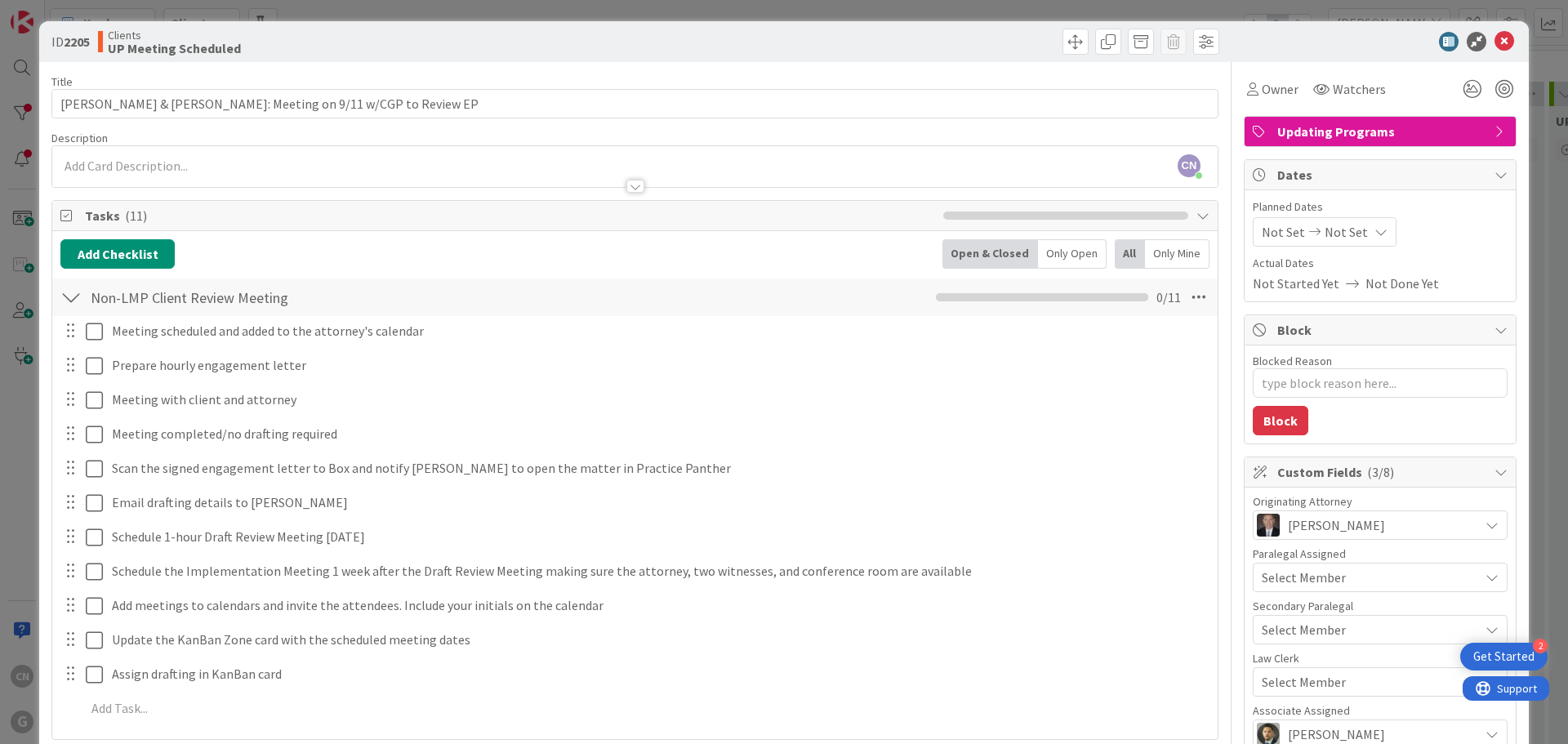
scroll to position [1, 0]
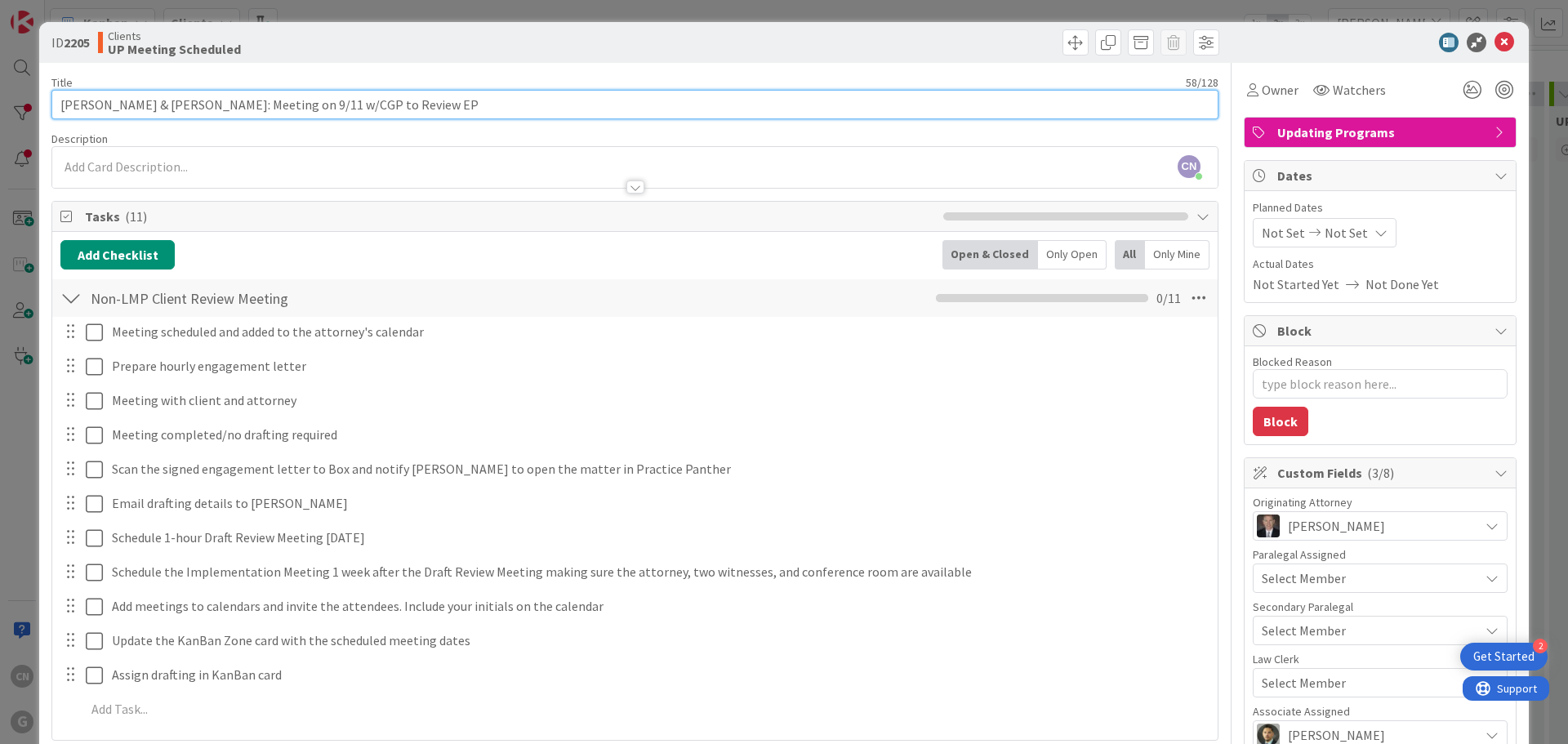
click at [191, 109] on input "[PERSON_NAME] & [PERSON_NAME]: Meeting on 9/11 w/CGP to Review EP" at bounding box center [635, 104] width 1167 height 29
type input "[PERSON_NAME] & [PERSON_NAME]: LMPMeeting on 9/11 w/CGP to Review EP"
type textarea "x"
click at [402, 110] on input "[PERSON_NAME] & [PERSON_NAME]: Meeting on 9/11 w/CGP to Review EP" at bounding box center [635, 104] width 1167 height 29
type input "[PERSON_NAME] & [PERSON_NAME]: Meeting on 9/11 w/CGP to Review EP"
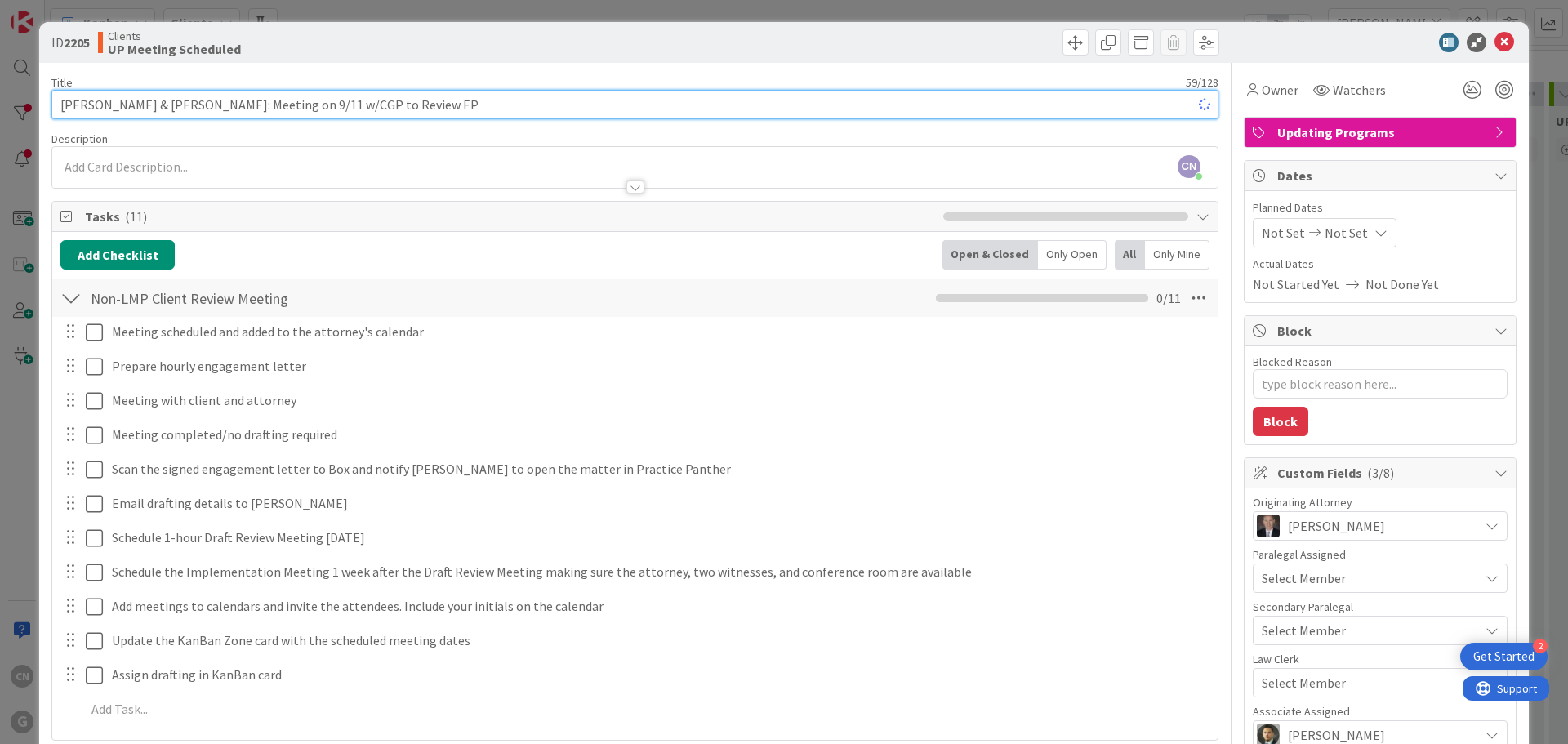
type textarea "x"
type input "[PERSON_NAME] & [PERSON_NAME]: Meeting on 9/11 w/CGP to Review EP ("
type textarea "x"
type input "[PERSON_NAME] & [PERSON_NAME]: Meeting on 9/11 w/CGP to Review EP (L"
type textarea "x"
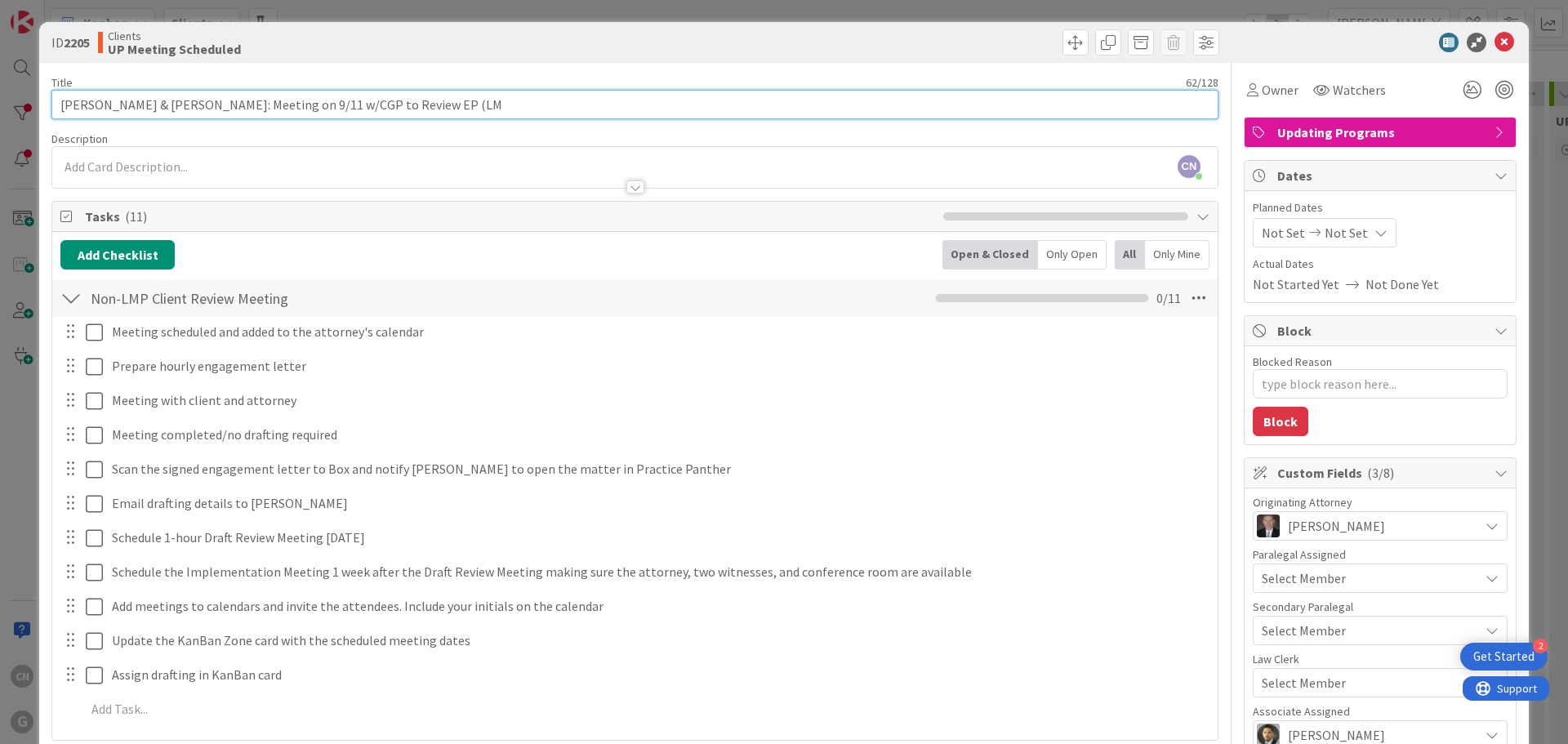
type input "[PERSON_NAME] & [PERSON_NAME]: Meeting on 9/11 w/CGP to Review EP (LMP"
type textarea "x"
type input "[PERSON_NAME] & [PERSON_NAME]: Meeting on 9/11 w/CGP to Review EP (LMP)"
type textarea "x"
click at [396, 106] on input "[PERSON_NAME] & [PERSON_NAME]: Meeting on 9/11 w/CGP to Review EP (LMP)" at bounding box center [635, 104] width 1167 height 29
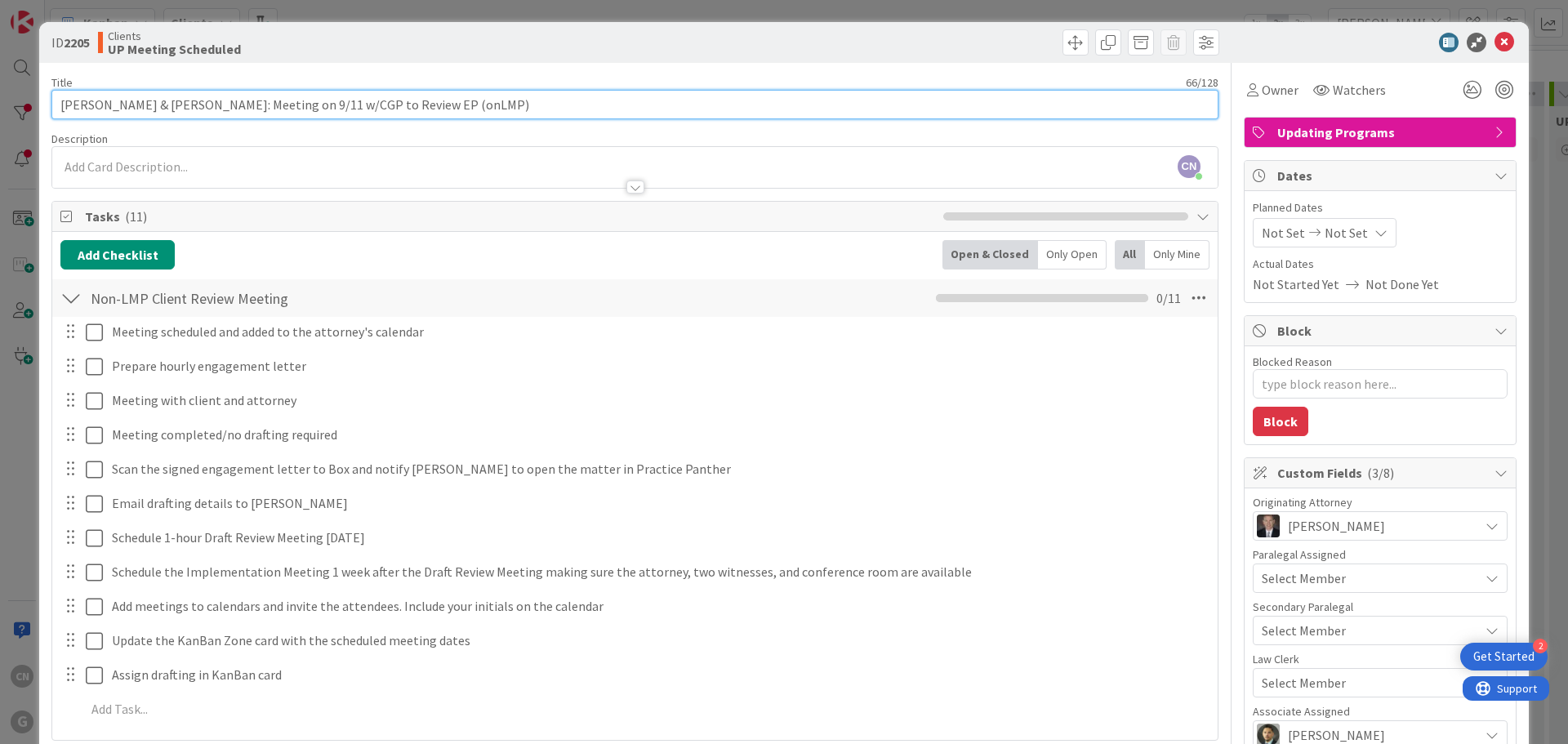
type input "[PERSON_NAME] & [PERSON_NAME]: Meeting on 9/11 w/CGP to Review EP (on LMP)"
type textarea "x"
type input "[PERSON_NAME] & [PERSON_NAME]: Meeting on 9/11 w/CGP to Review EP (on LMP)"
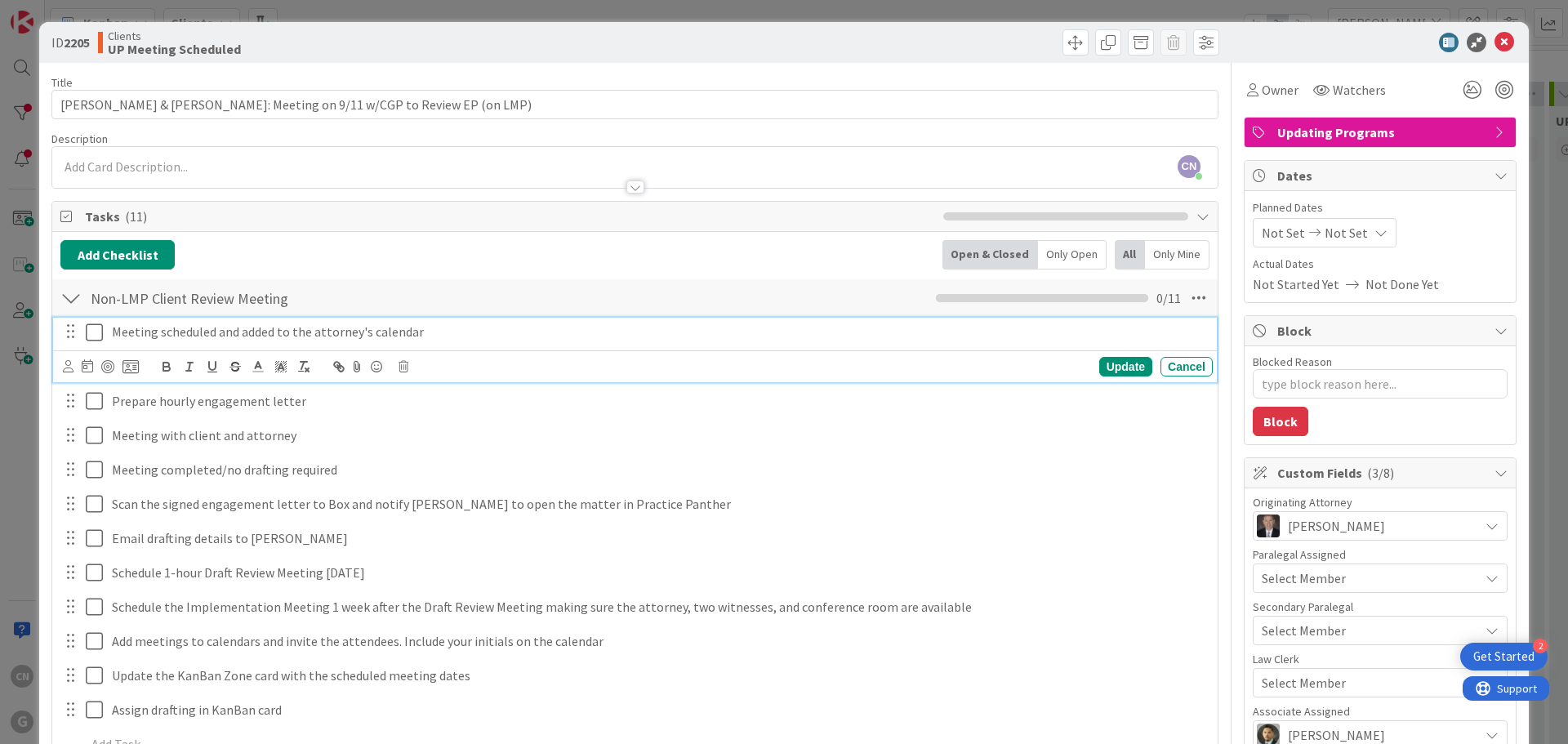
click at [95, 331] on icon at bounding box center [95, 332] width 18 height 19
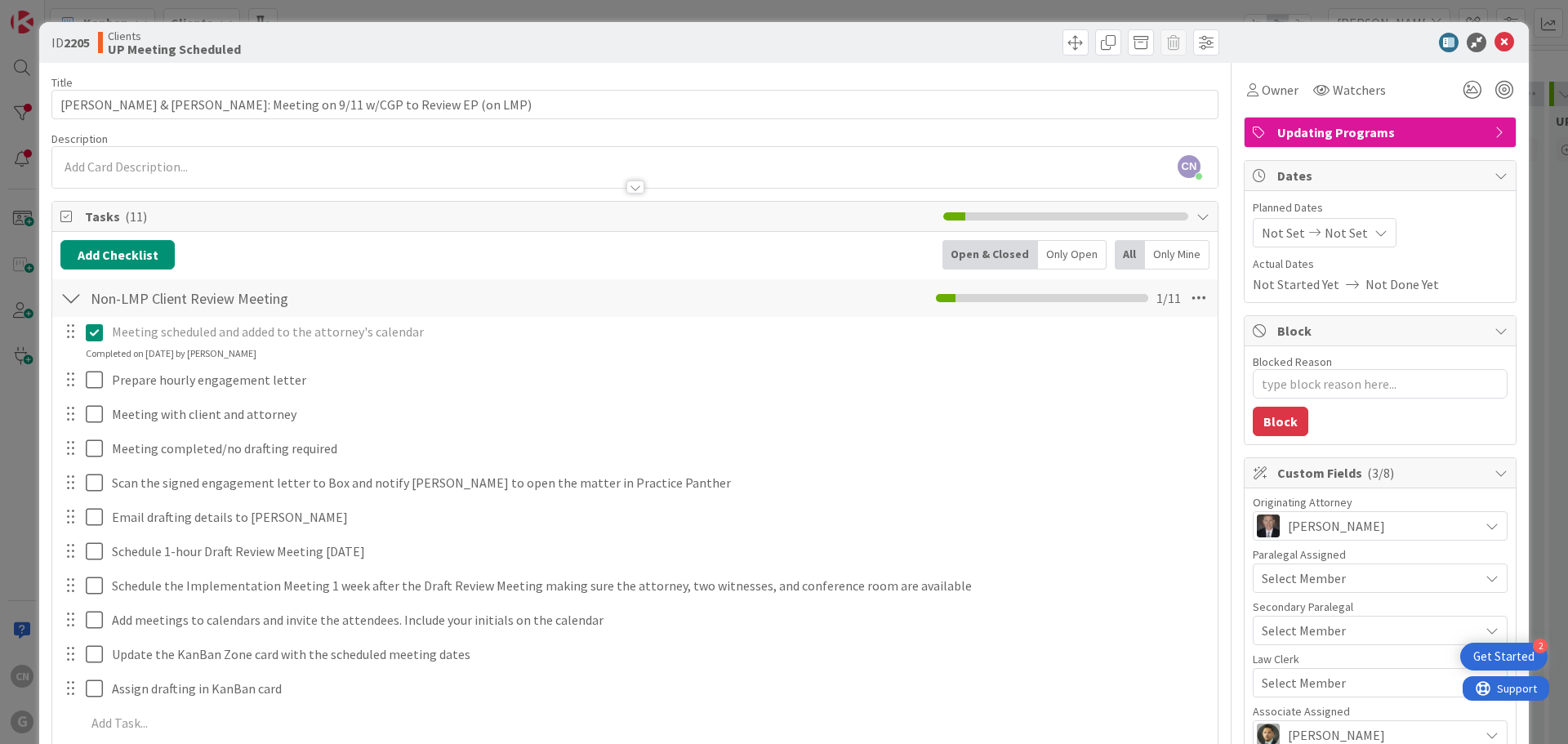
click at [95, 329] on icon at bounding box center [95, 332] width 18 height 19
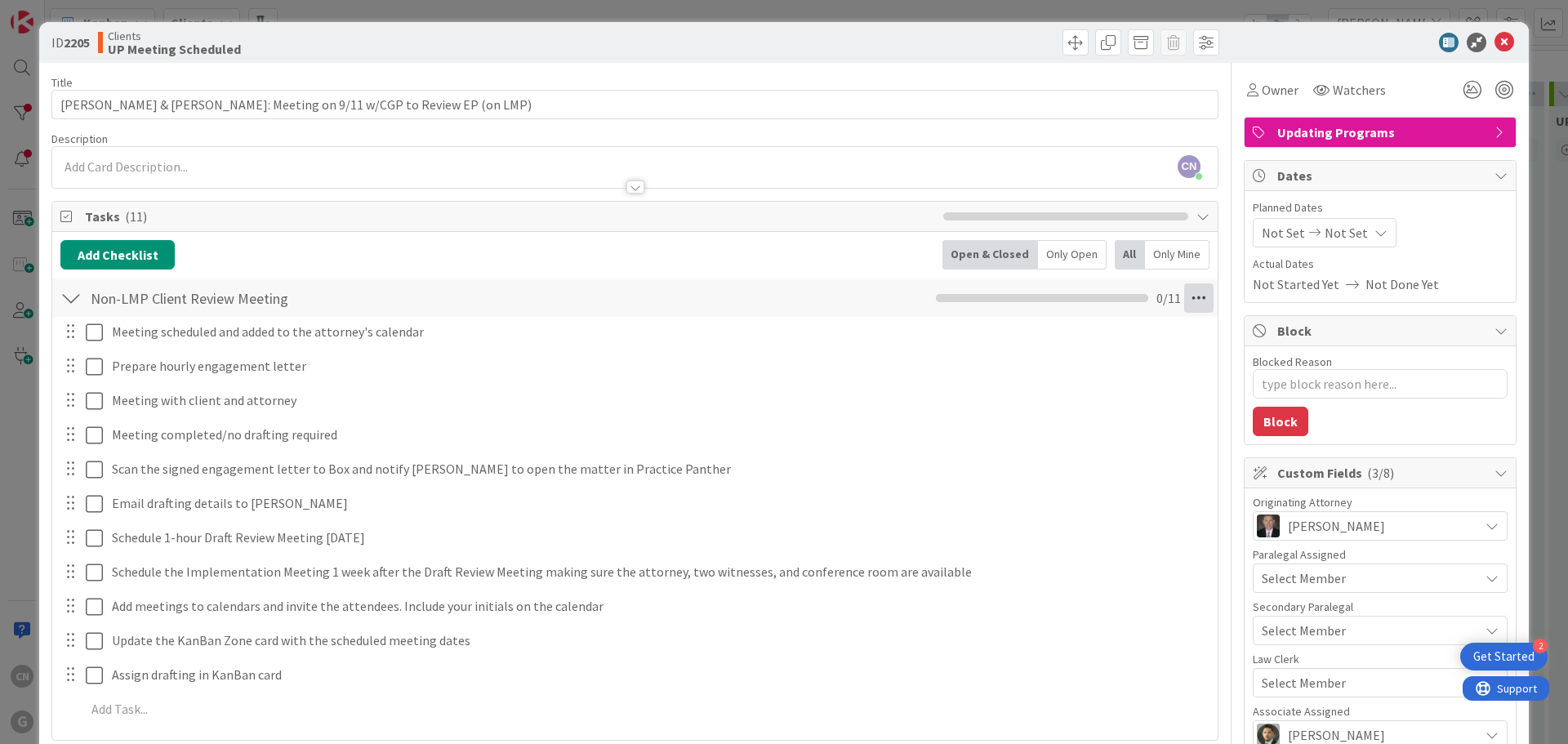
click at [1189, 294] on icon at bounding box center [1198, 298] width 29 height 29
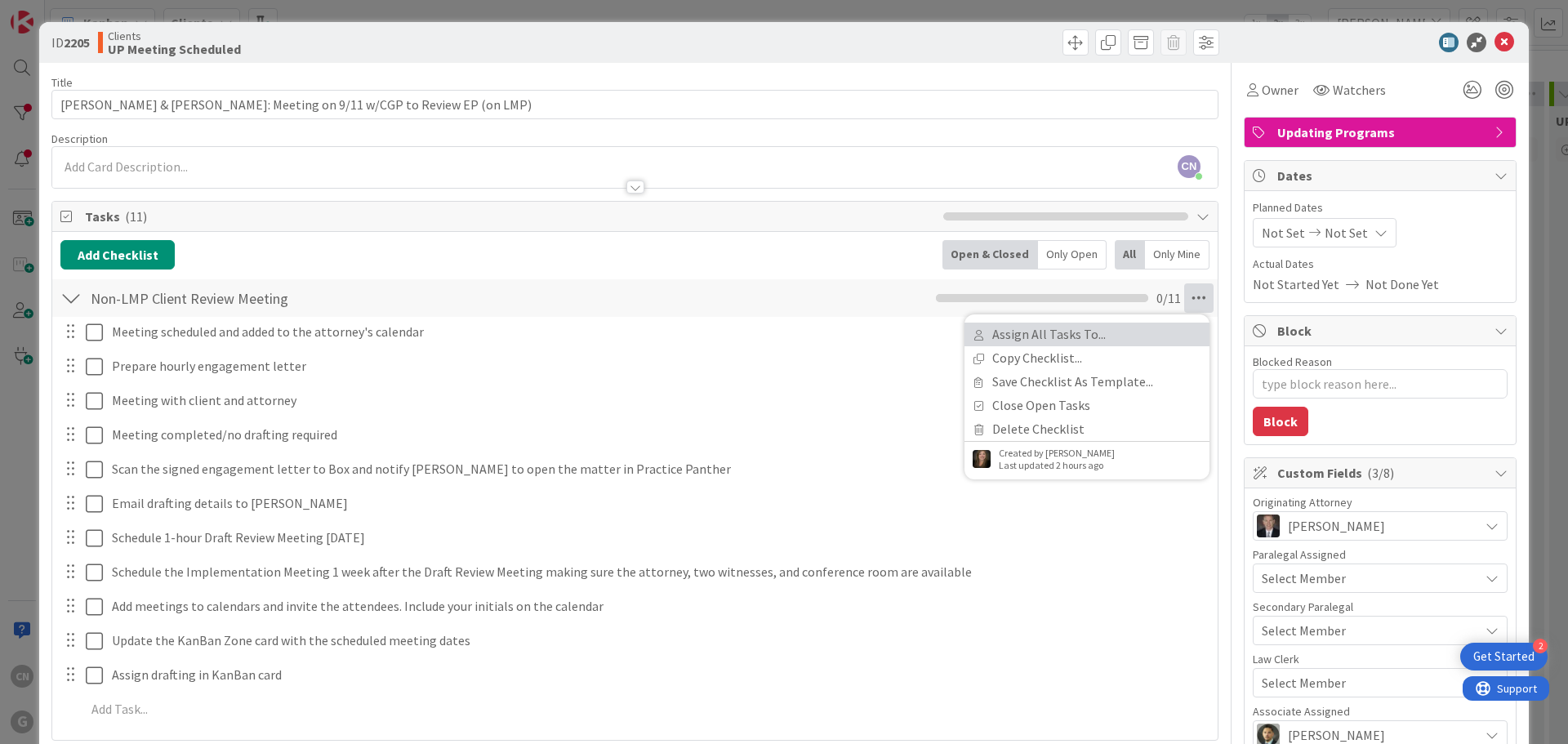
click at [1039, 339] on link "Assign All Tasks To..." at bounding box center [1087, 334] width 245 height 24
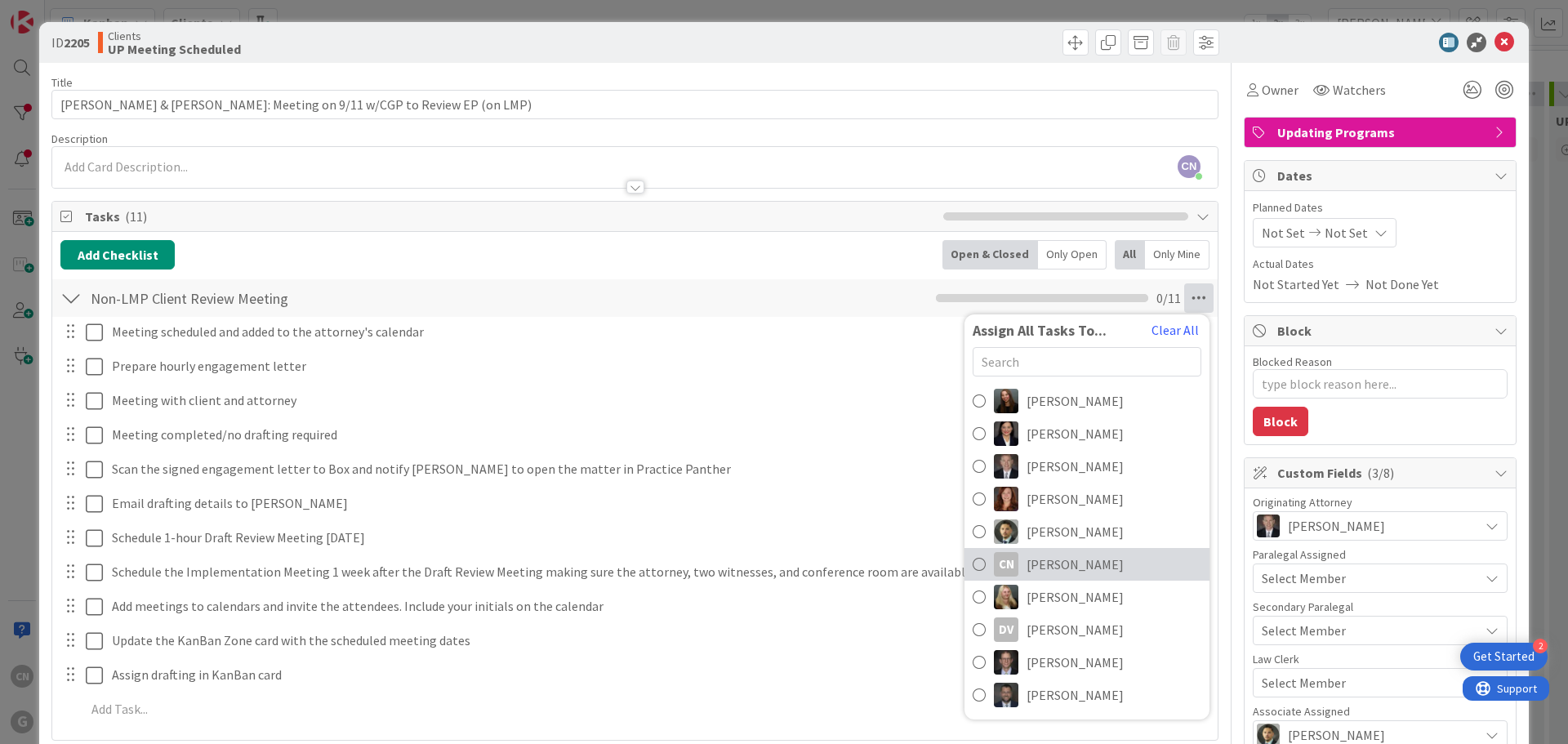
click at [1070, 562] on span "[PERSON_NAME]" at bounding box center [1074, 564] width 98 height 19
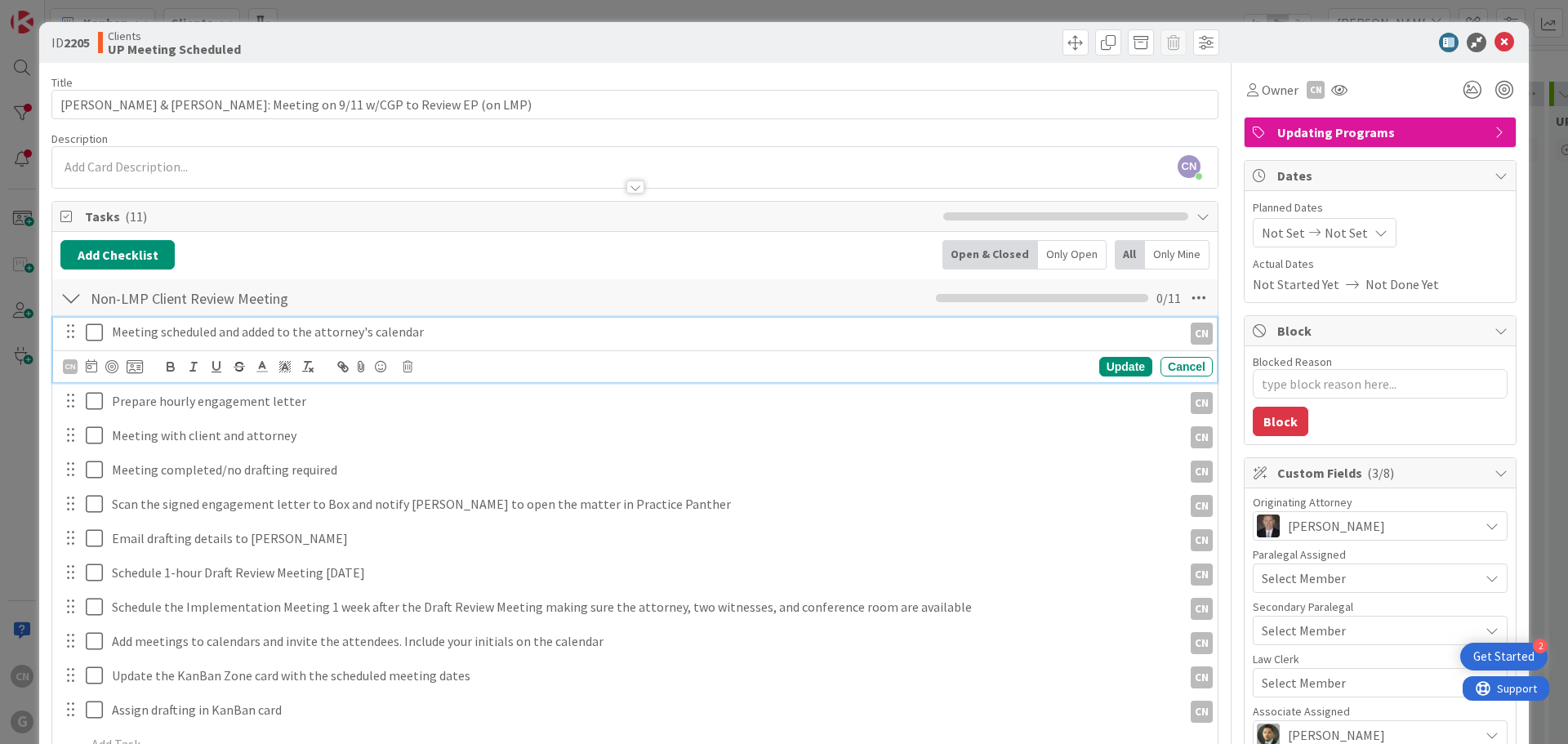
click at [93, 333] on icon at bounding box center [95, 332] width 18 height 19
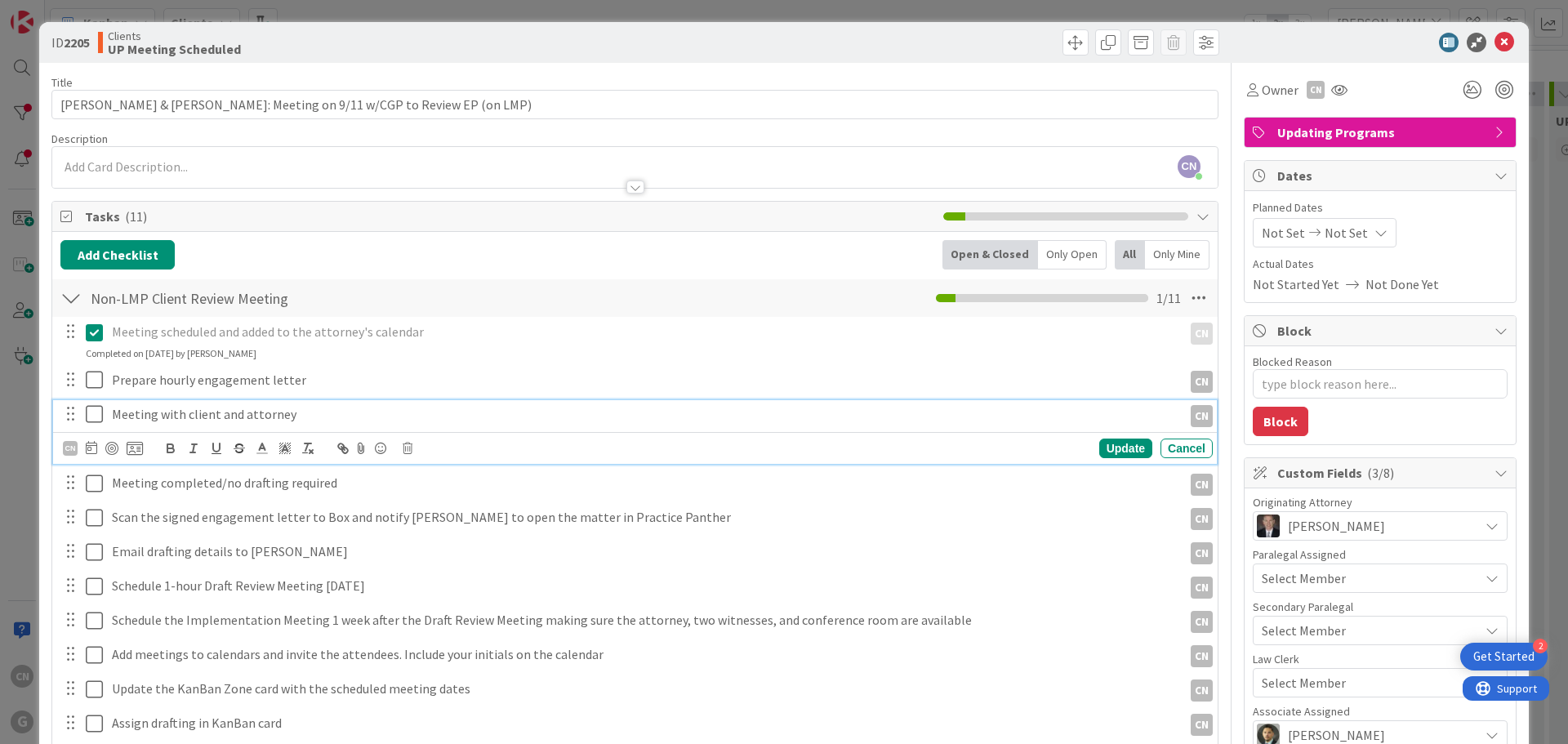
click at [315, 416] on p "Meeting with client and attorney" at bounding box center [643, 414] width 1064 height 18
click at [70, 445] on div "CN" at bounding box center [70, 448] width 15 height 15
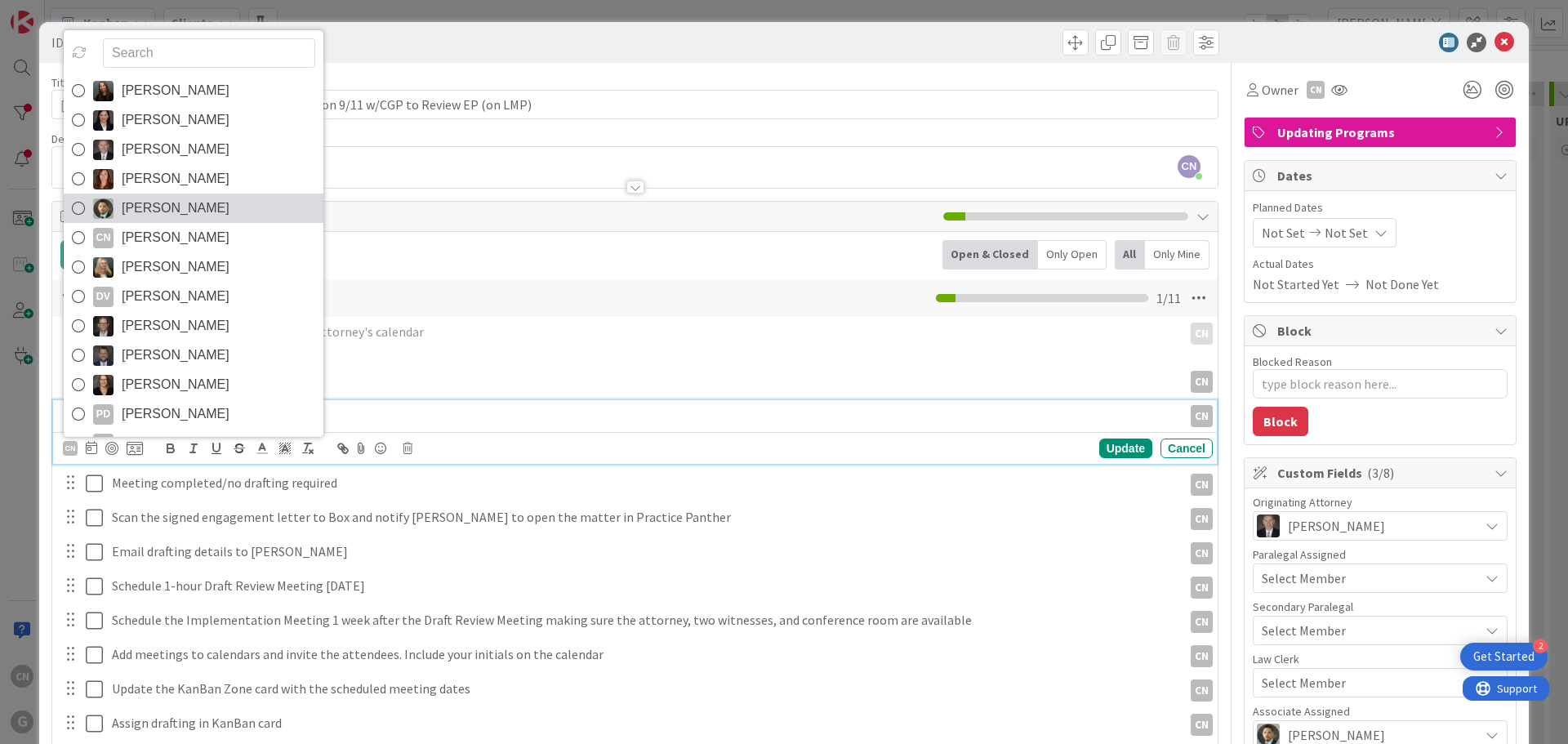
click at [145, 203] on span "[PERSON_NAME]" at bounding box center [175, 208] width 108 height 25
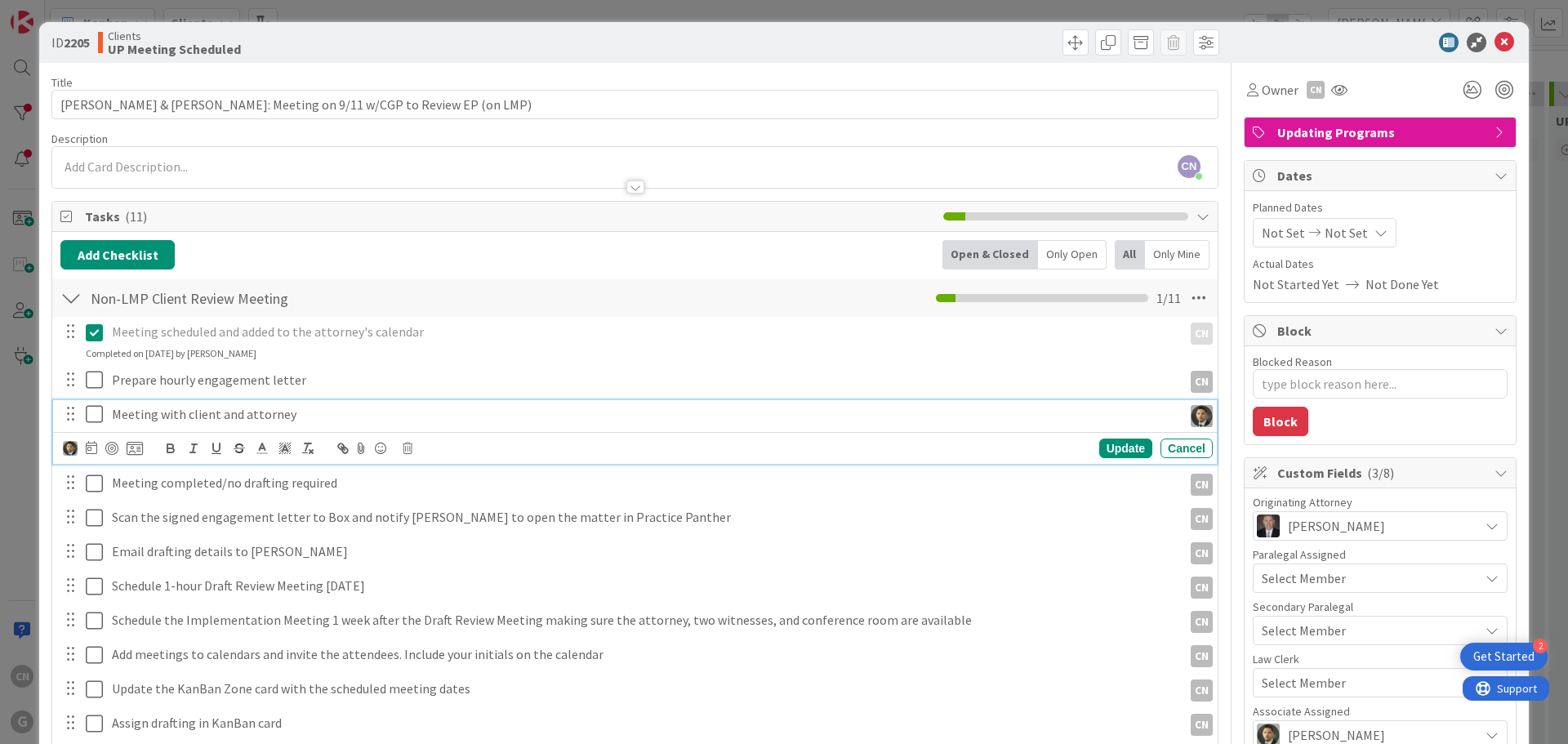
type textarea "x"
click at [93, 451] on icon at bounding box center [91, 447] width 11 height 13
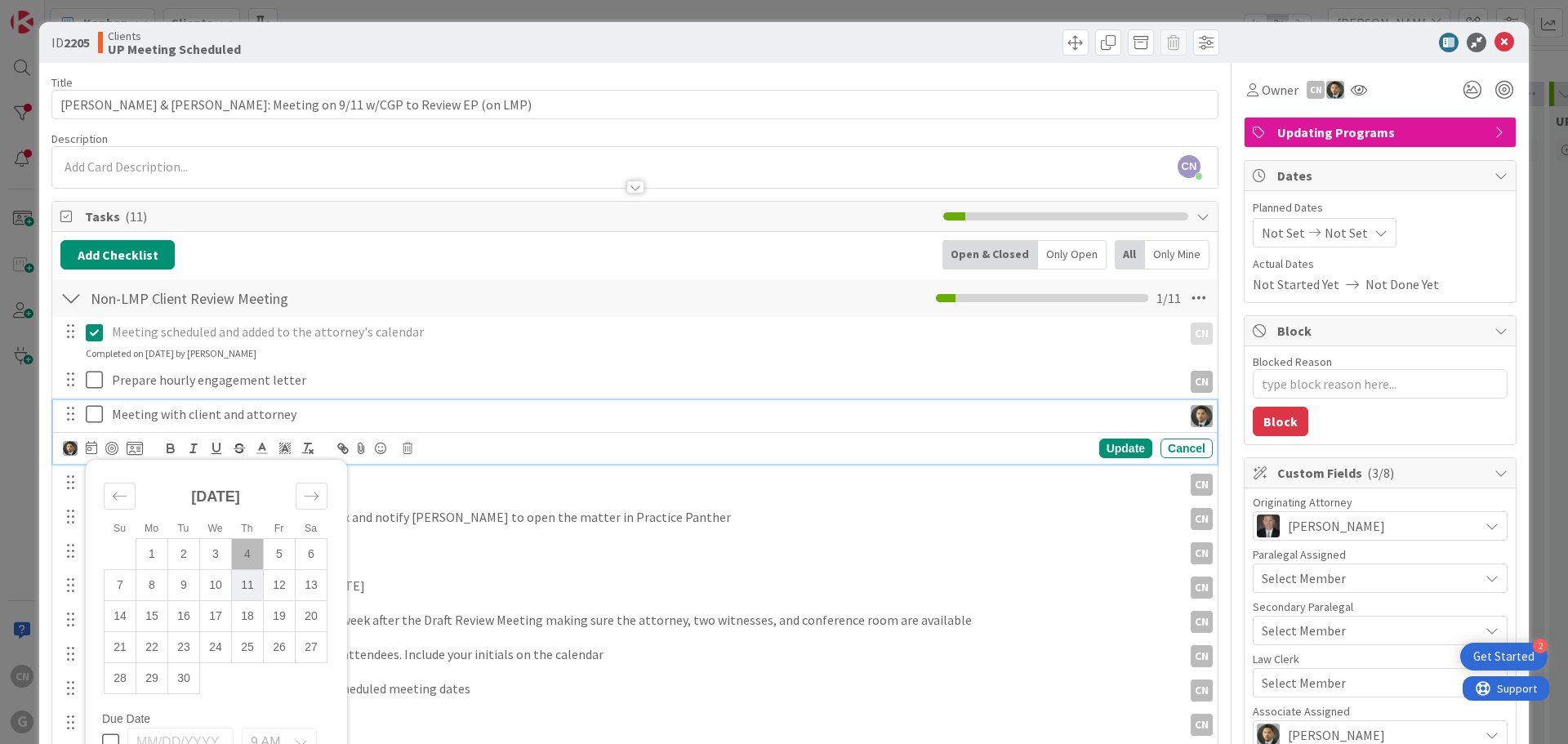
click at [250, 585] on td "11" at bounding box center [248, 585] width 32 height 31
type input "[DATE]"
click at [250, 584] on td "11" at bounding box center [248, 585] width 32 height 31
type textarea "x"
click at [1110, 446] on div "Update" at bounding box center [1125, 448] width 53 height 19
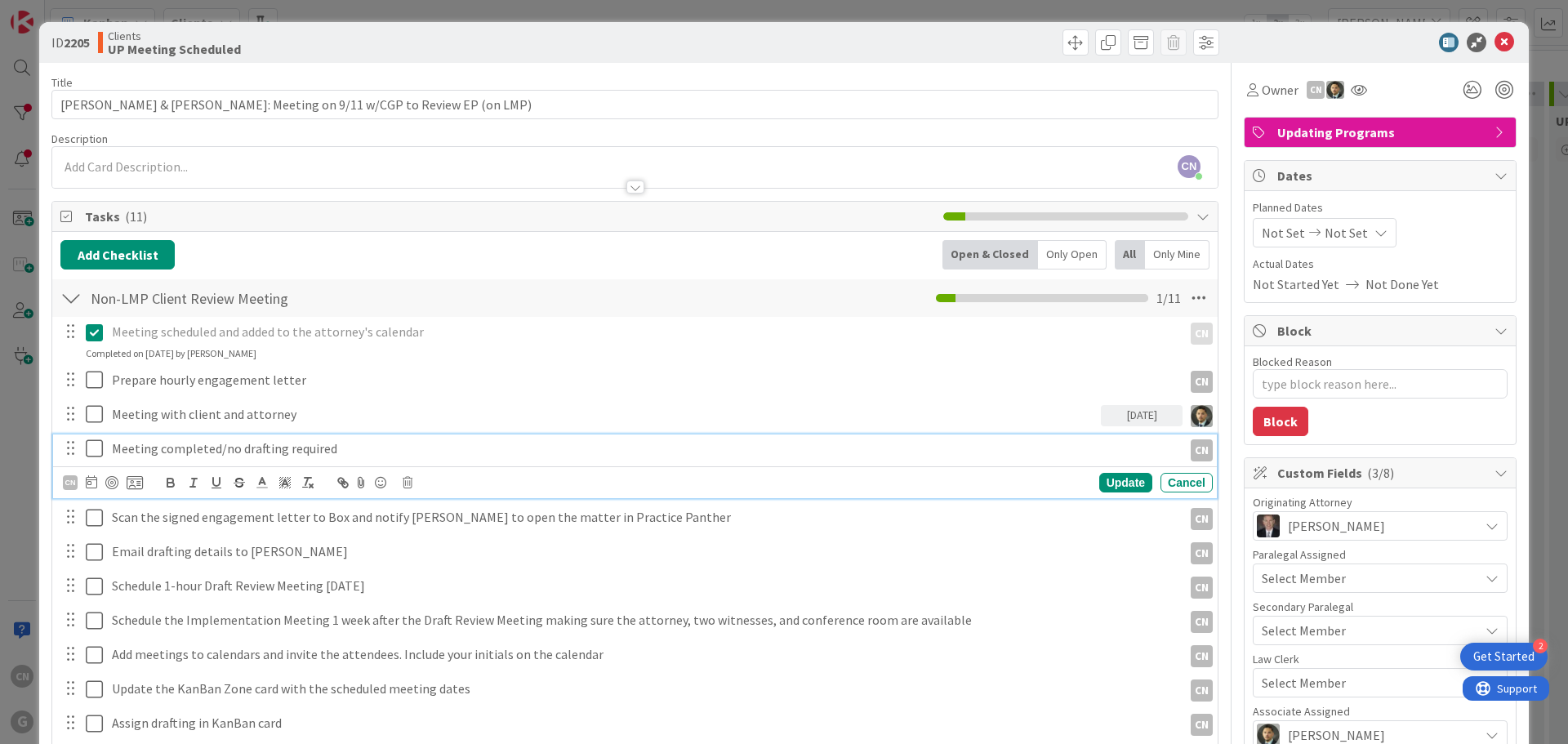
click at [330, 451] on p "Meeting completed/no drafting required" at bounding box center [643, 448] width 1064 height 18
click at [90, 482] on icon at bounding box center [91, 481] width 11 height 13
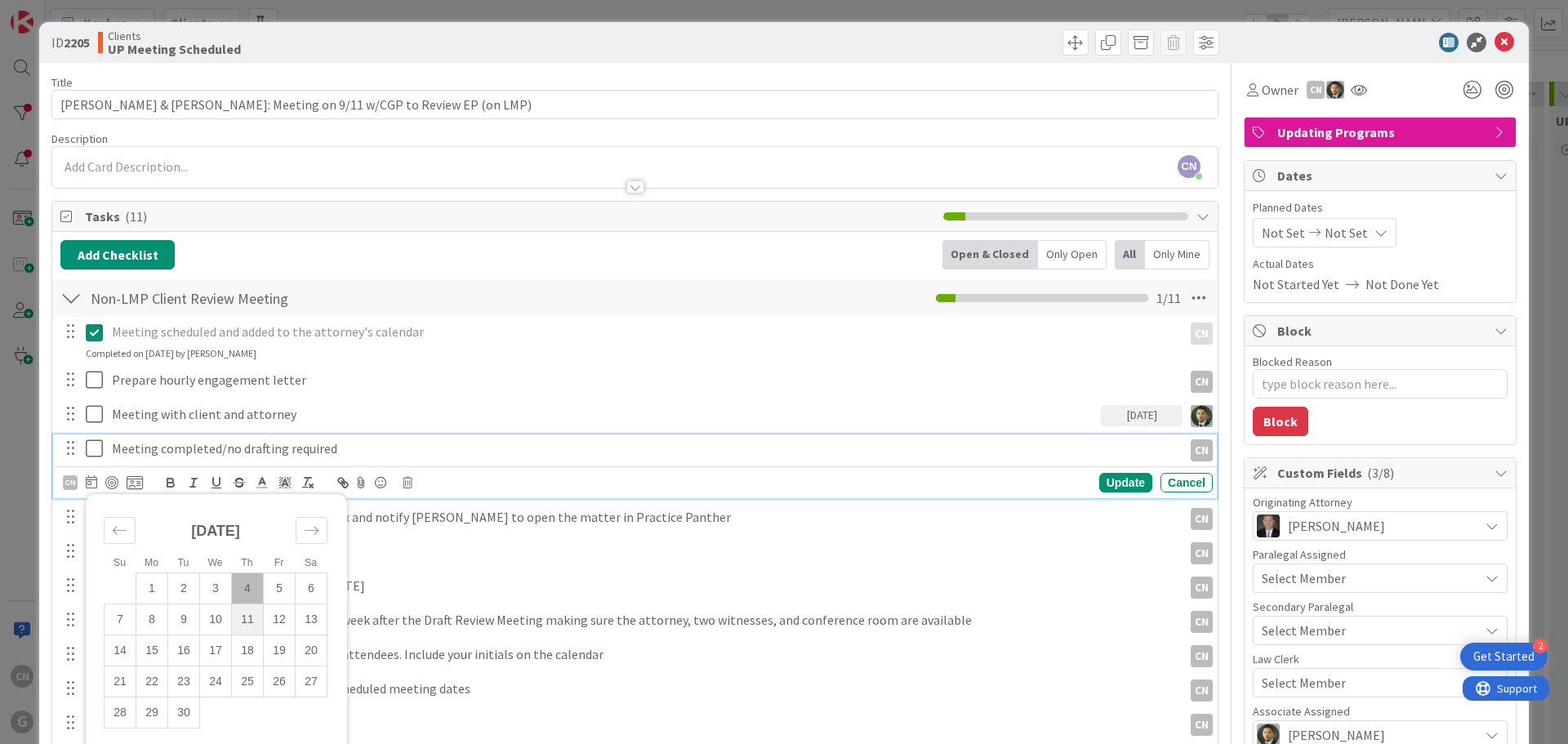
click at [250, 619] on td "11" at bounding box center [248, 619] width 32 height 31
type input "[DATE]"
click at [249, 618] on td "11" at bounding box center [248, 619] width 32 height 31
type textarea "x"
click at [1113, 490] on div "Update" at bounding box center [1125, 482] width 53 height 19
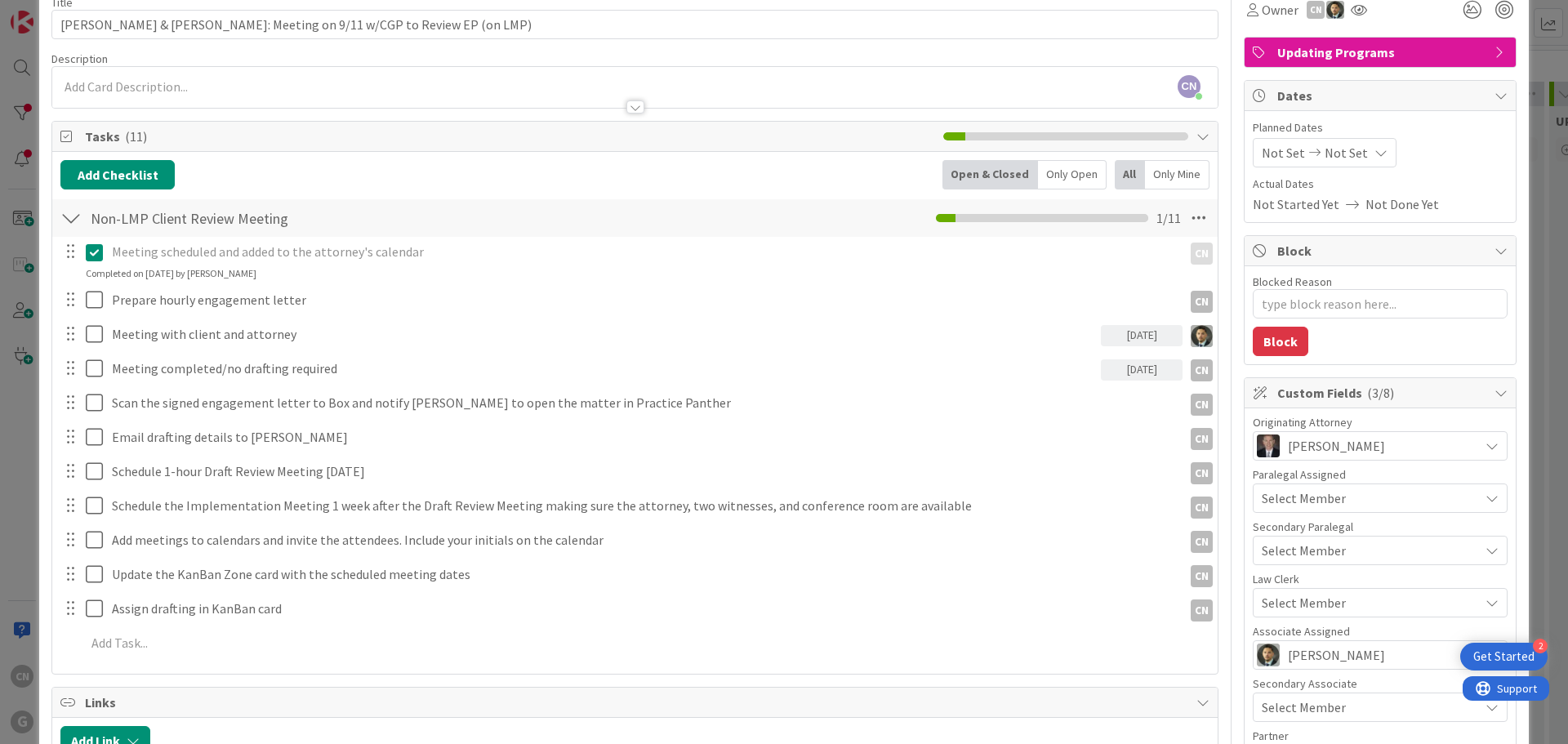
scroll to position [82, 0]
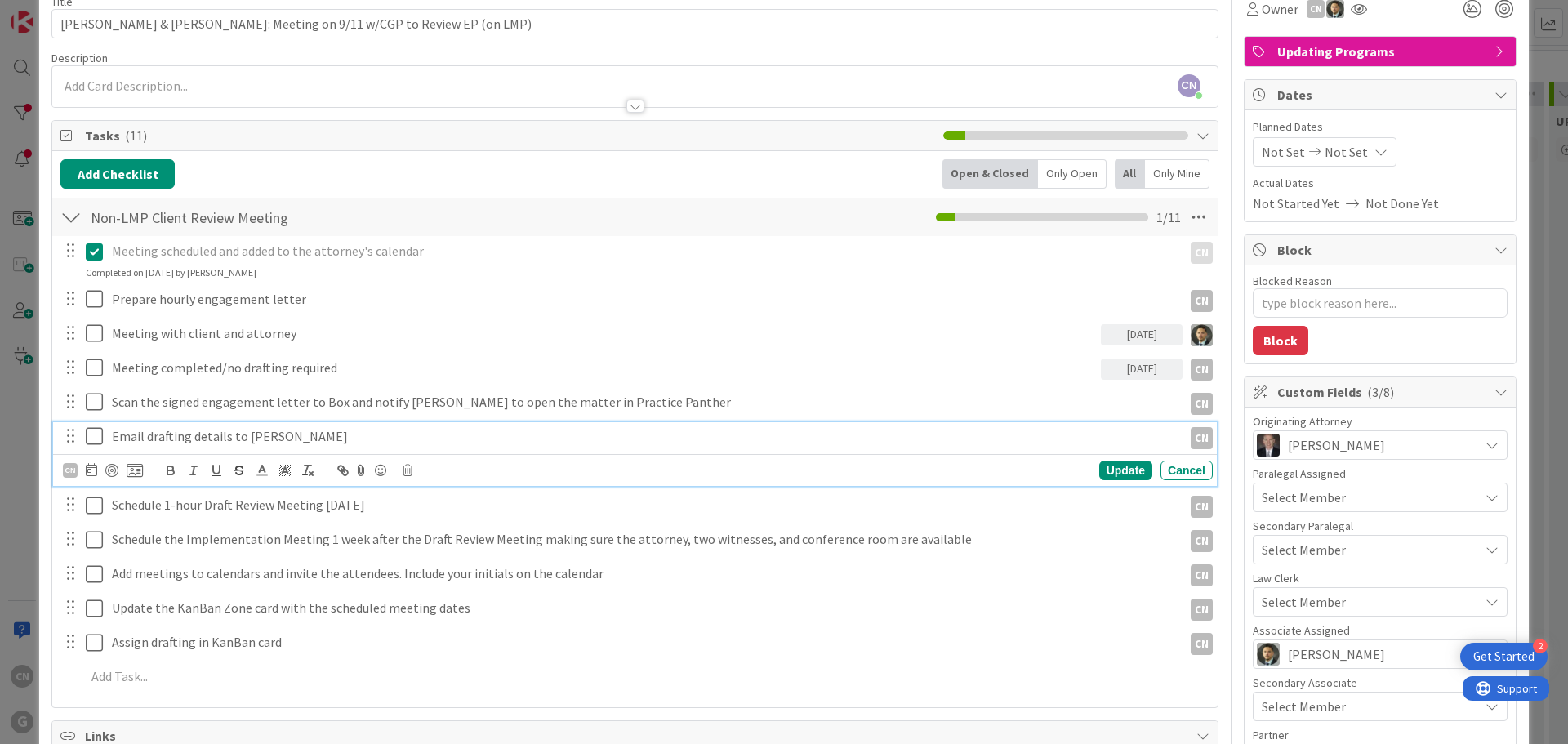
click at [285, 434] on p "Email drafting details to [PERSON_NAME]" at bounding box center [643, 436] width 1064 height 18
click at [87, 471] on icon at bounding box center [91, 469] width 11 height 13
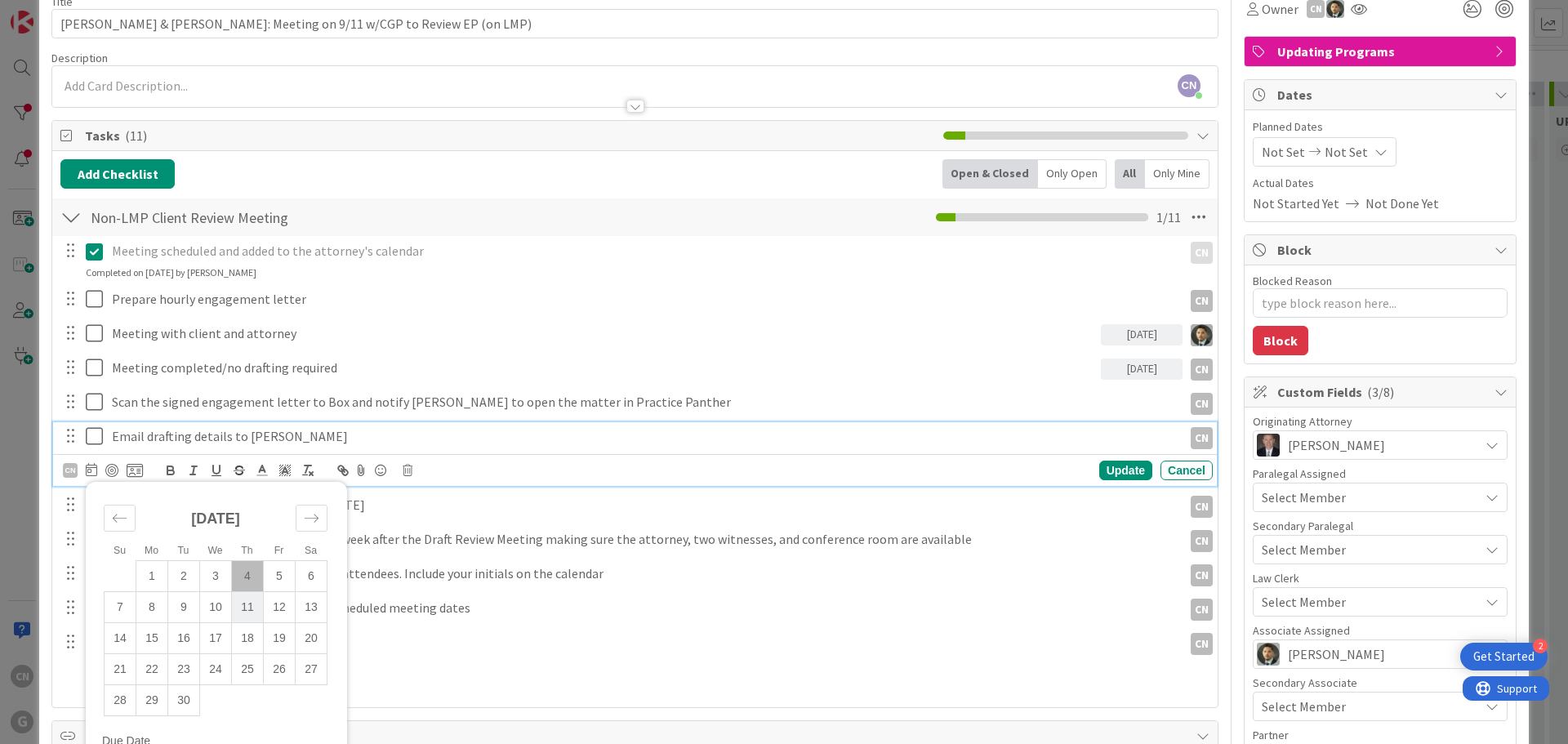
click at [244, 603] on td "11" at bounding box center [248, 607] width 32 height 31
type input "[DATE]"
click at [244, 603] on td "11" at bounding box center [248, 607] width 32 height 31
click at [1117, 470] on div "Update" at bounding box center [1125, 470] width 53 height 19
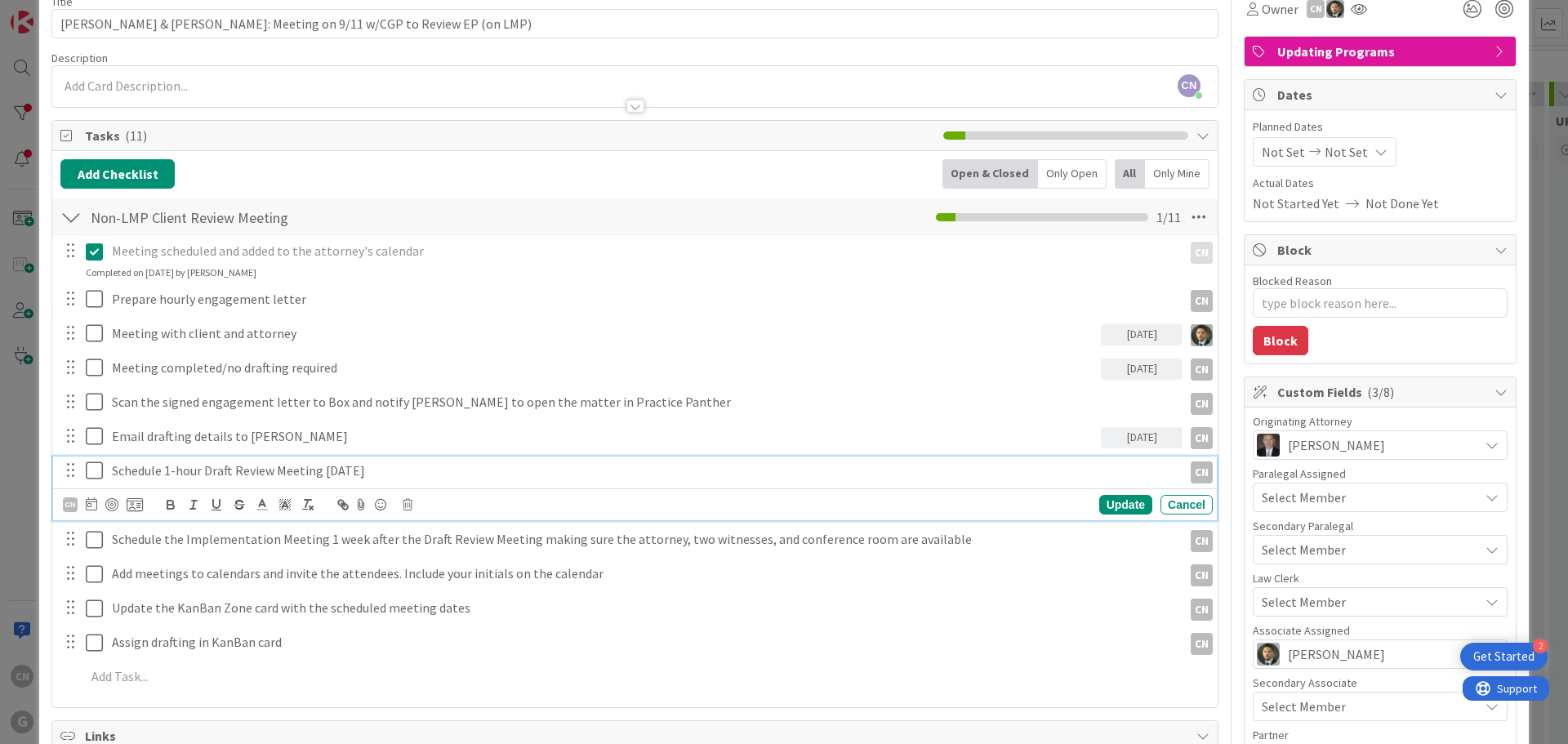
click at [413, 467] on p "Schedule 1-hour Draft Review Meeting [DATE]" at bounding box center [643, 470] width 1064 height 18
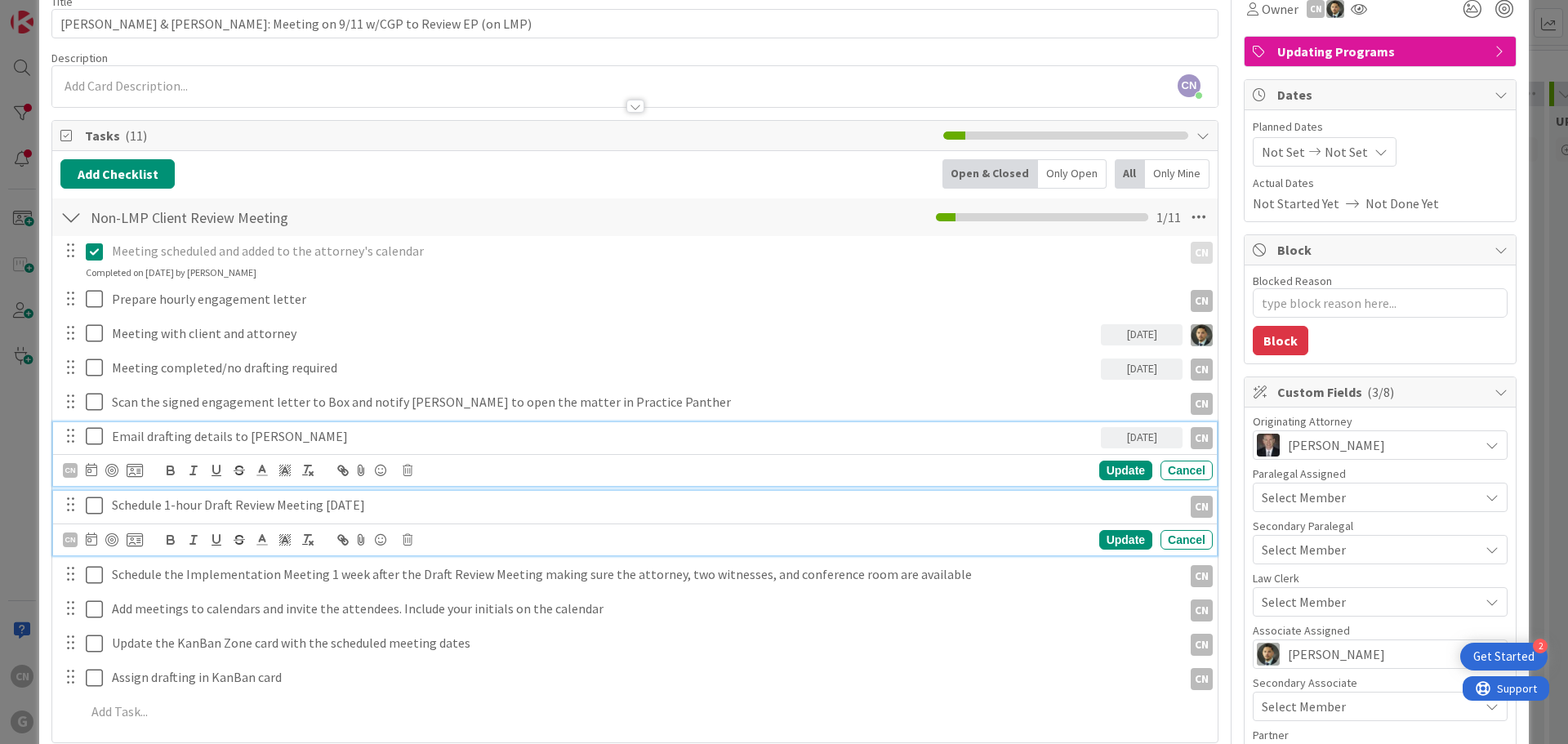
click at [723, 433] on div "Email drafting details to [PERSON_NAME] [DATE] CN CN Su Mo Tu We Th Fr Sa [DATE…" at bounding box center [634, 454] width 1164 height 64
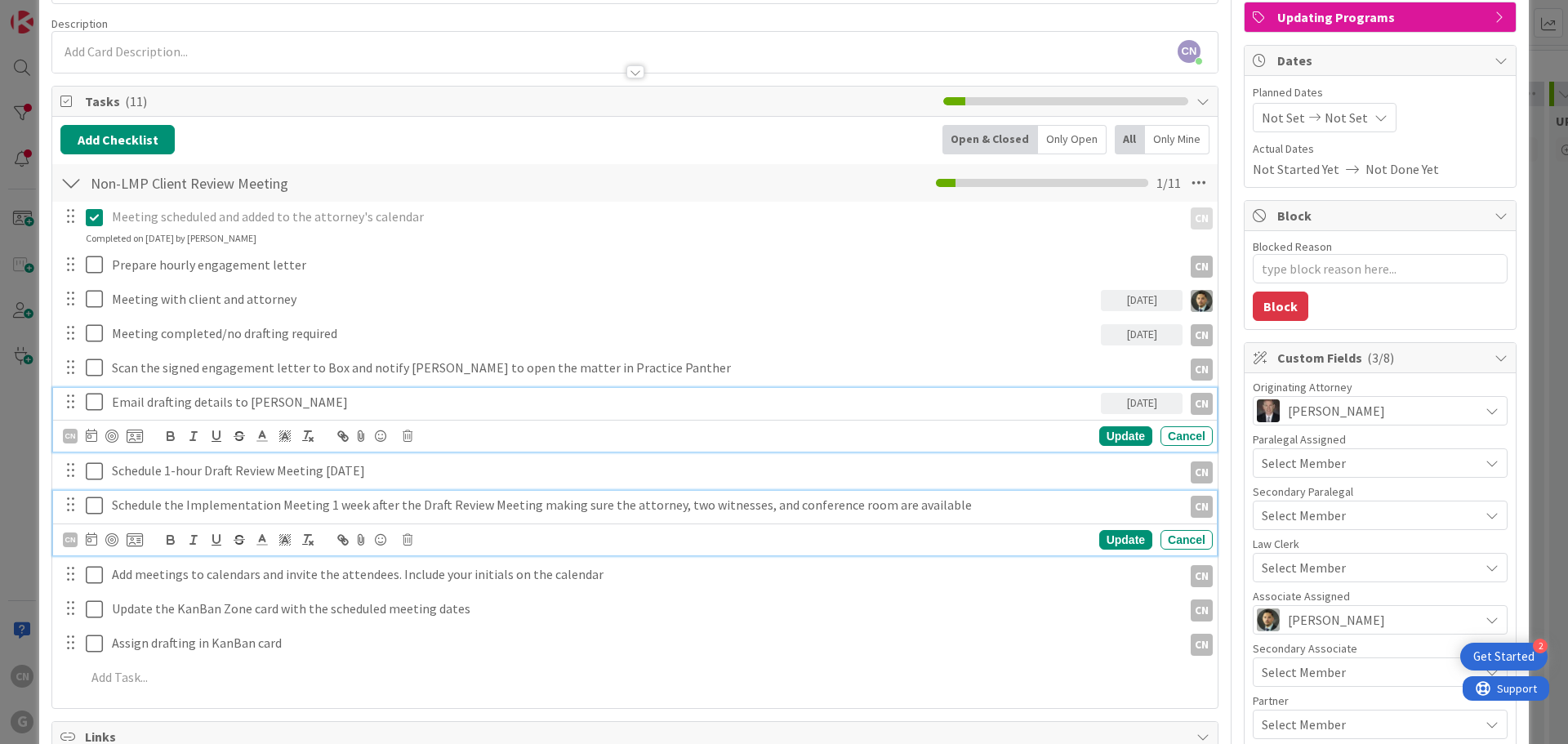
click at [243, 510] on p "Schedule the Implementation Meeting 1 week after the Draft Review Meeting makin…" at bounding box center [643, 504] width 1064 height 18
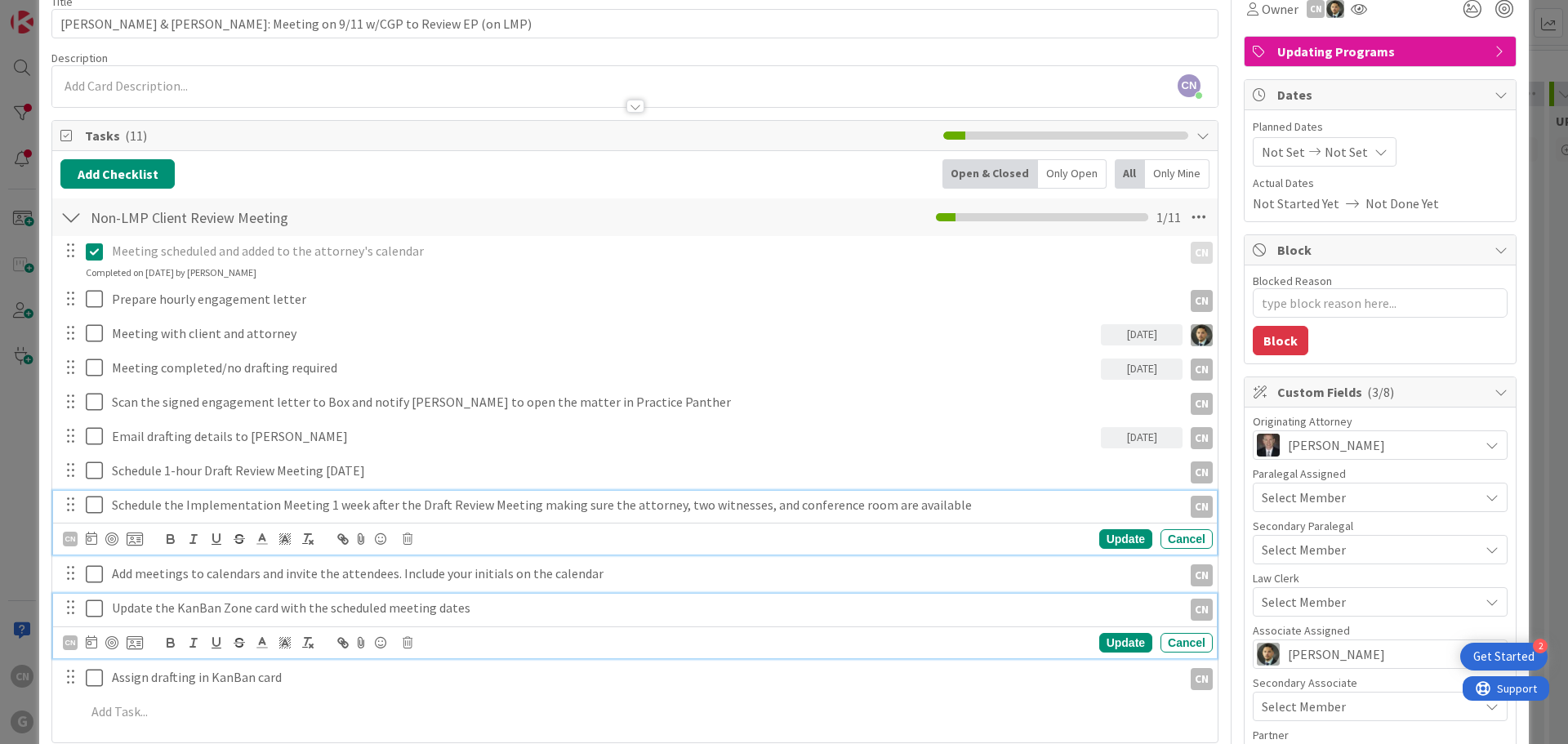
drag, startPoint x: 473, startPoint y: 603, endPoint x: 460, endPoint y: 613, distance: 16.4
click at [469, 606] on p "Update the KanBan Zone card with the scheduled meeting dates" at bounding box center [643, 607] width 1064 height 18
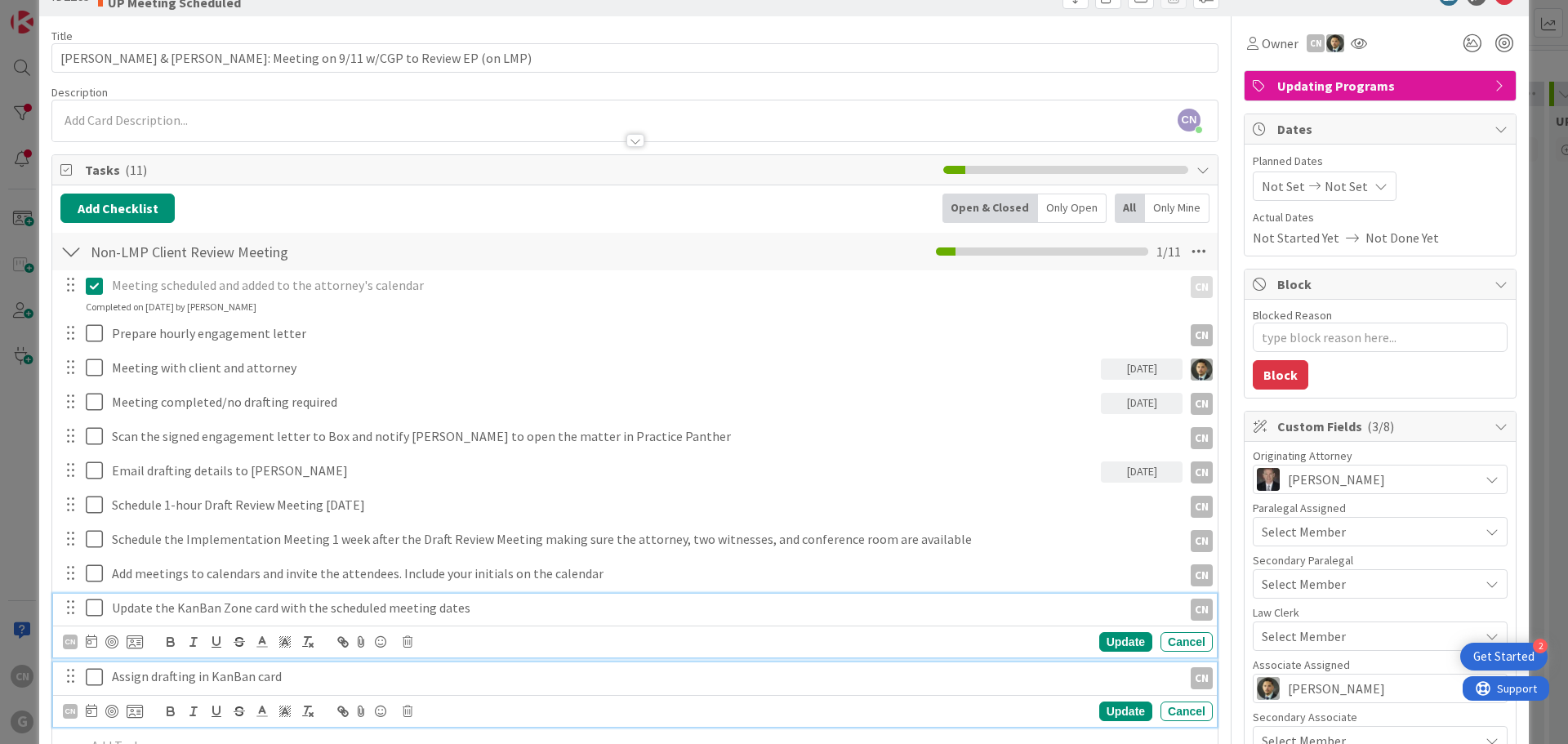
click at [271, 683] on p "Assign drafting in KanBan card" at bounding box center [643, 675] width 1064 height 18
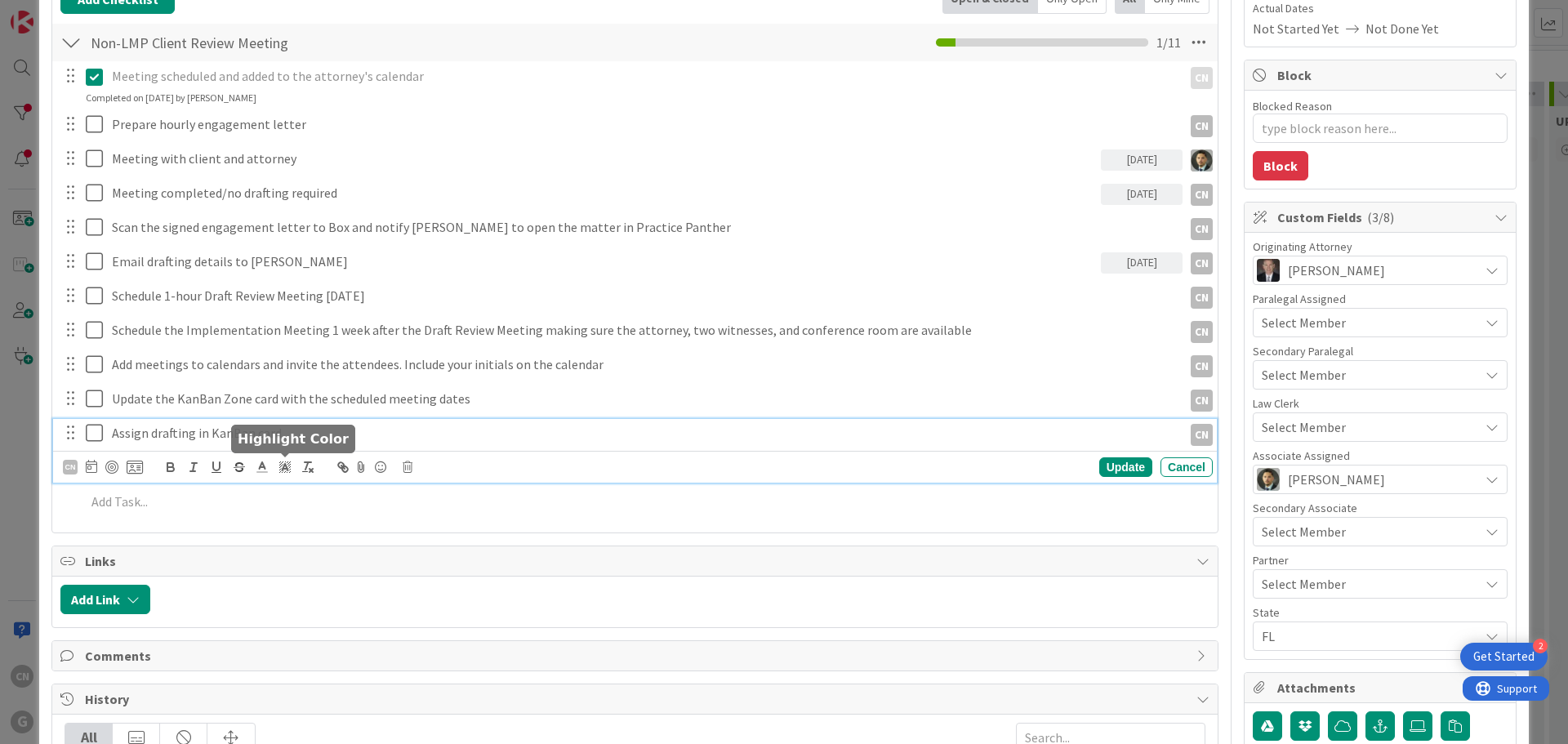
scroll to position [257, 0]
click at [69, 468] on div "CN" at bounding box center [70, 466] width 15 height 15
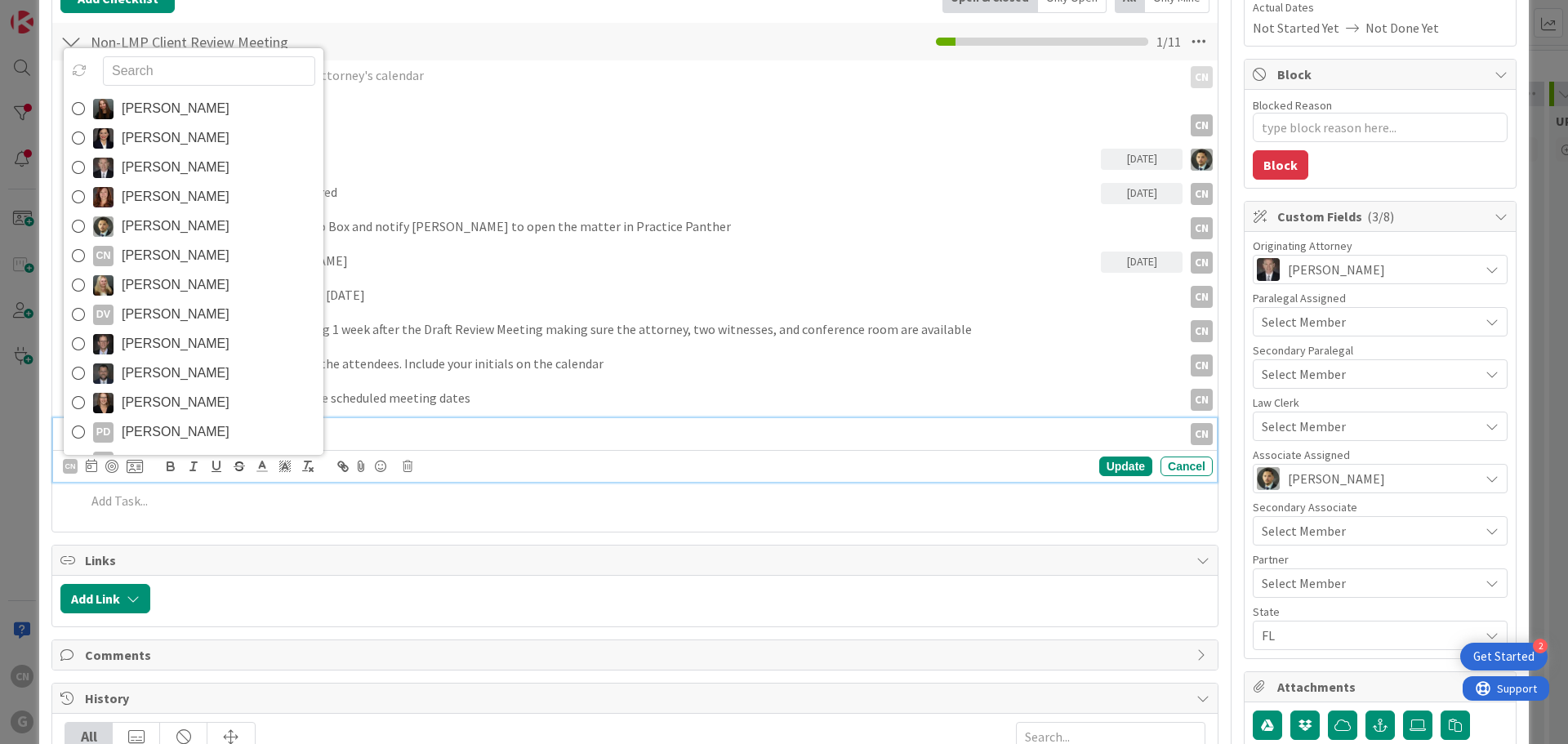
scroll to position [57, 0]
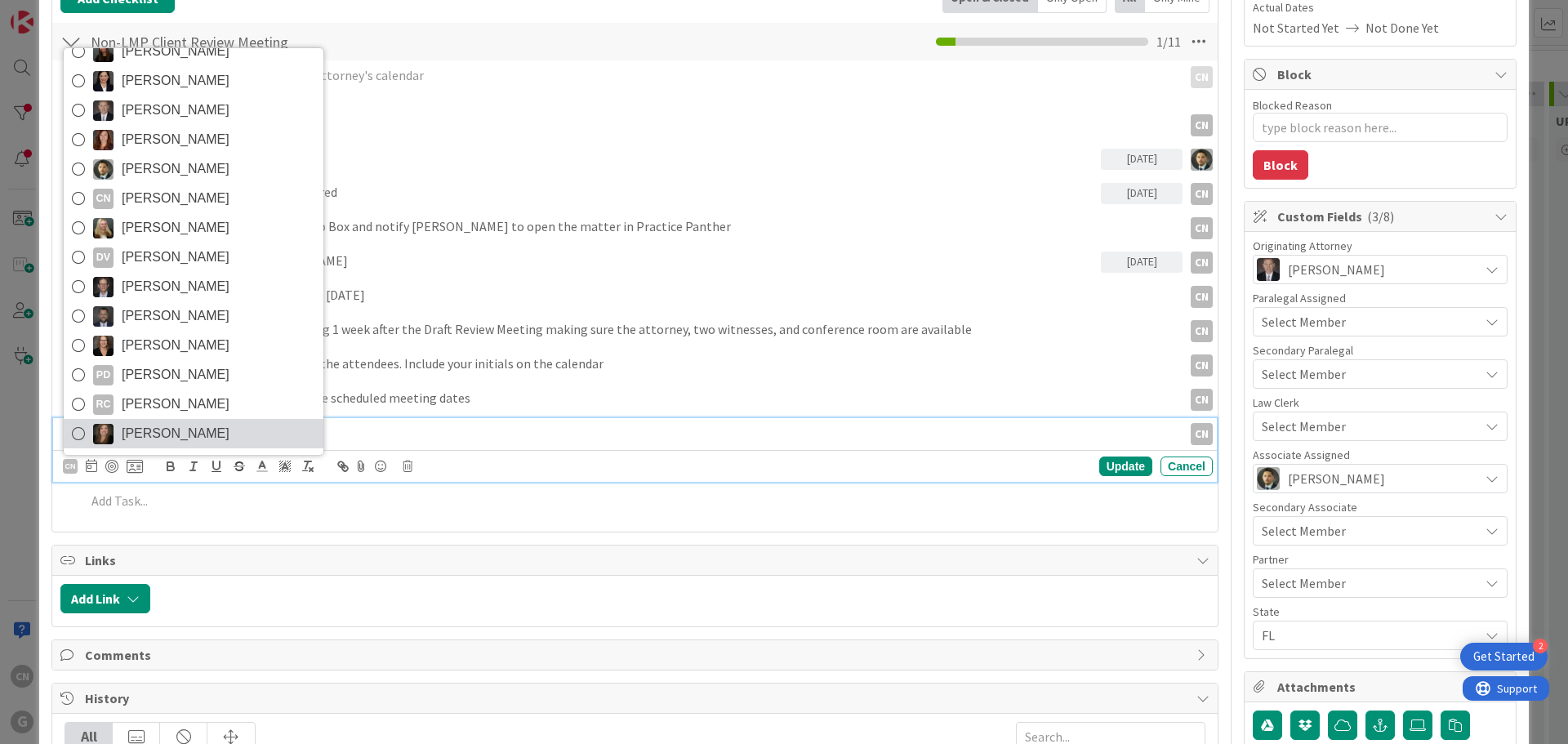
click at [217, 441] on span "[PERSON_NAME]" at bounding box center [175, 434] width 108 height 25
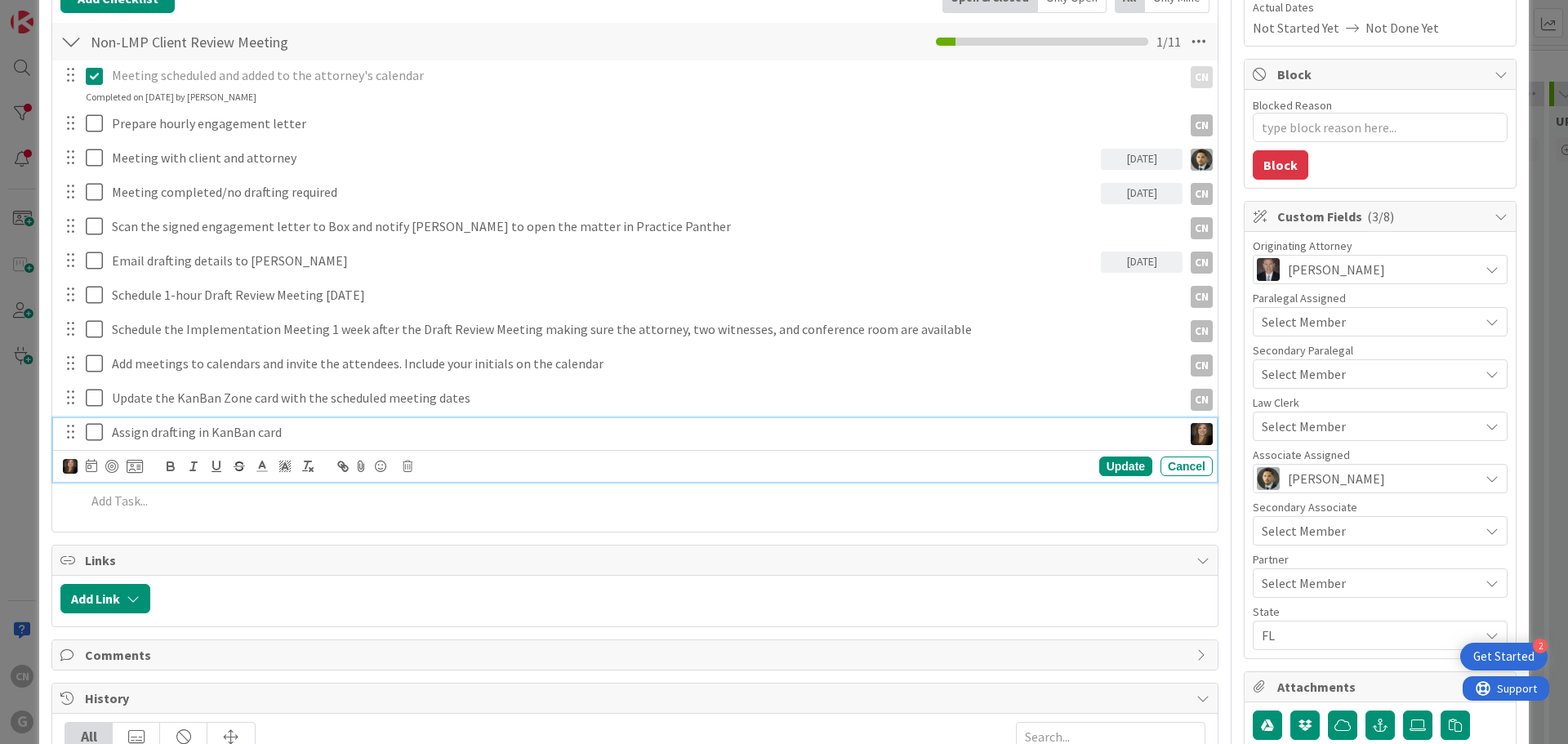
type textarea "x"
click at [95, 464] on icon at bounding box center [91, 465] width 11 height 13
click at [249, 602] on td "11" at bounding box center [248, 603] width 32 height 31
type input "[DATE]"
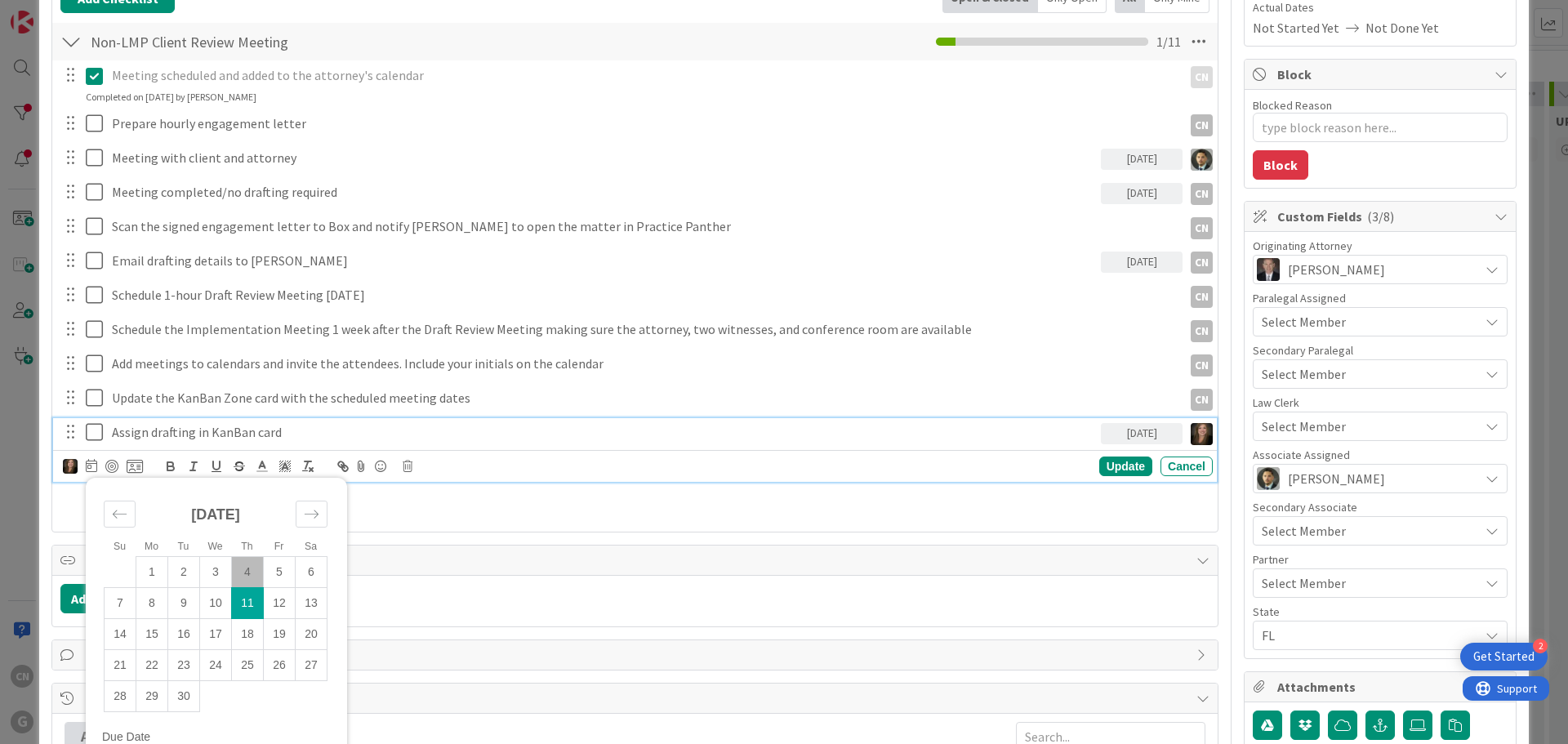
click at [249, 602] on td "11" at bounding box center [248, 603] width 32 height 31
type textarea "x"
click at [1107, 465] on div "Update" at bounding box center [1125, 466] width 53 height 19
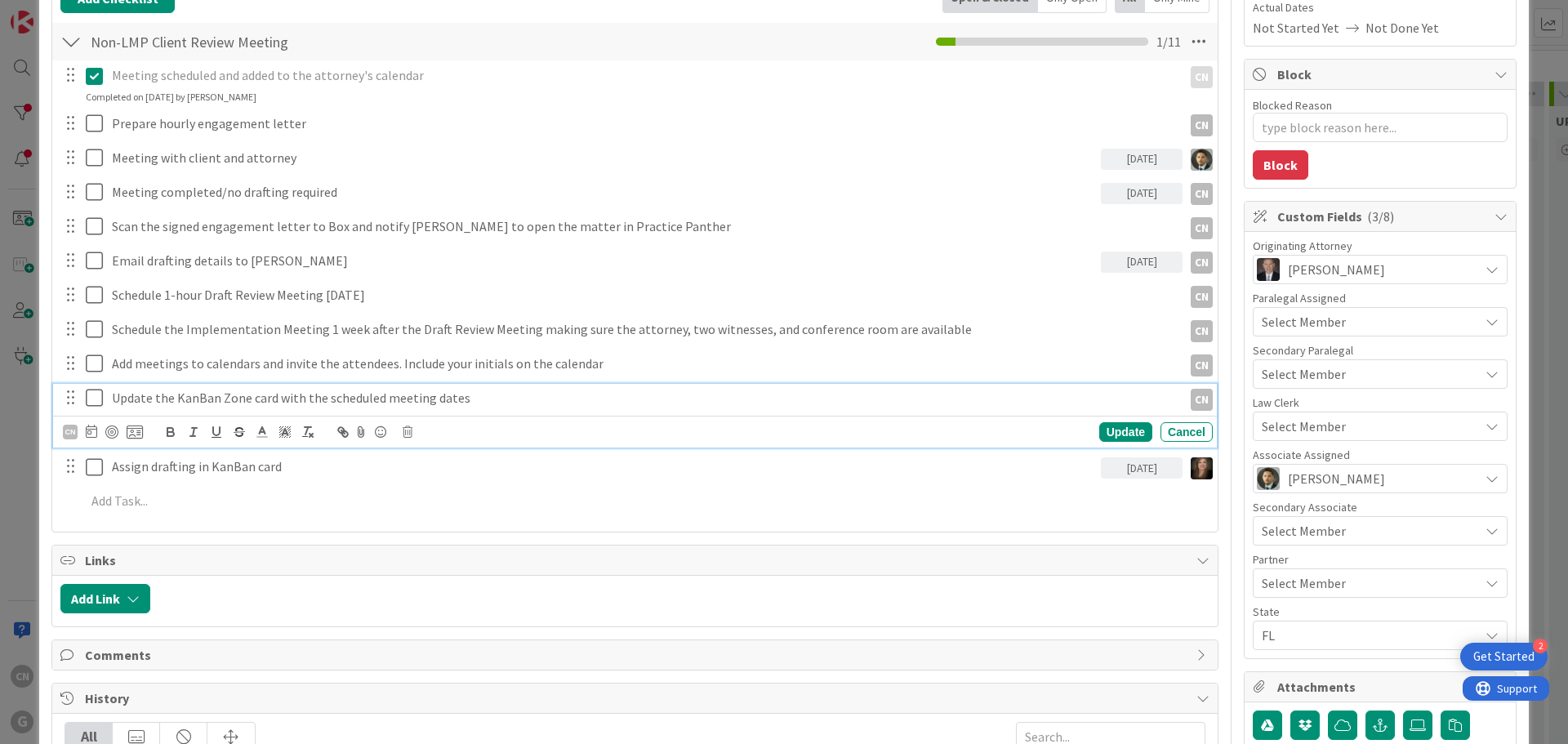
click at [492, 392] on p "Update the KanBan Zone card with the scheduled meeting dates" at bounding box center [643, 397] width 1064 height 18
drag, startPoint x: 113, startPoint y: 397, endPoint x: 469, endPoint y: 394, distance: 356.0
click at [469, 394] on p "Update the KanBan Zone card with the scheduled meeting dates" at bounding box center [643, 397] width 1064 height 18
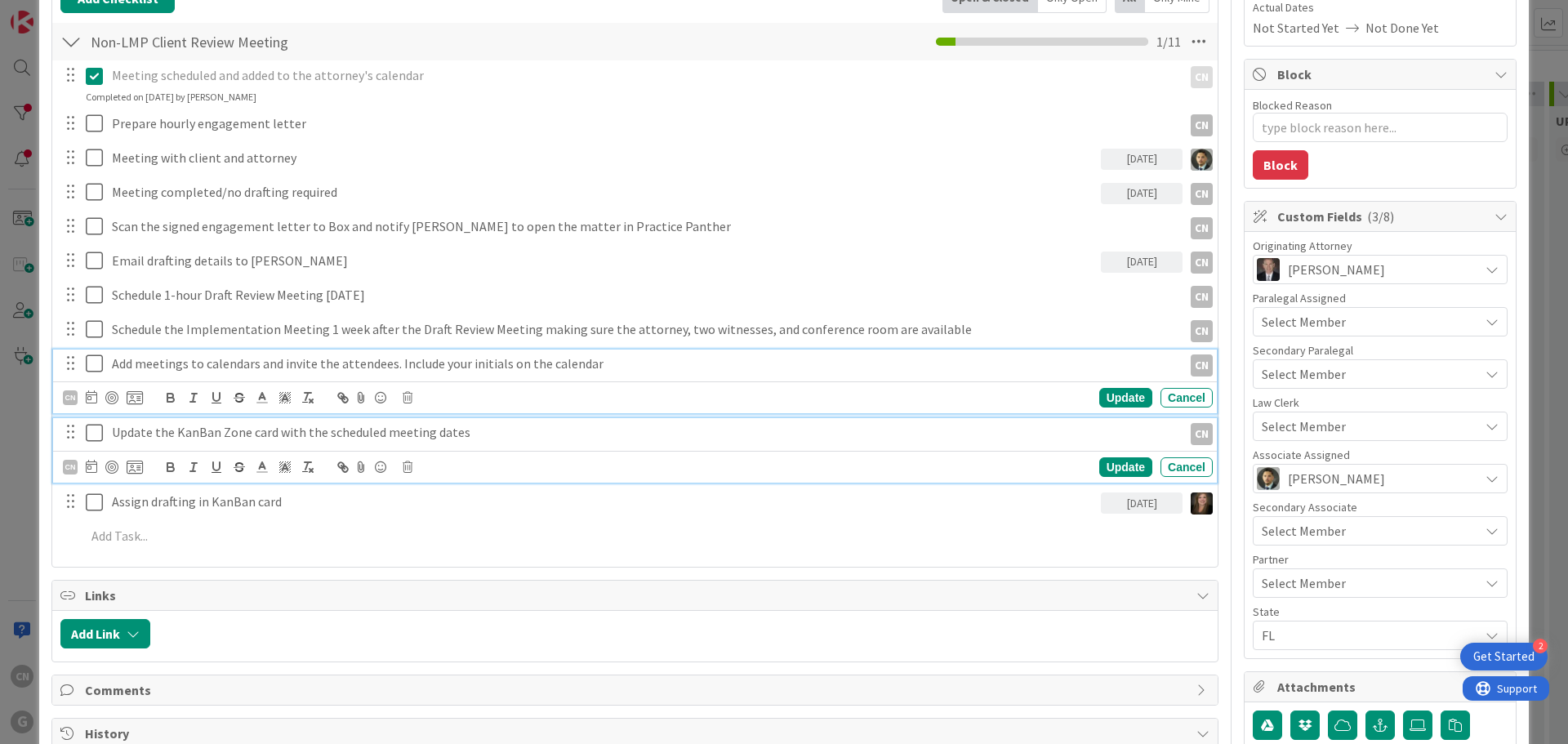
click at [516, 351] on div "Add meetings to calendars and invite the attendees. Include your initials on th…" at bounding box center [644, 364] width 1077 height 29
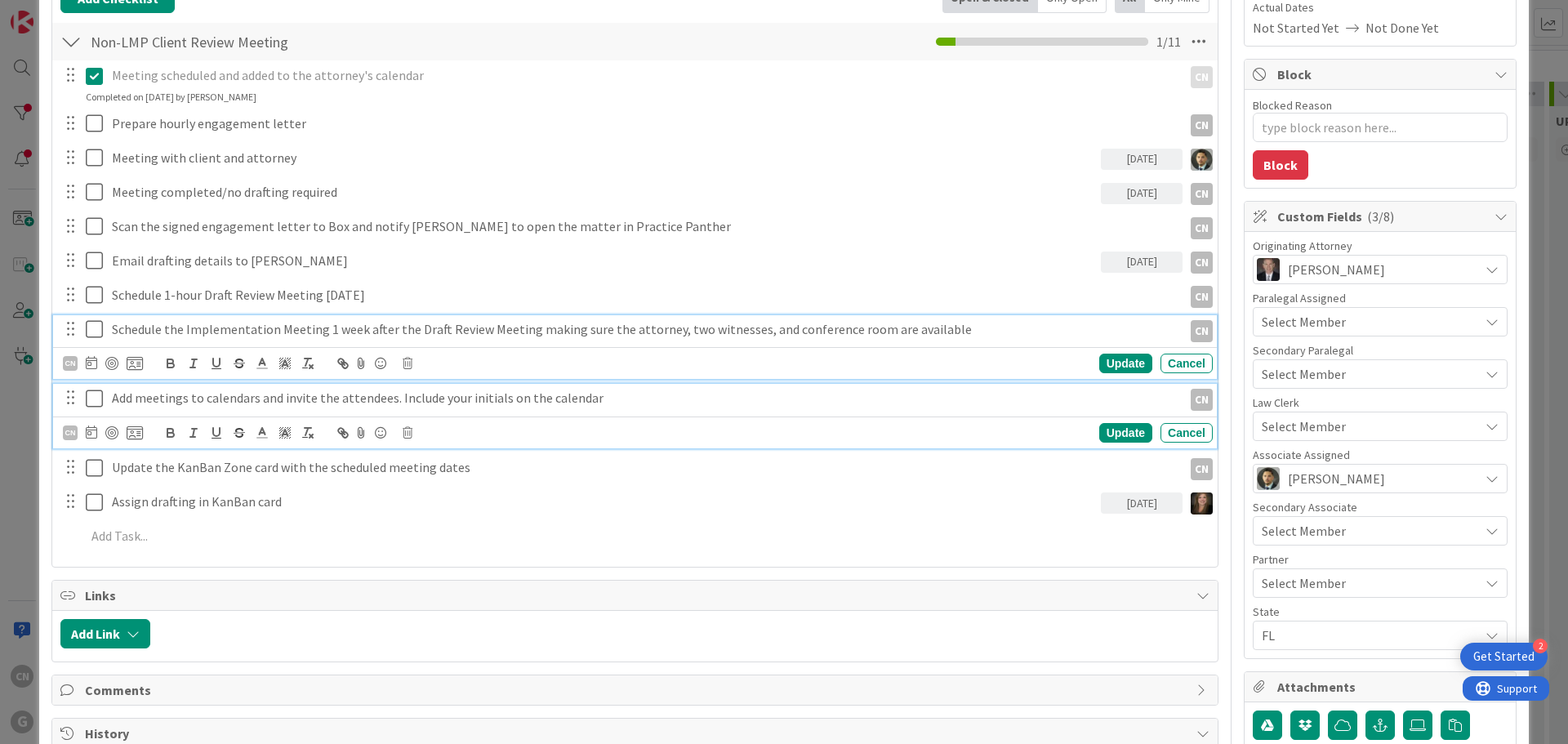
click at [638, 327] on div "Schedule the Implementation Meeting 1 week after the Draft Review Meeting makin…" at bounding box center [634, 347] width 1164 height 64
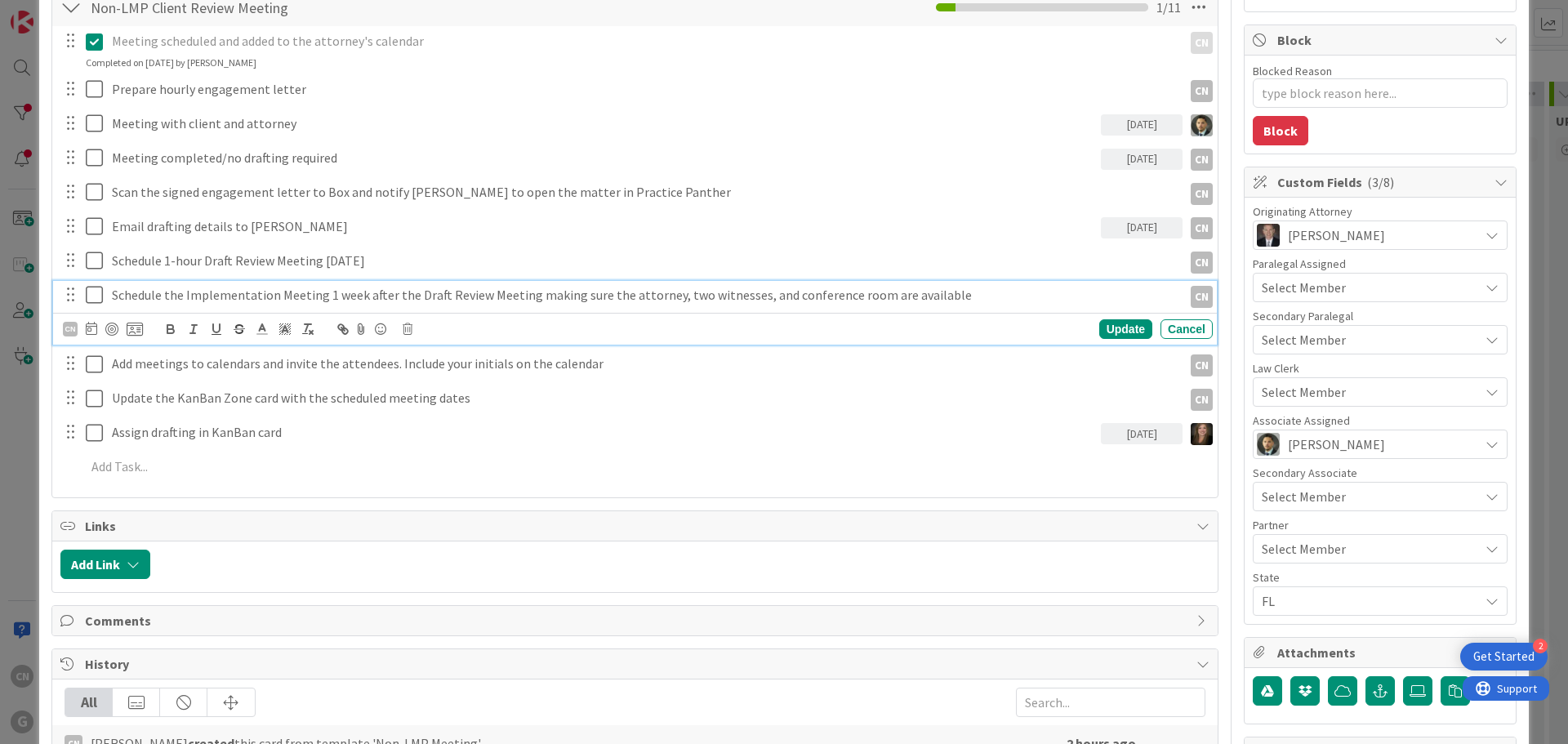
click at [1056, 572] on div at bounding box center [683, 564] width 1051 height 29
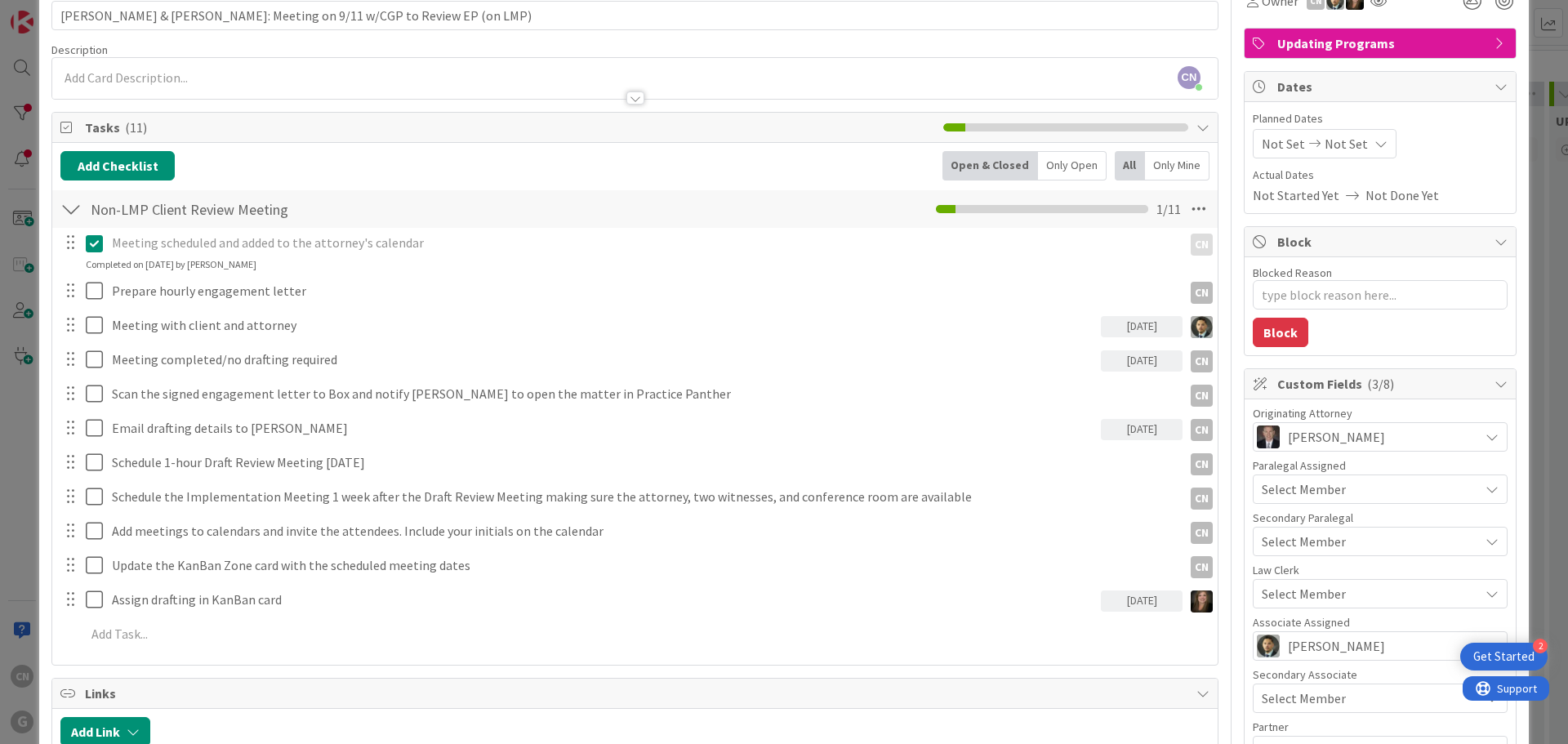
scroll to position [0, 0]
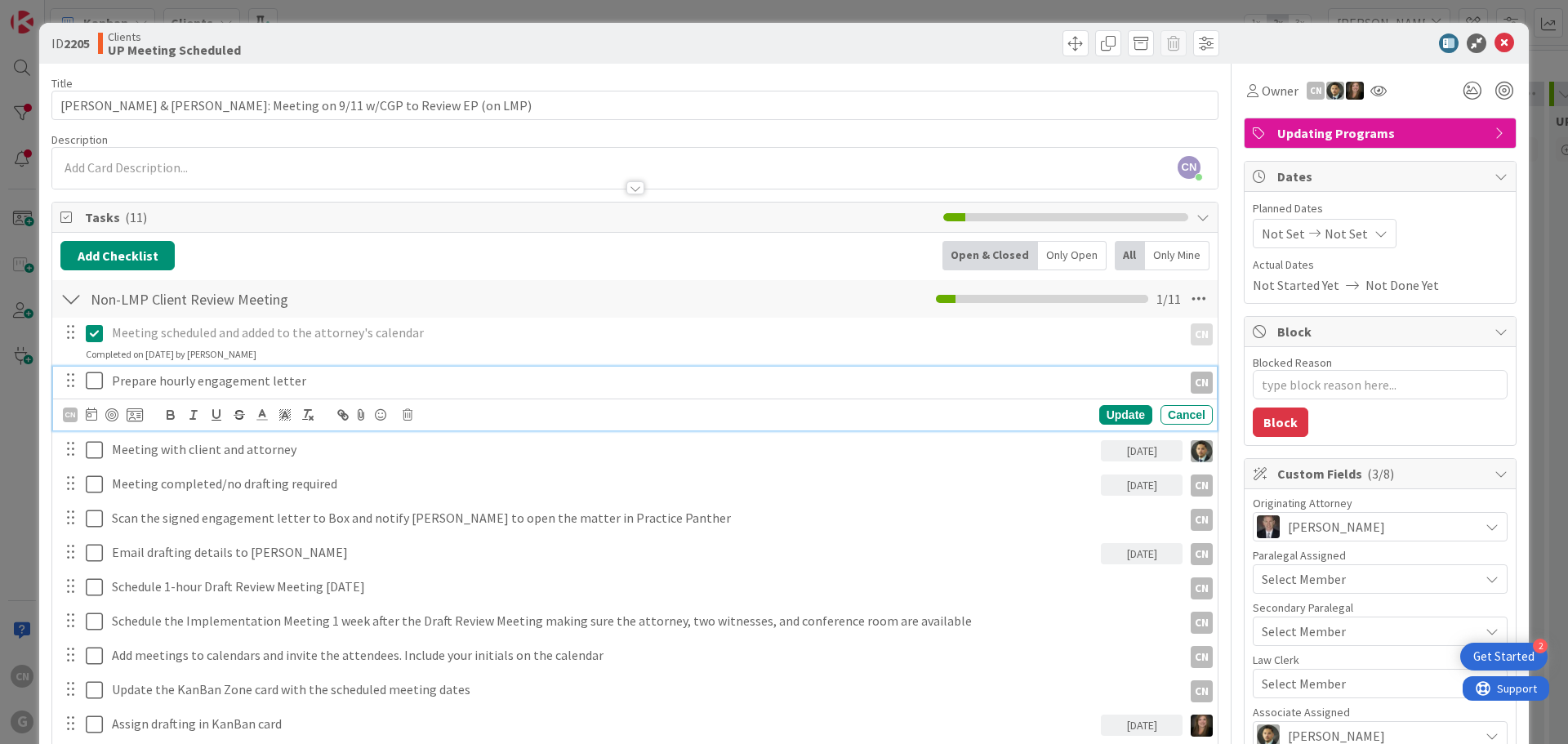
click at [310, 379] on p "Prepare hourly engagement letter" at bounding box center [643, 380] width 1064 height 18
click at [1114, 409] on div "Update" at bounding box center [1125, 415] width 53 height 19
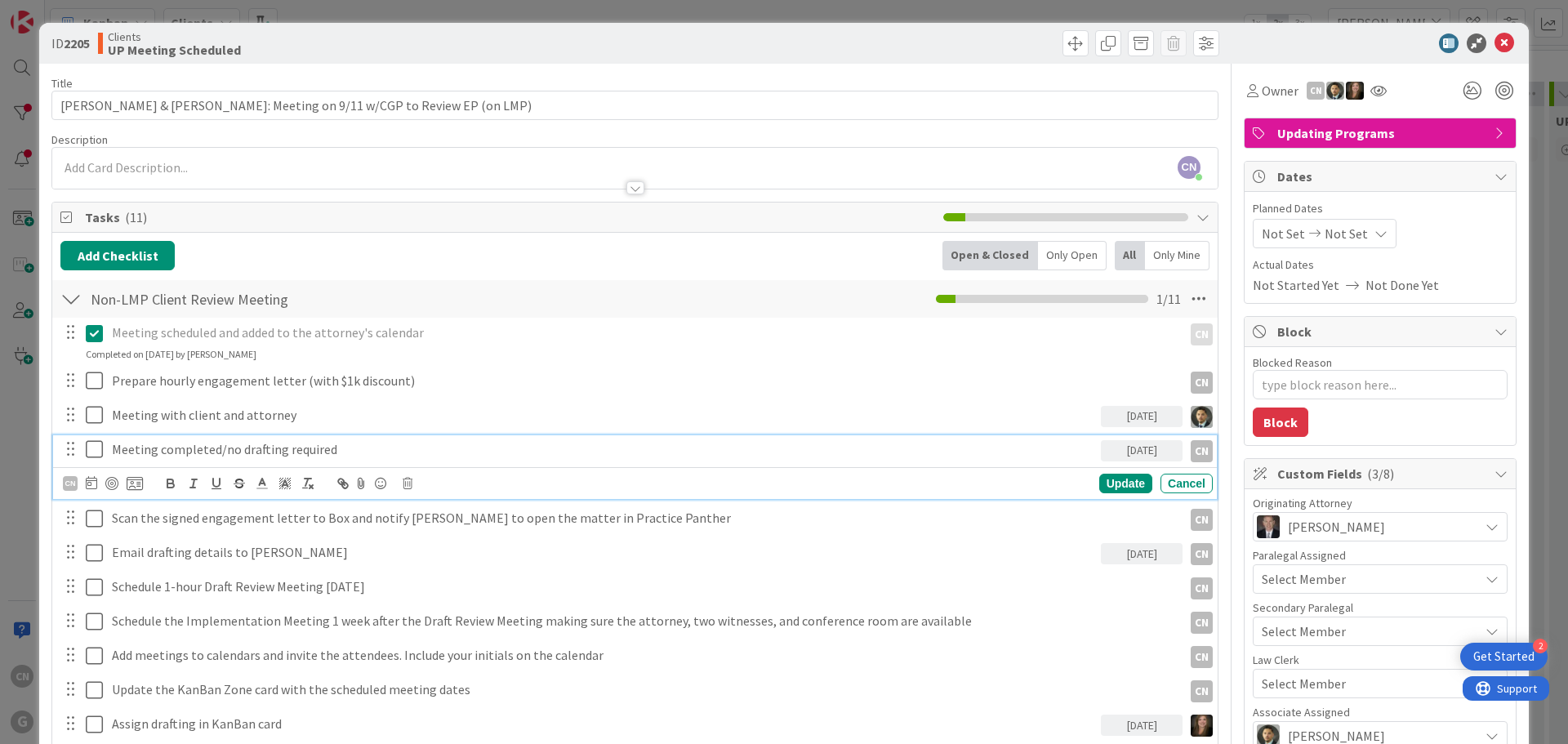
click at [332, 453] on p "Meeting completed/no drafting required" at bounding box center [603, 449] width 982 height 18
click at [70, 485] on div "CN" at bounding box center [70, 483] width 15 height 15
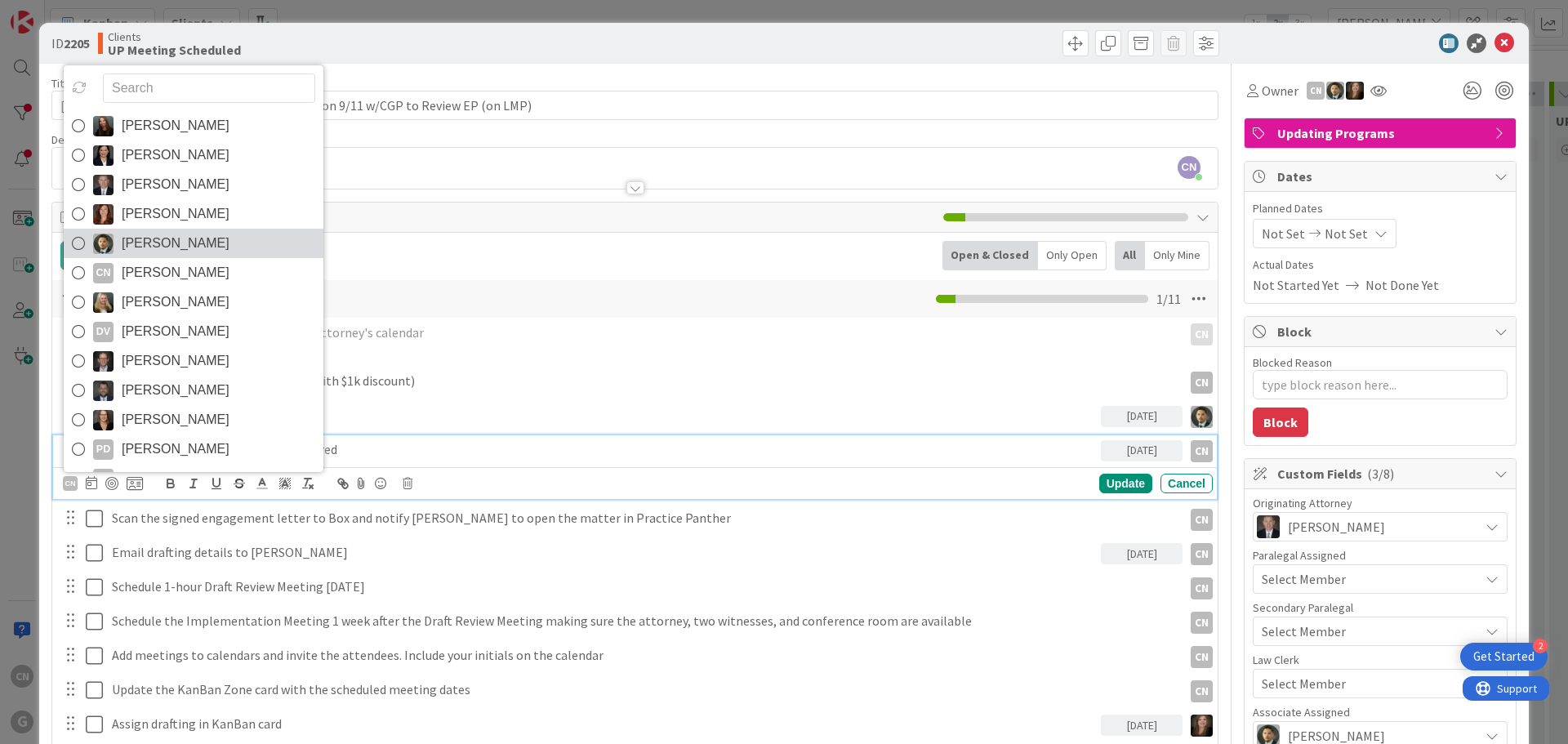
click at [165, 239] on span "[PERSON_NAME]" at bounding box center [175, 243] width 108 height 25
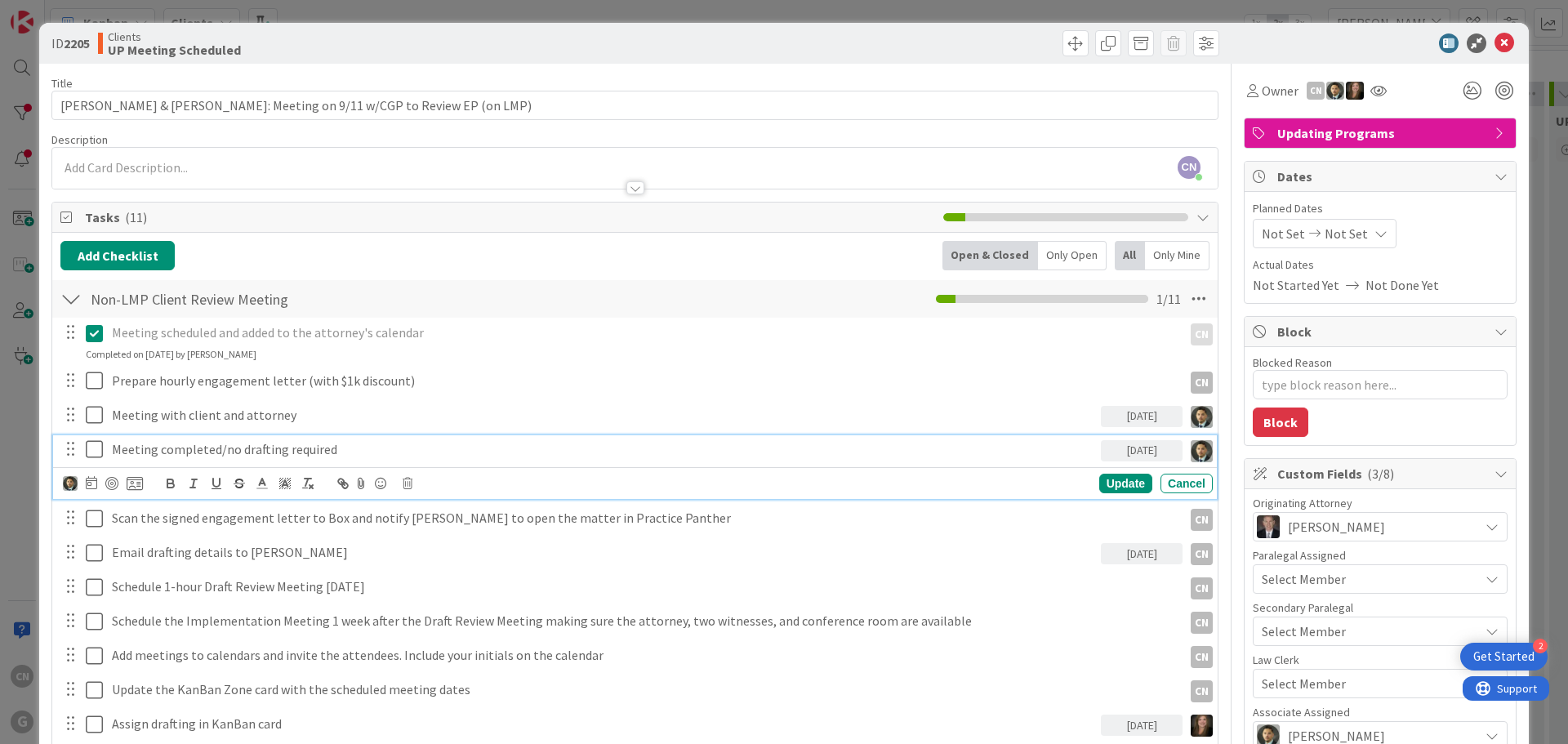
type textarea "x"
click at [1104, 479] on div "Update" at bounding box center [1125, 483] width 53 height 19
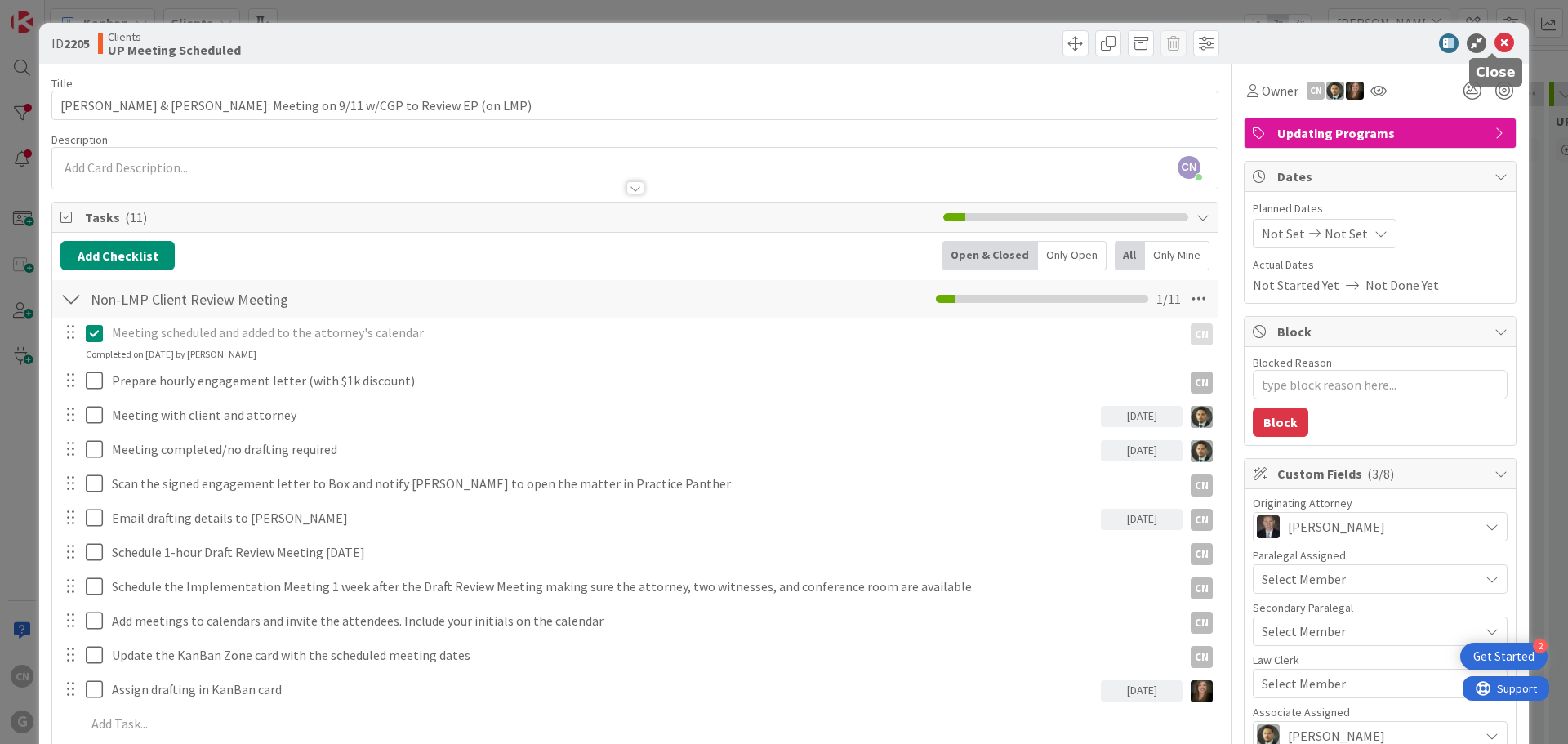
click at [1494, 34] on icon at bounding box center [1504, 43] width 19 height 19
